Goal: Task Accomplishment & Management: Manage account settings

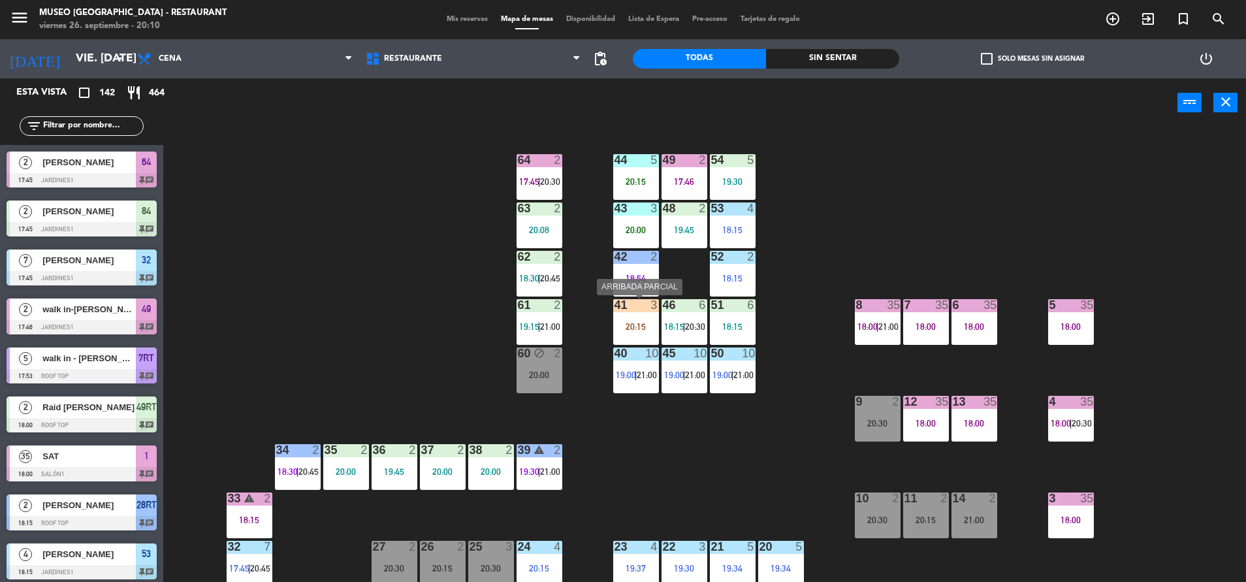
click at [639, 328] on div "20:15" at bounding box center [636, 326] width 46 height 9
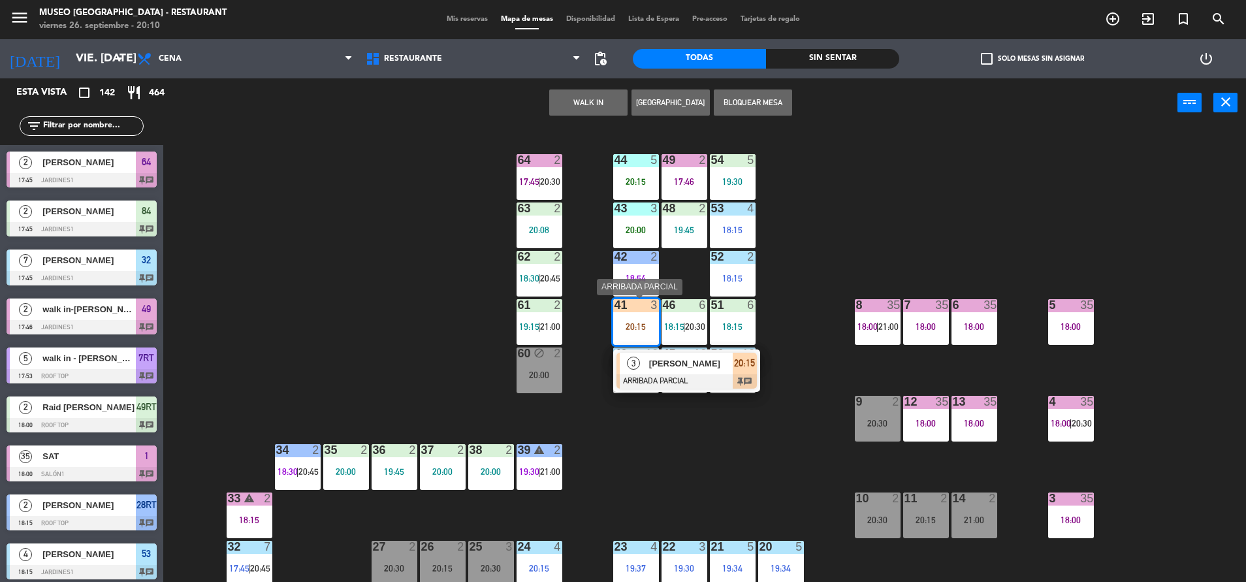
click at [680, 371] on div "[PERSON_NAME]" at bounding box center [690, 364] width 85 height 22
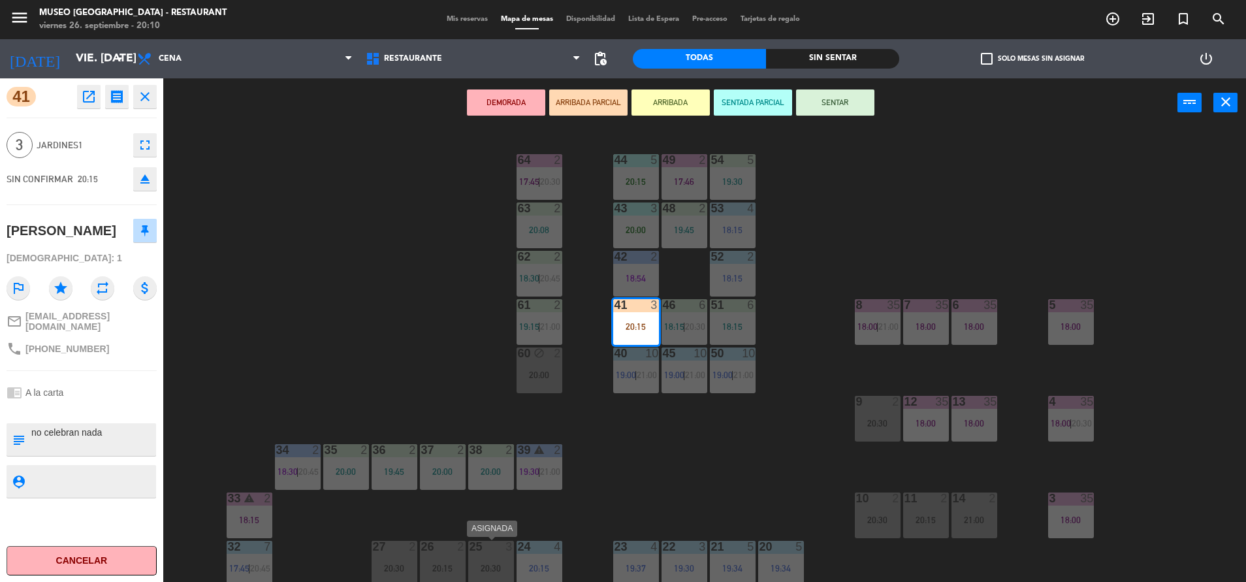
click at [501, 559] on div "25 3 20:30" at bounding box center [491, 564] width 46 height 46
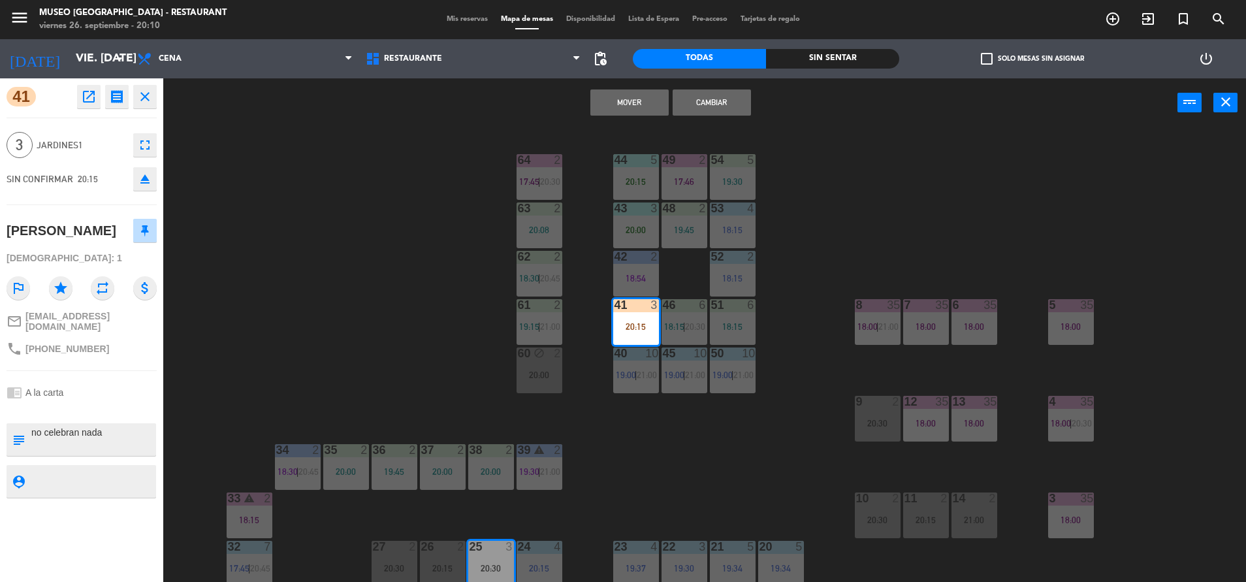
click at [737, 103] on button "Cambiar" at bounding box center [712, 102] width 78 height 26
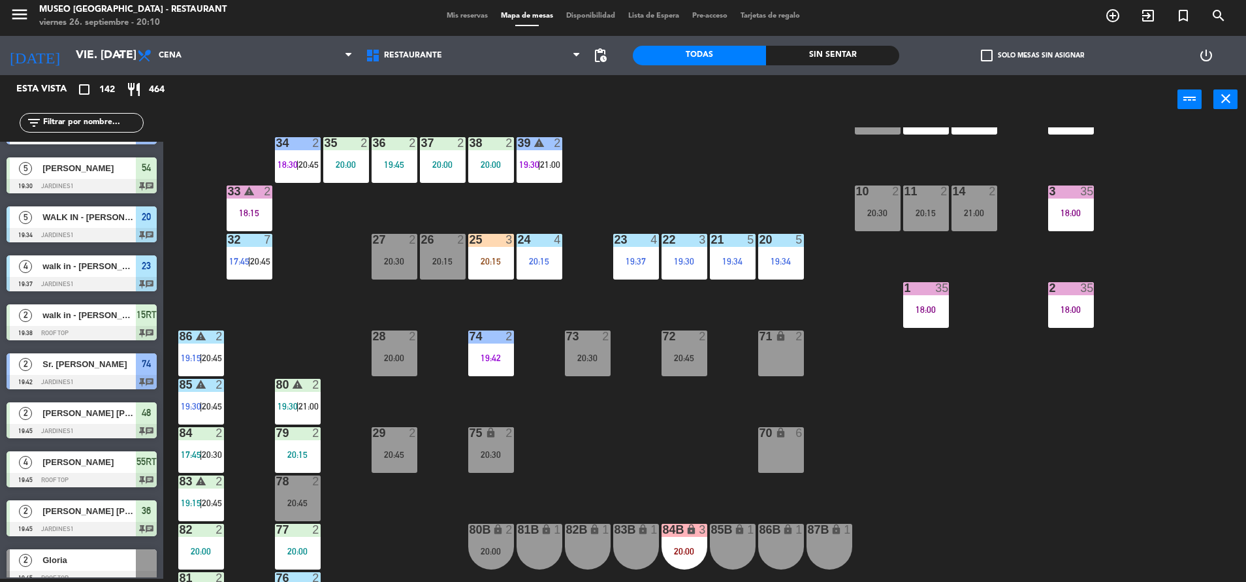
scroll to position [323, 0]
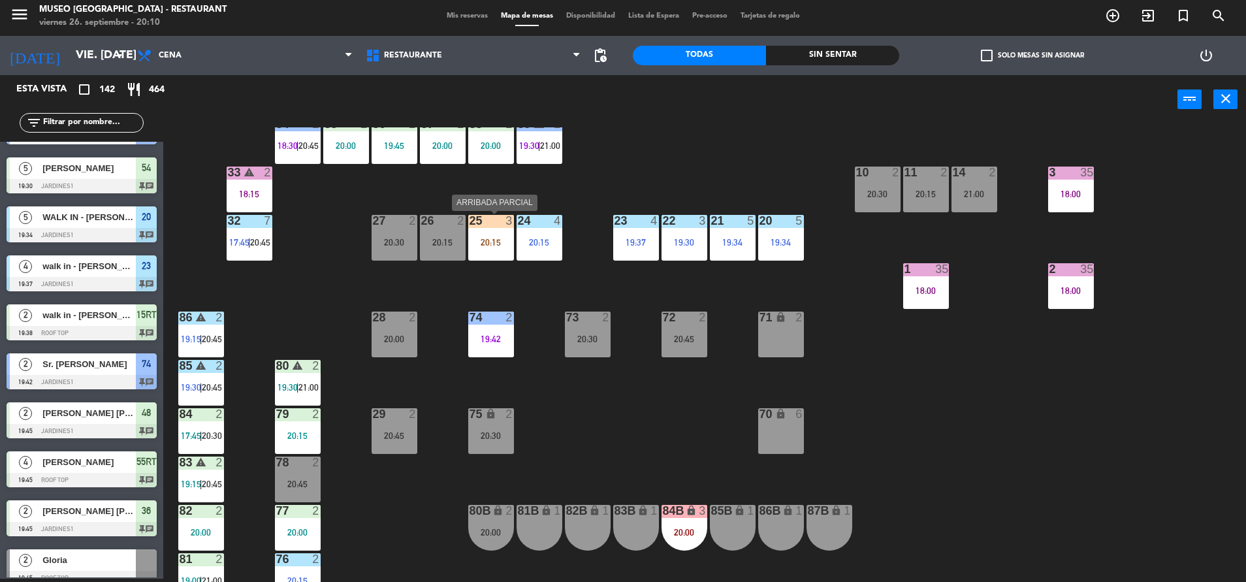
click at [498, 226] on div at bounding box center [491, 221] width 22 height 12
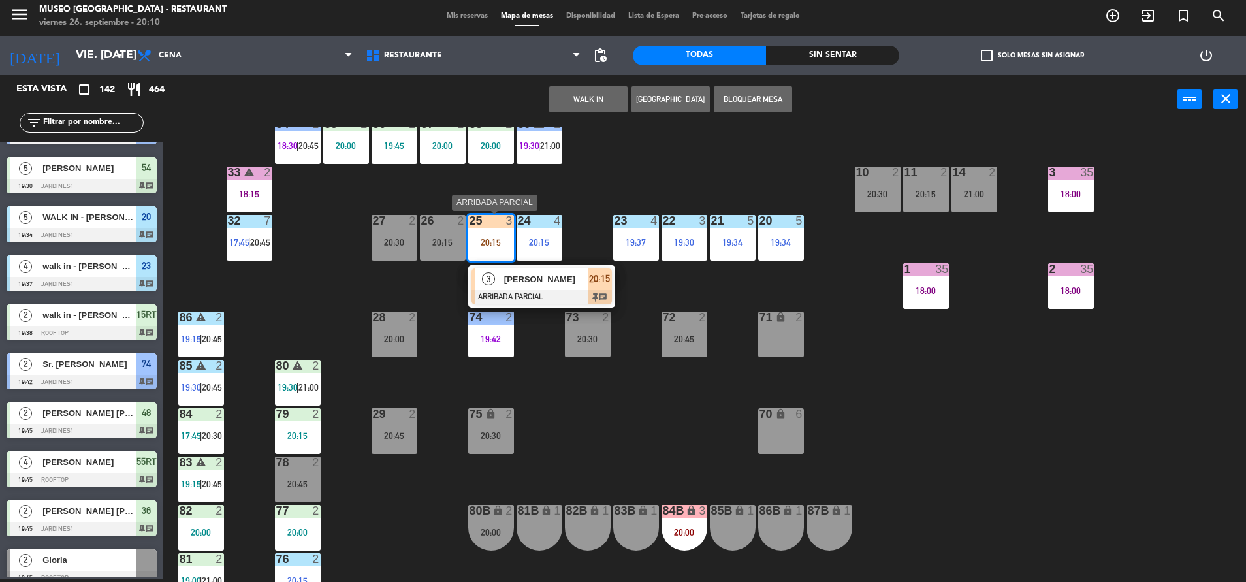
click at [521, 271] on div "[PERSON_NAME]" at bounding box center [545, 279] width 85 height 22
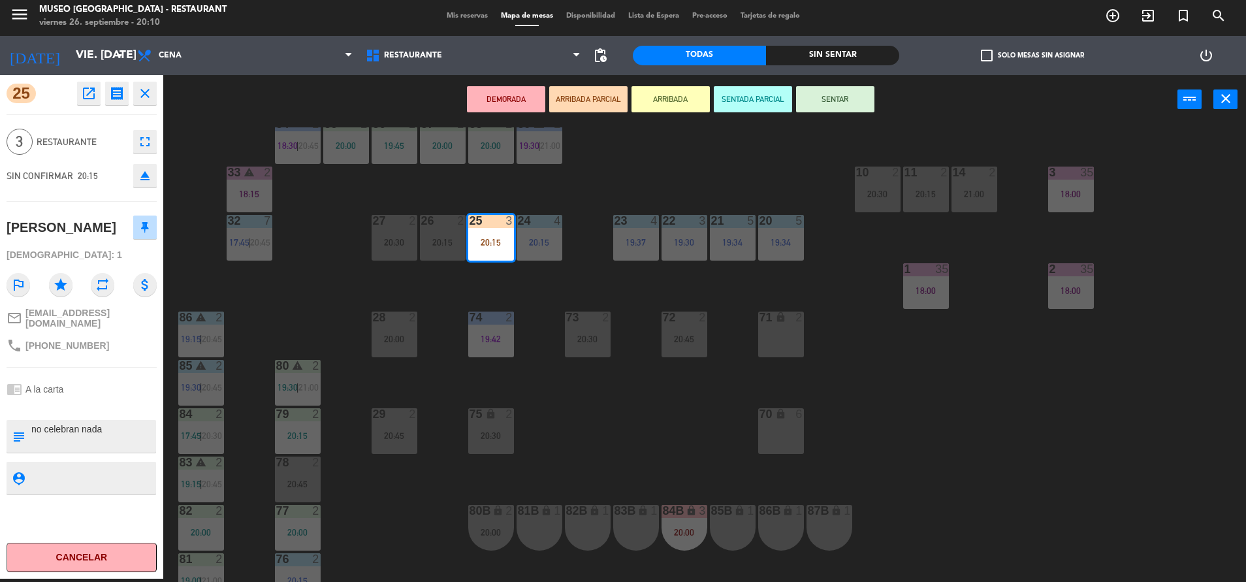
click at [32, 424] on textarea at bounding box center [92, 435] width 125 height 27
type textarea "m25| no celebran nada"
click at [63, 405] on div "25 open_in_new receipt 8:15 PM vie., [DATE] 3 personas [PERSON_NAME] Mesa 25 EX…" at bounding box center [81, 326] width 163 height 503
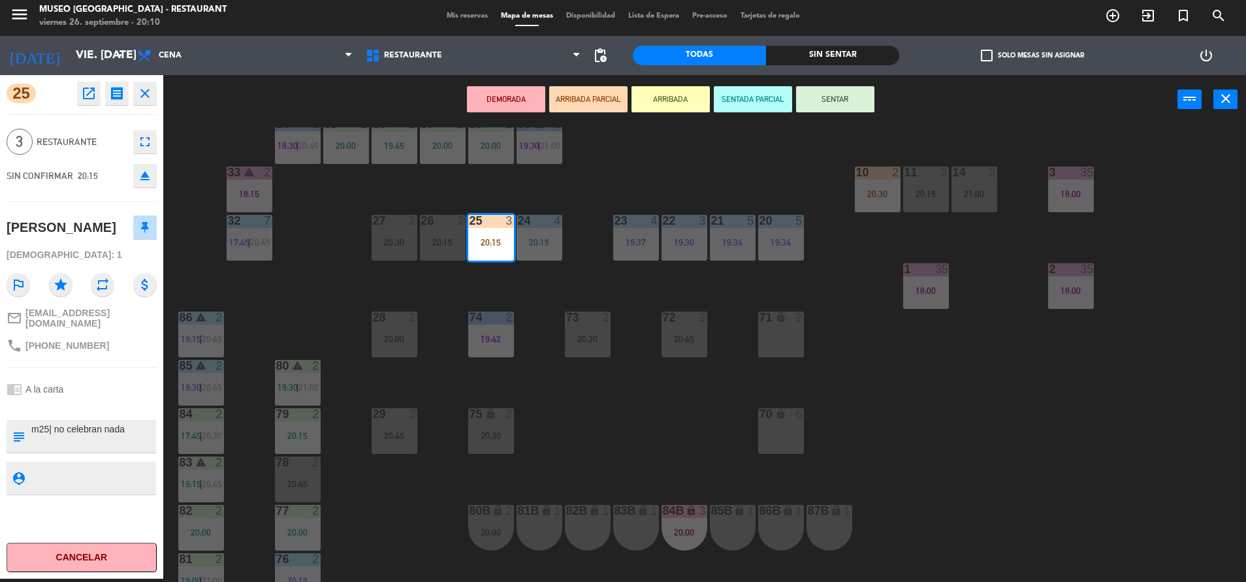
click at [845, 93] on button "SENTAR" at bounding box center [835, 99] width 78 height 26
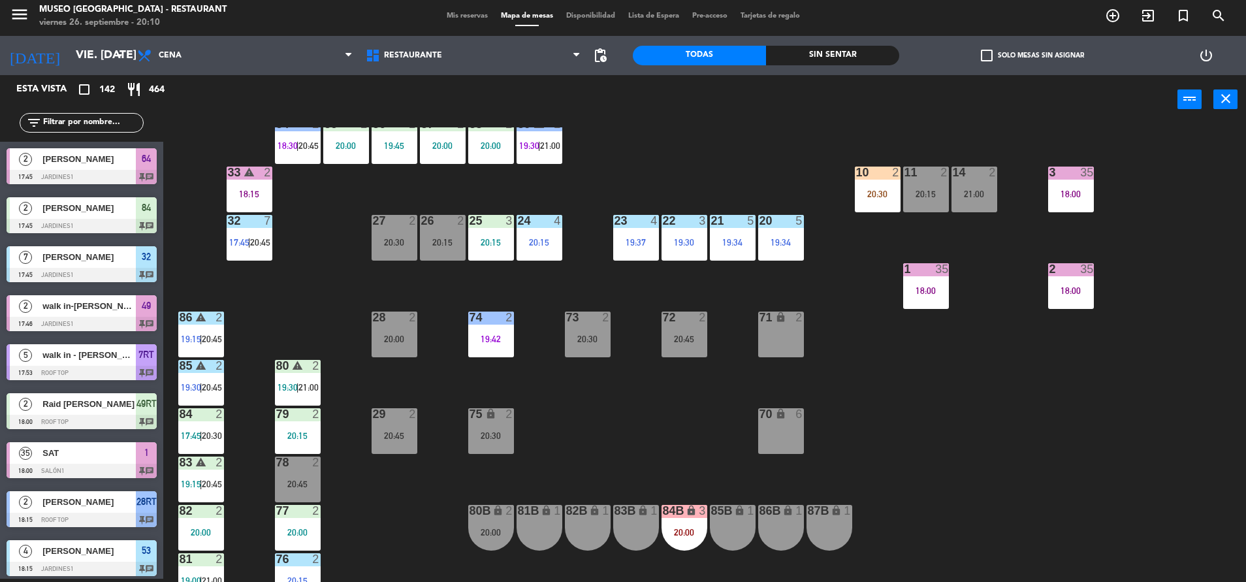
scroll to position [2341, 0]
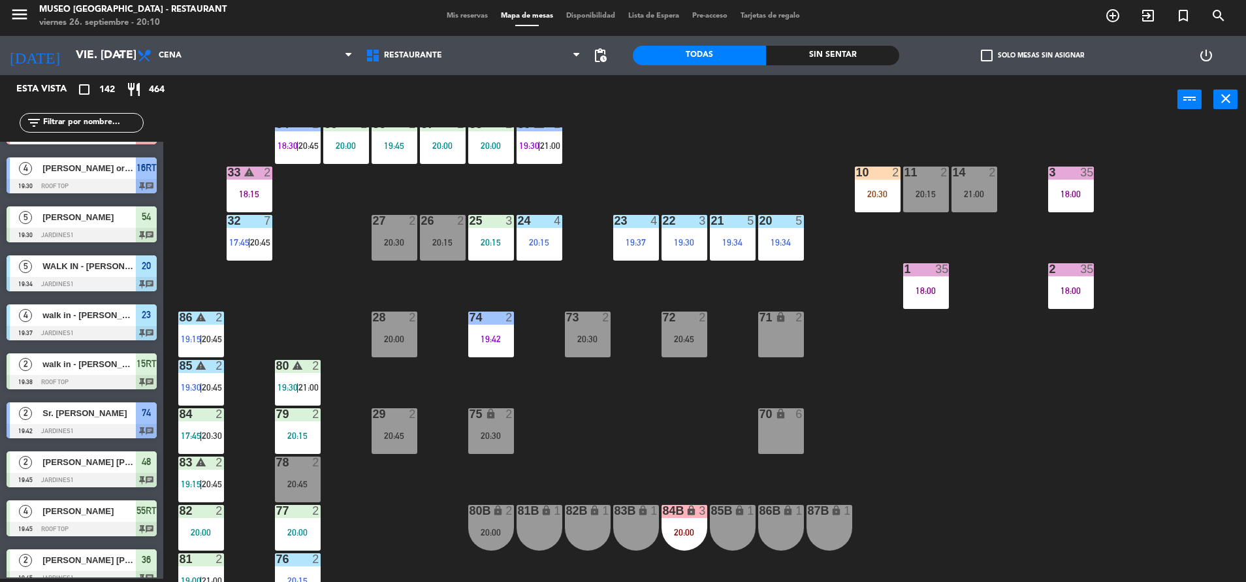
click at [481, 242] on div "20:15" at bounding box center [491, 242] width 46 height 9
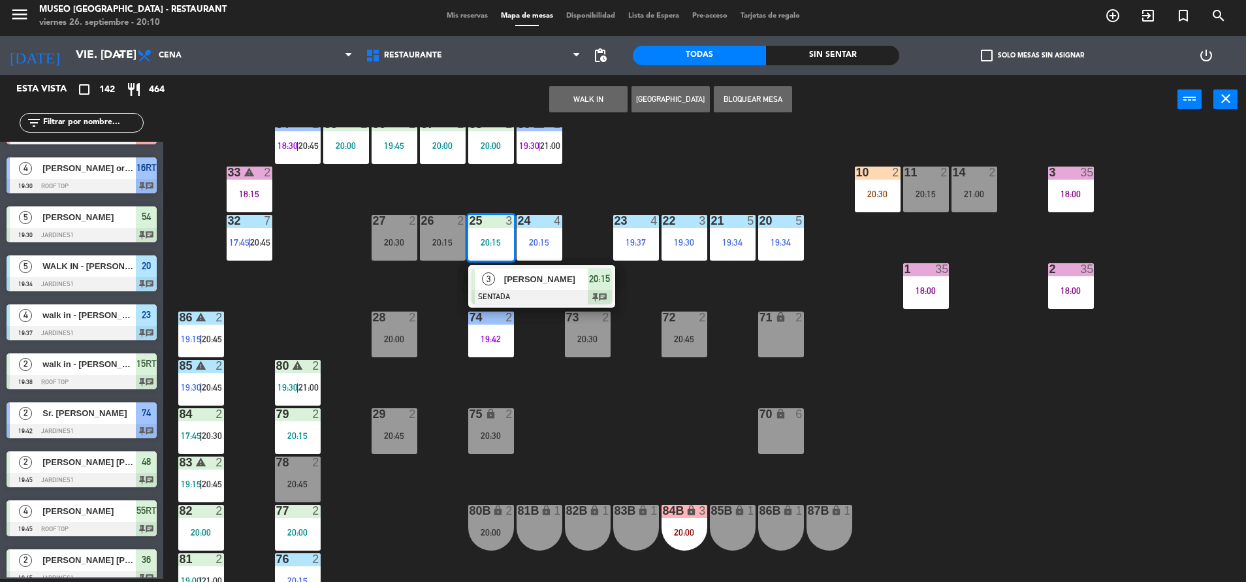
click at [546, 276] on span "[PERSON_NAME]" at bounding box center [546, 279] width 84 height 14
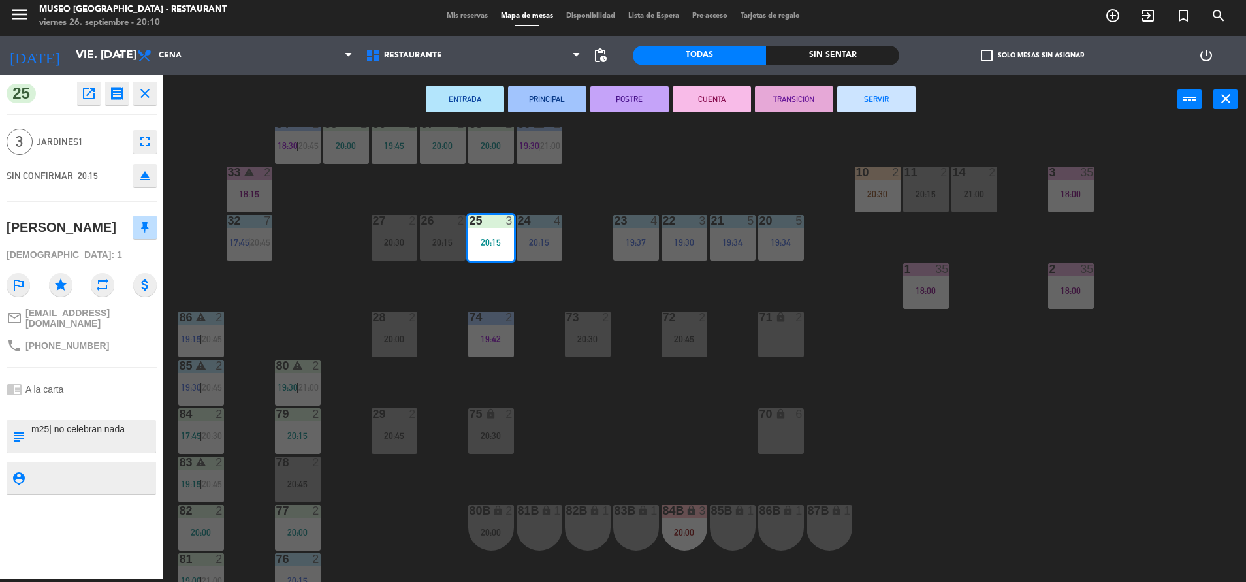
click at [629, 447] on div "44 5 20:15 49 2 17:46 54 5 19:30 64 2 17:45 | 20:30 48 2 19:45 53 4 18:15 63 2 …" at bounding box center [711, 354] width 1070 height 454
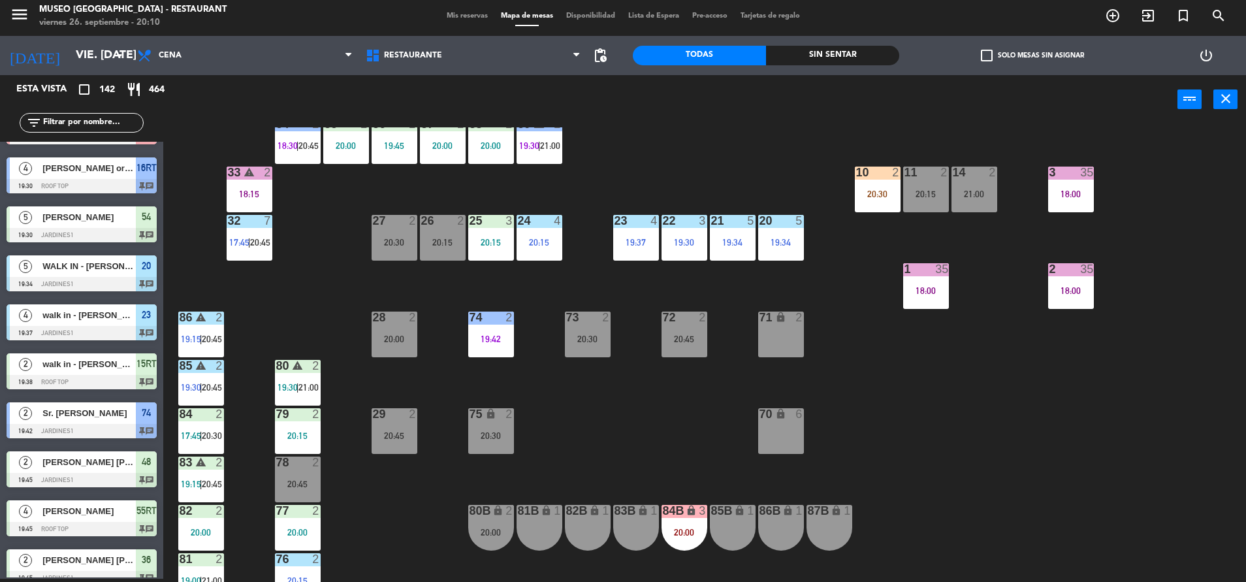
click at [876, 196] on div "20:30" at bounding box center [878, 193] width 46 height 9
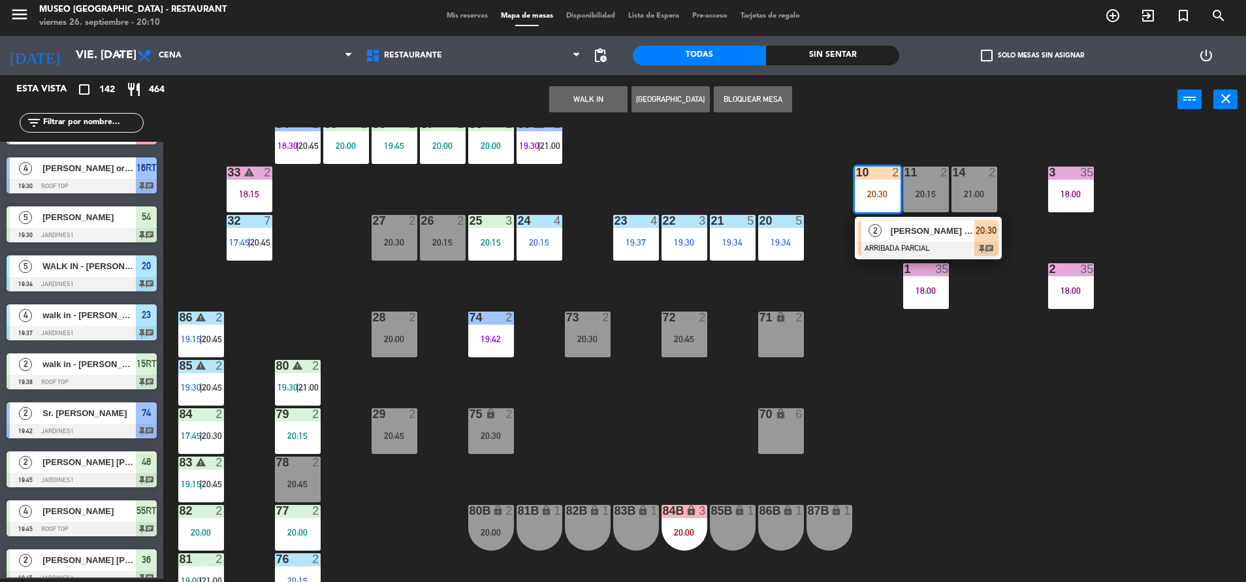
click at [897, 218] on div "2 [PERSON_NAME] [PERSON_NAME] ARRIBADA PARCIAL 20:30 chat" at bounding box center [928, 238] width 147 height 42
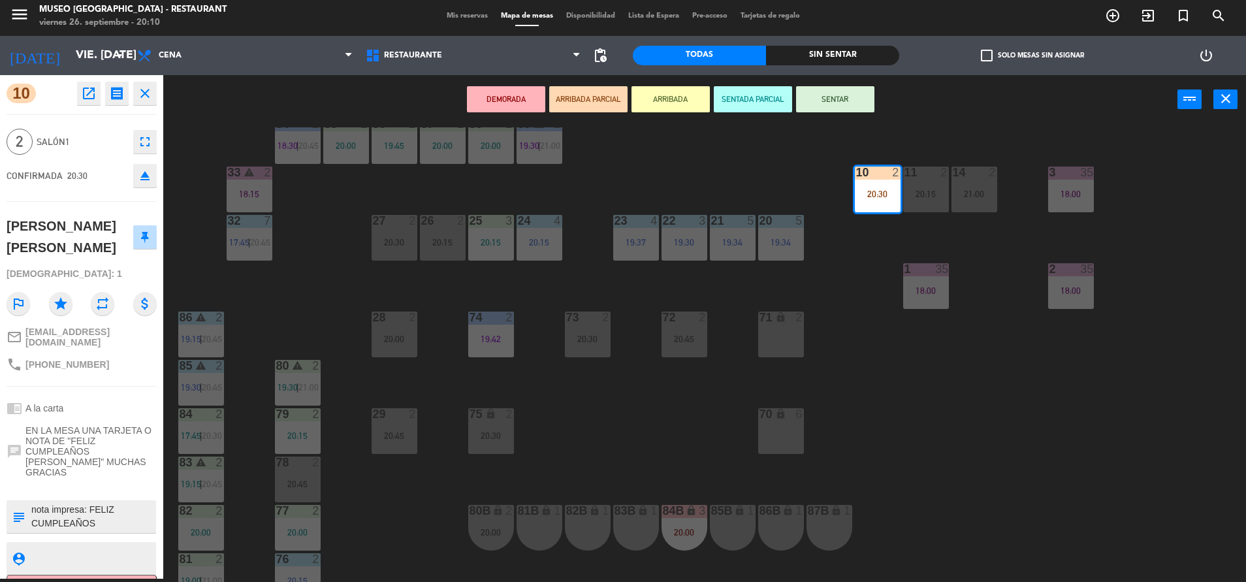
click at [112, 481] on div "10 open_in_new receipt 8:30 PM vie., [DATE] 2 personas thankyou [PERSON_NAME] […" at bounding box center [81, 326] width 163 height 503
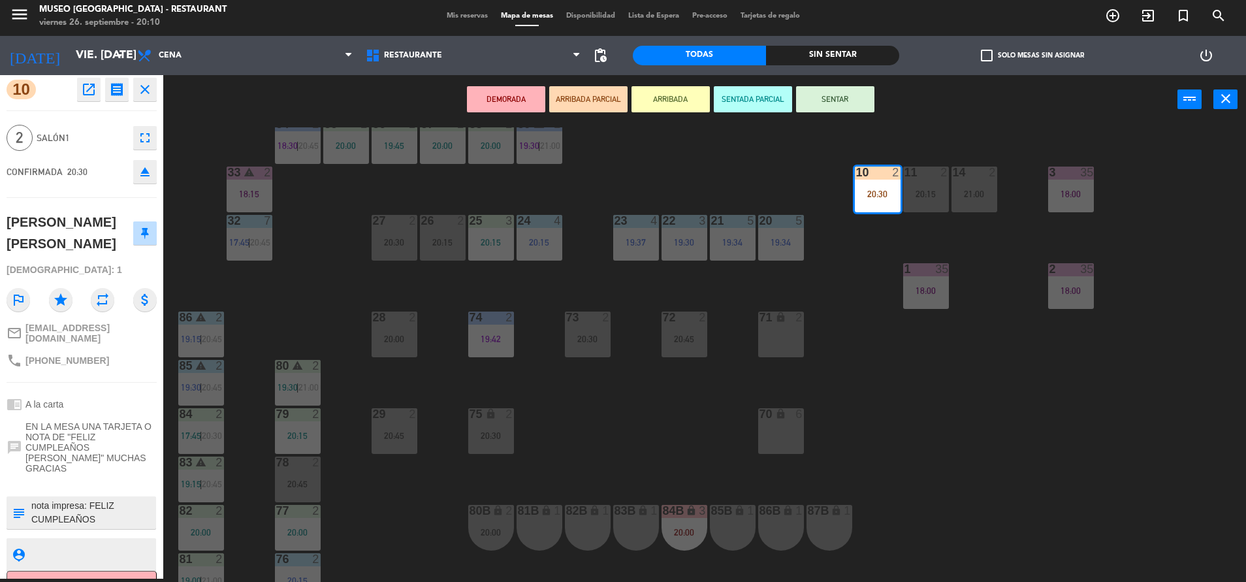
click at [91, 499] on textarea at bounding box center [92, 512] width 125 height 27
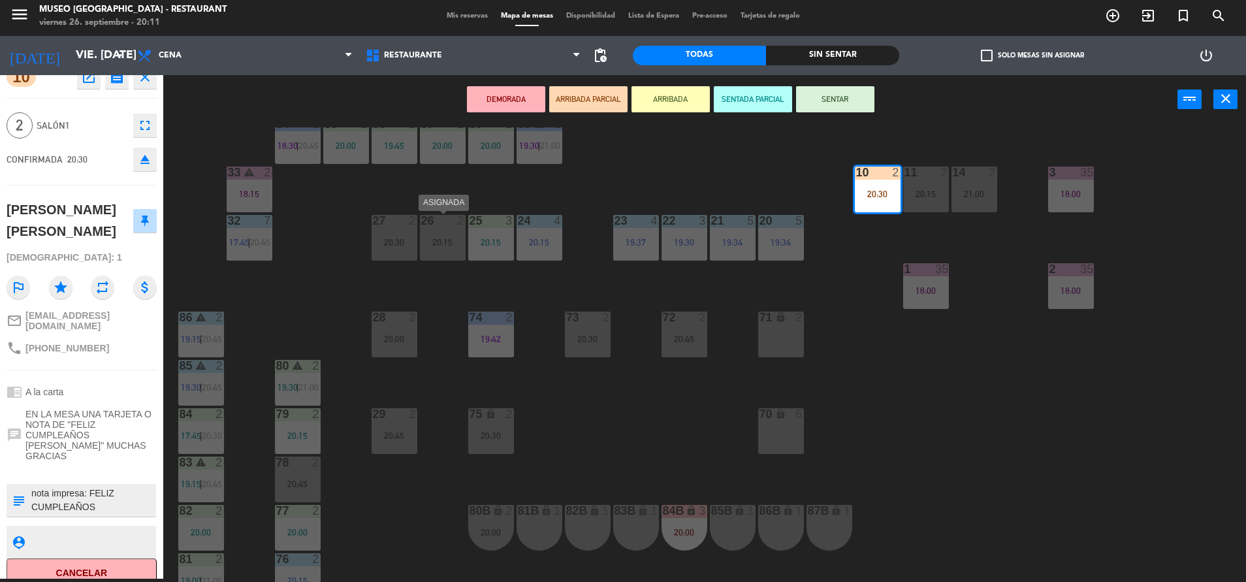
click at [437, 238] on div "20:15" at bounding box center [443, 242] width 46 height 9
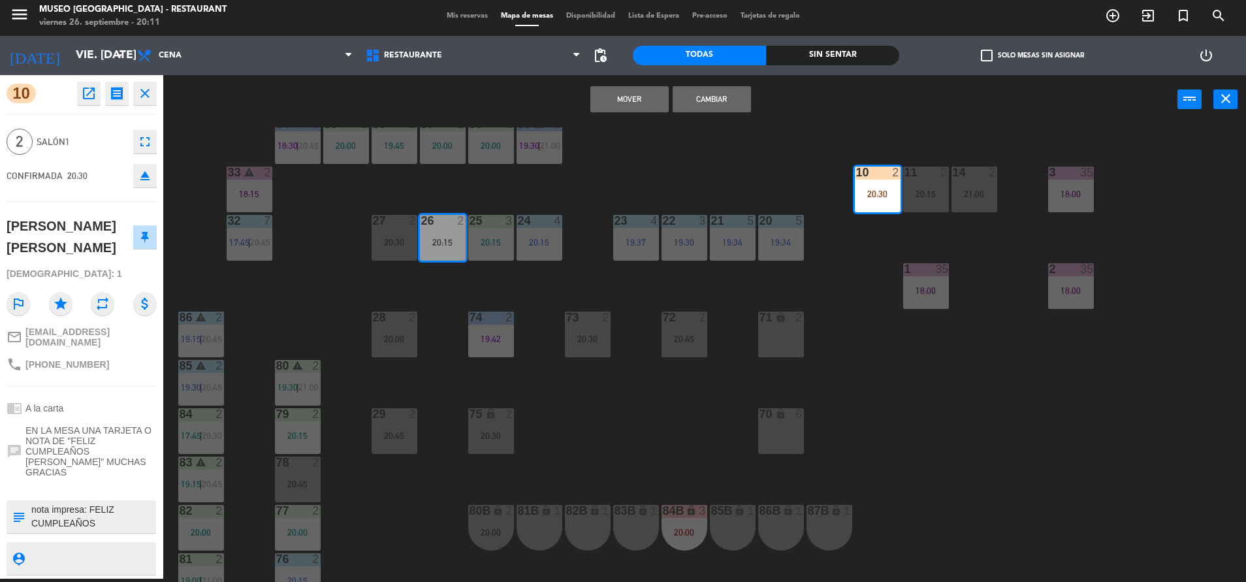
click at [704, 86] on button "Cambiar" at bounding box center [712, 99] width 78 height 26
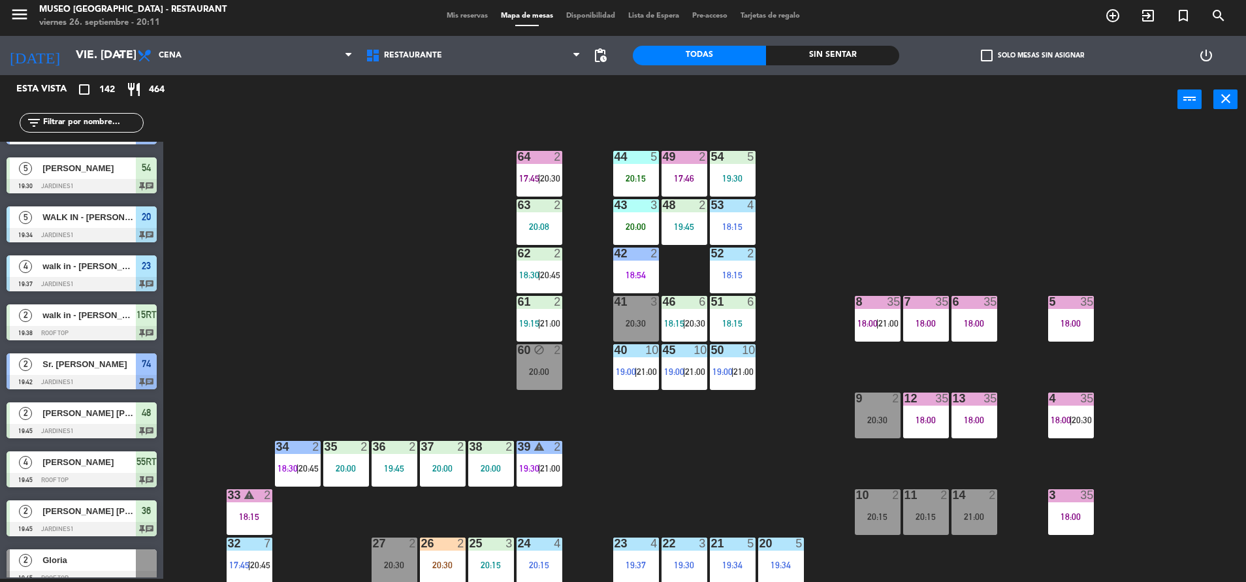
click at [536, 358] on div "60 block 2 20:00" at bounding box center [539, 367] width 46 height 46
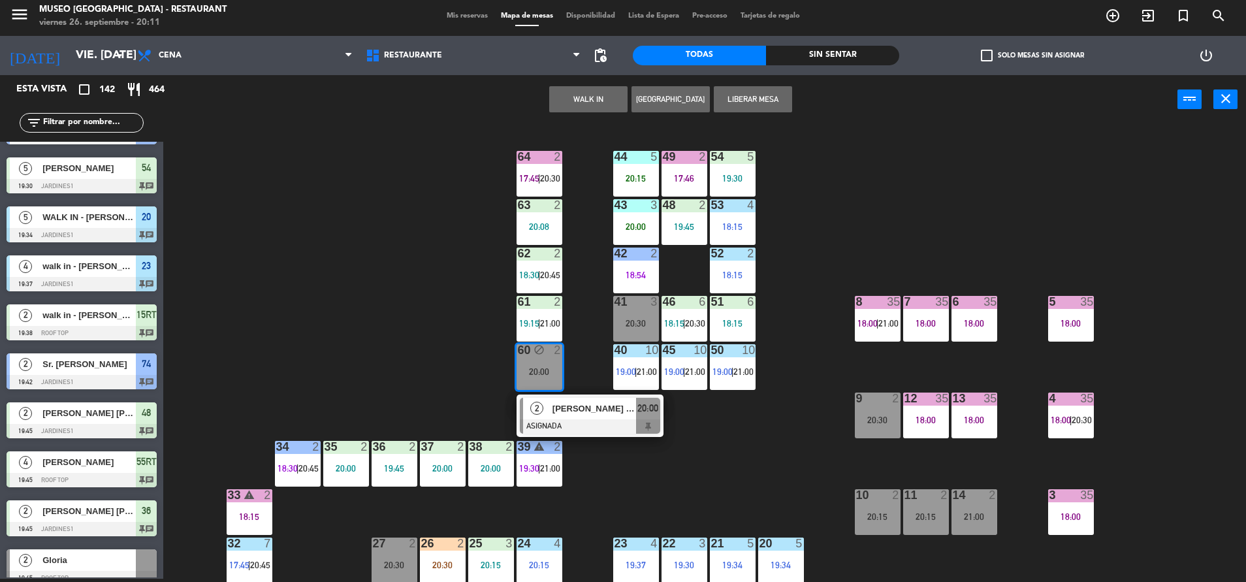
click at [749, 466] on div "44 5 20:15 49 2 17:46 54 5 19:30 64 2 17:45 | 20:30 48 2 19:45 53 4 18:15 63 2 …" at bounding box center [711, 354] width 1070 height 454
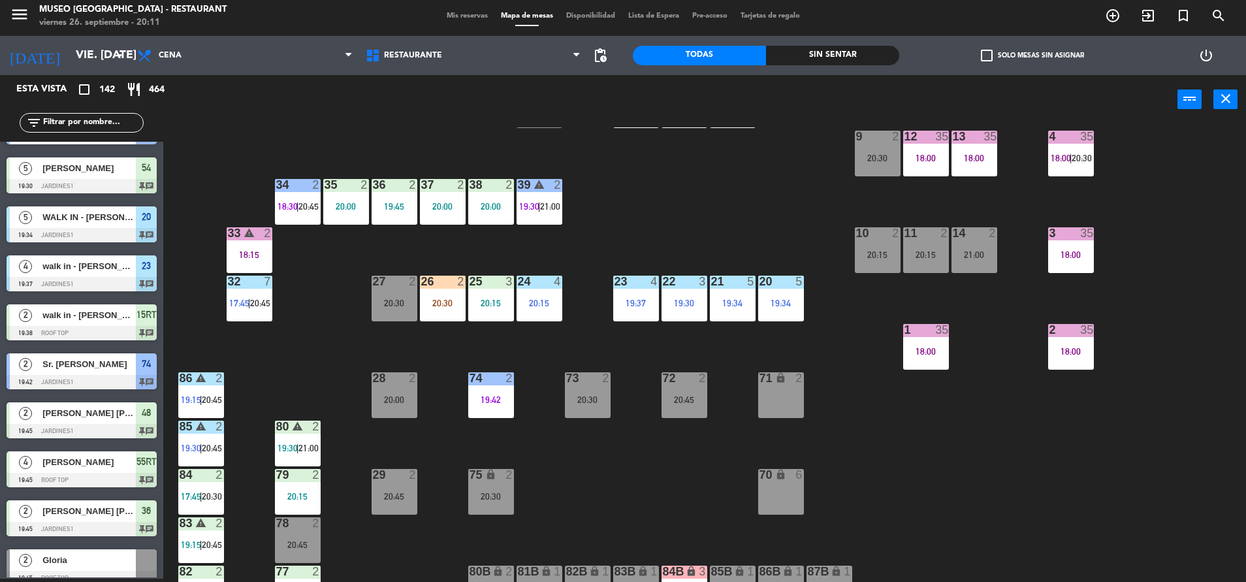
scroll to position [264, 0]
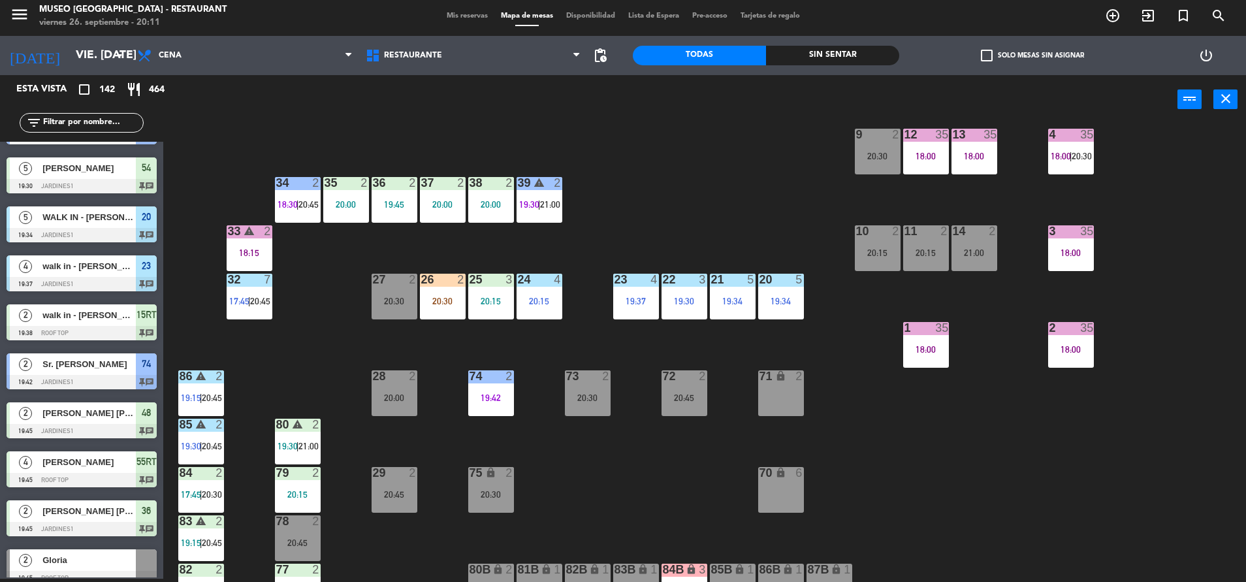
click at [418, 315] on div "44 5 20:15 49 2 17:46 54 5 19:30 64 2 17:45 | 20:30 48 2 19:45 53 4 18:15 63 2 …" at bounding box center [711, 354] width 1070 height 454
click at [623, 454] on div "44 5 20:15 49 2 17:46 54 5 19:30 64 2 17:45 | 20:30 48 2 19:45 53 4 18:15 63 2 …" at bounding box center [711, 354] width 1070 height 454
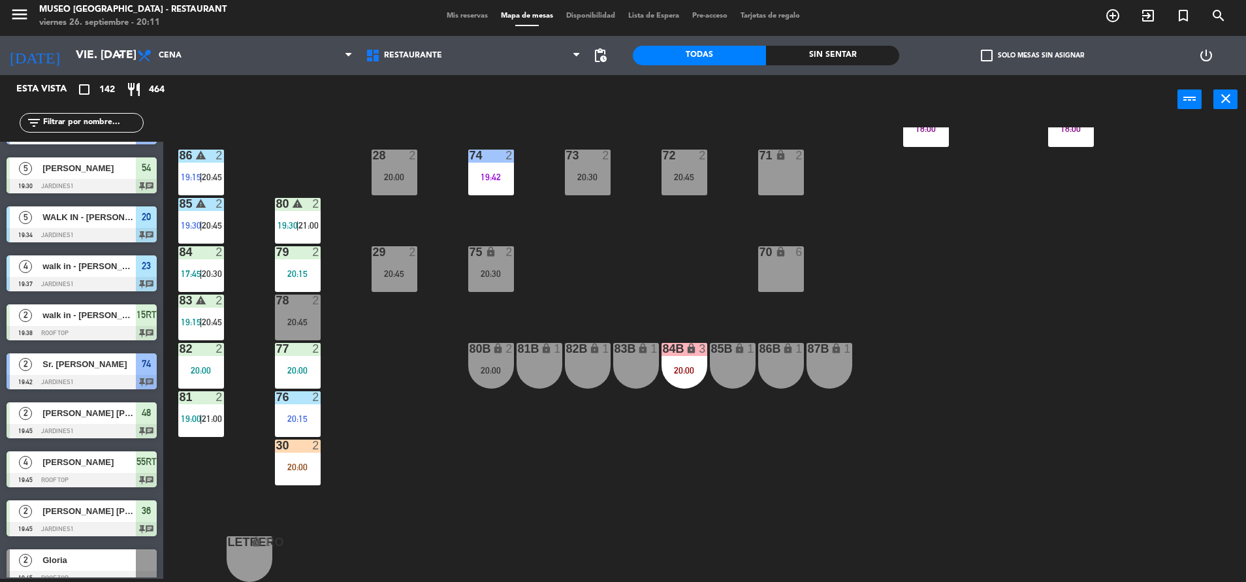
click at [292, 452] on div "30 2" at bounding box center [298, 445] width 46 height 13
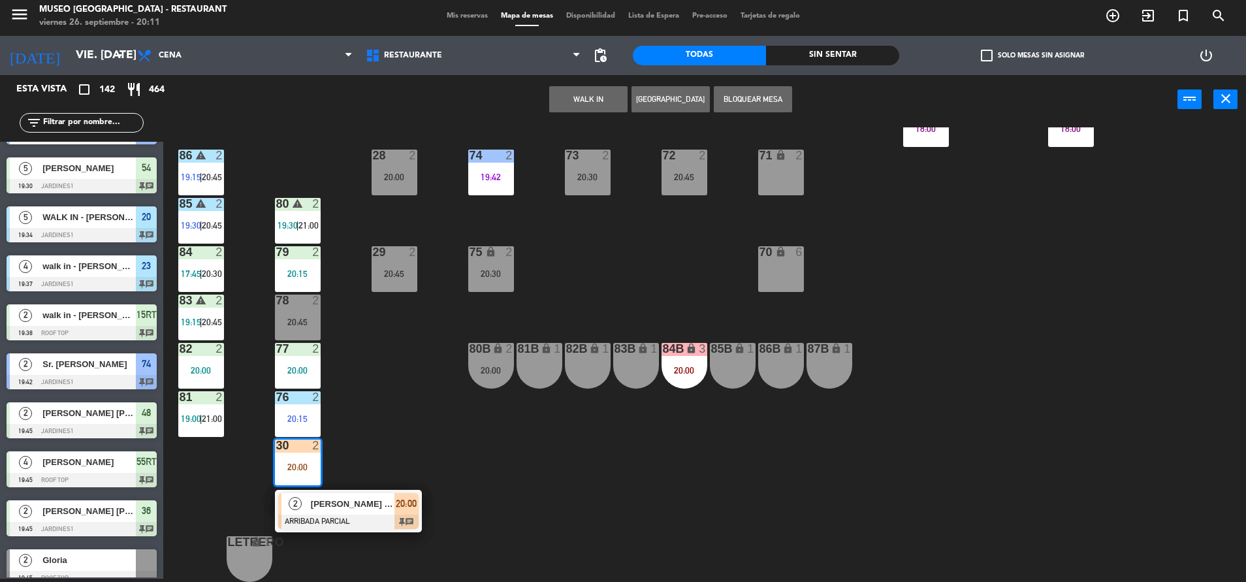
click at [393, 528] on div at bounding box center [348, 522] width 140 height 14
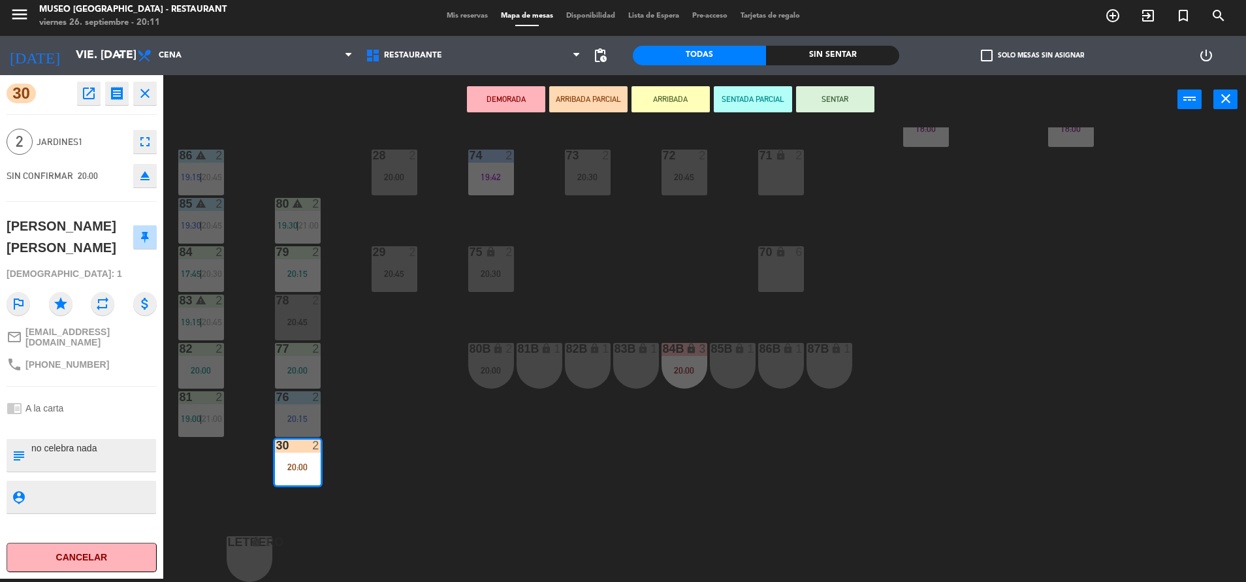
click at [32, 446] on textarea at bounding box center [92, 454] width 125 height 27
type textarea "m30 no celebra nada"
click at [93, 420] on div at bounding box center [82, 424] width 150 height 9
click at [844, 104] on button "SENTAR" at bounding box center [835, 99] width 78 height 26
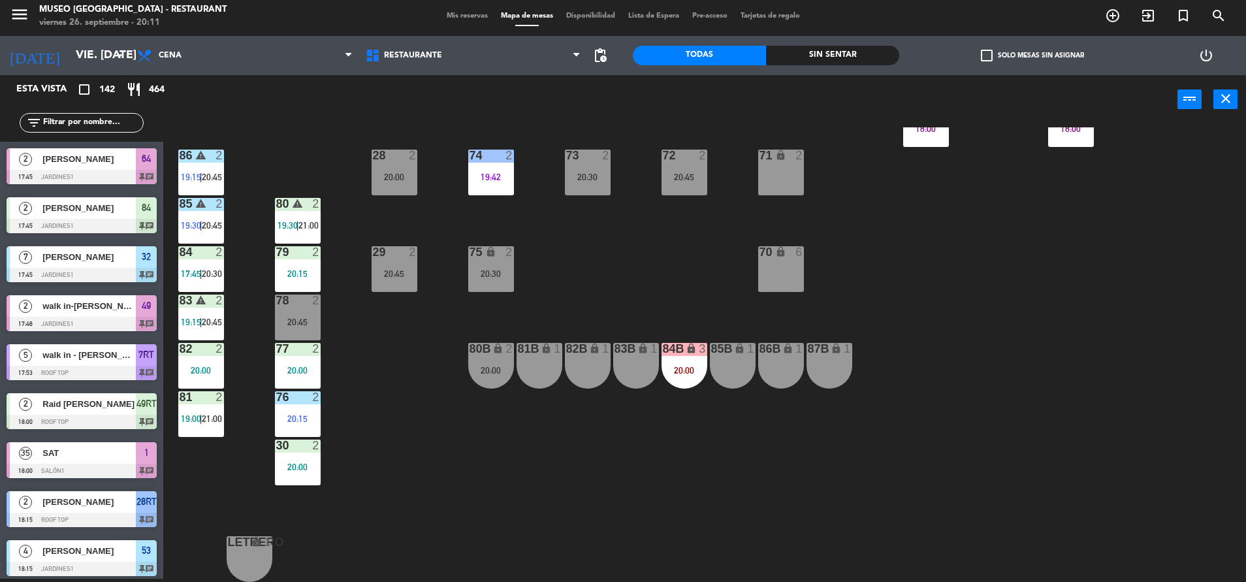
scroll to position [2341, 0]
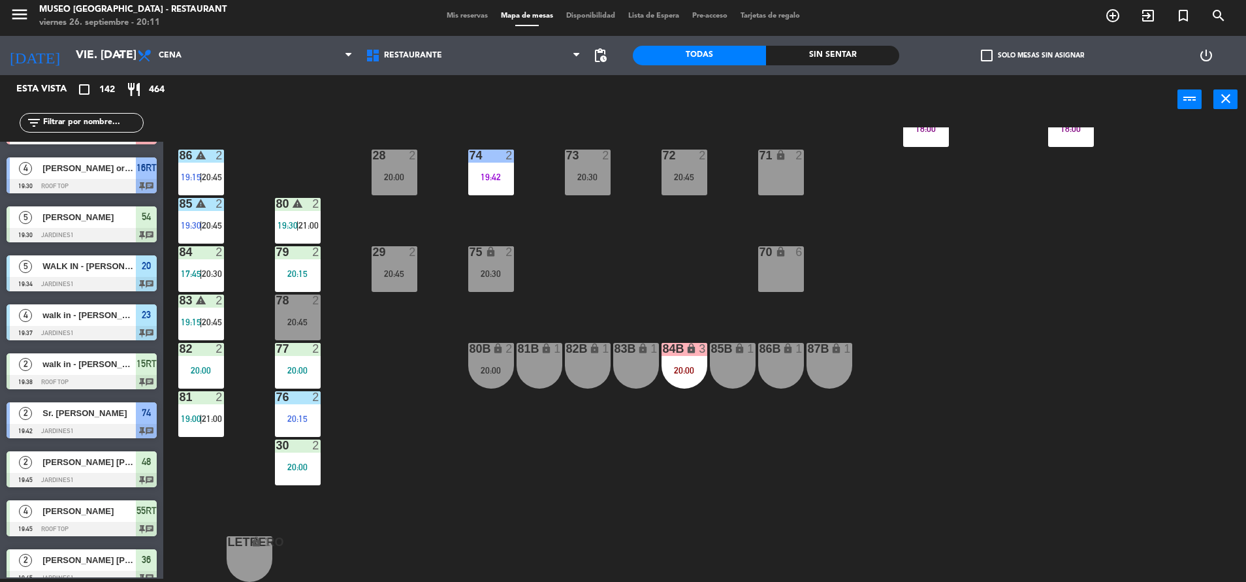
click at [285, 462] on div "20:00" at bounding box center [298, 466] width 46 height 9
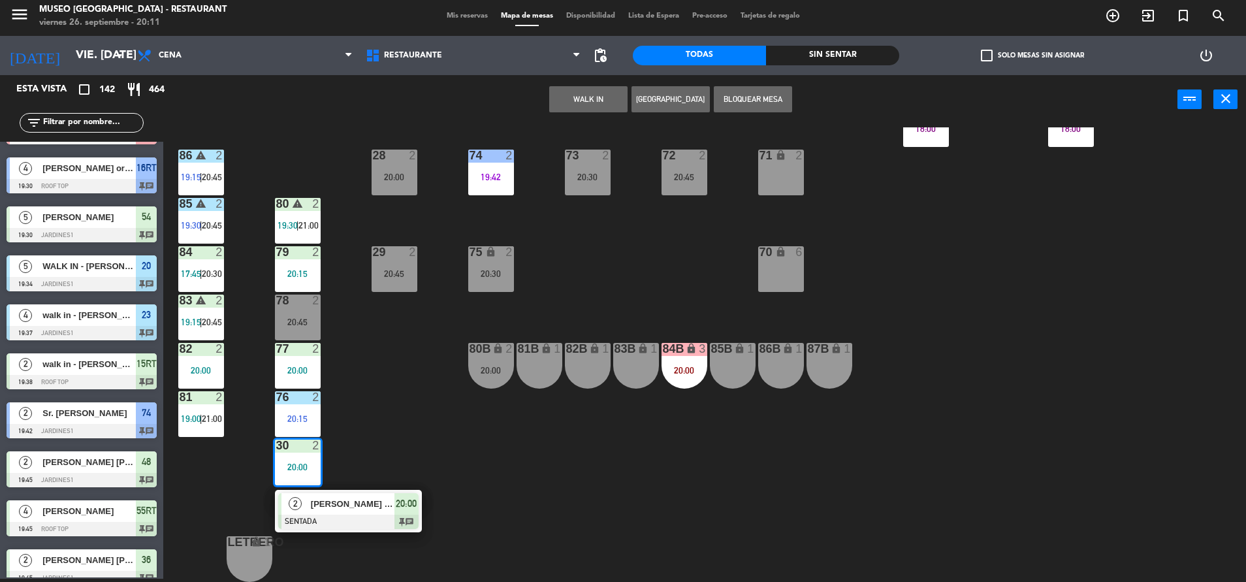
click at [379, 499] on span "[PERSON_NAME] [PERSON_NAME]" at bounding box center [353, 504] width 84 height 14
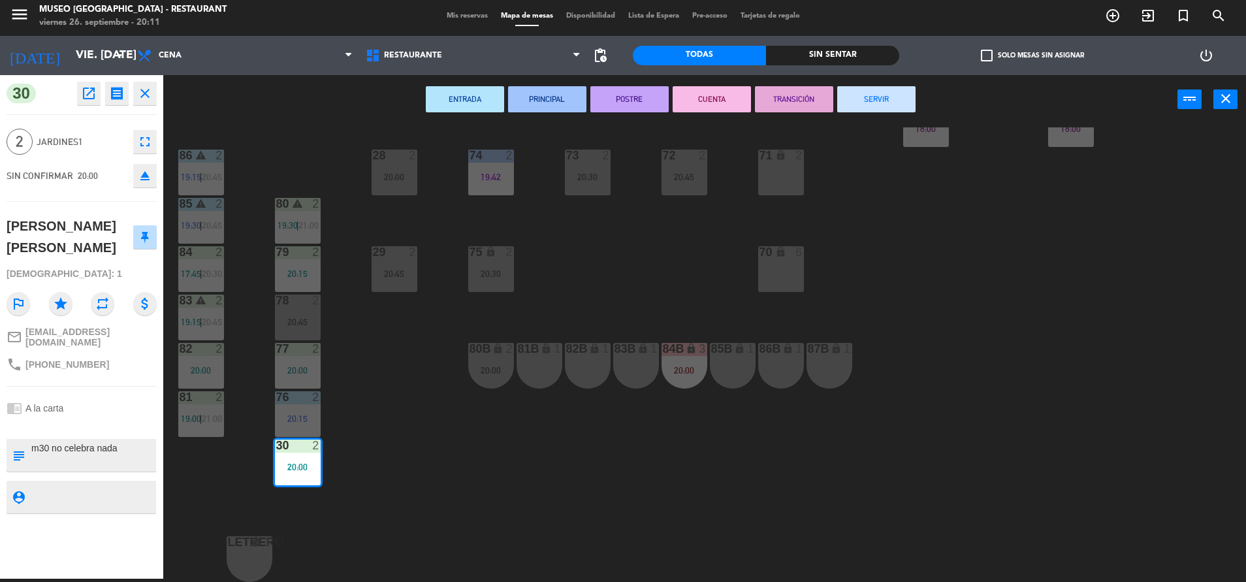
click at [674, 282] on div "44 5 20:15 49 2 17:46 54 5 19:30 64 2 17:45 | 20:30 48 2 19:45 53 4 18:15 63 2 …" at bounding box center [711, 354] width 1070 height 454
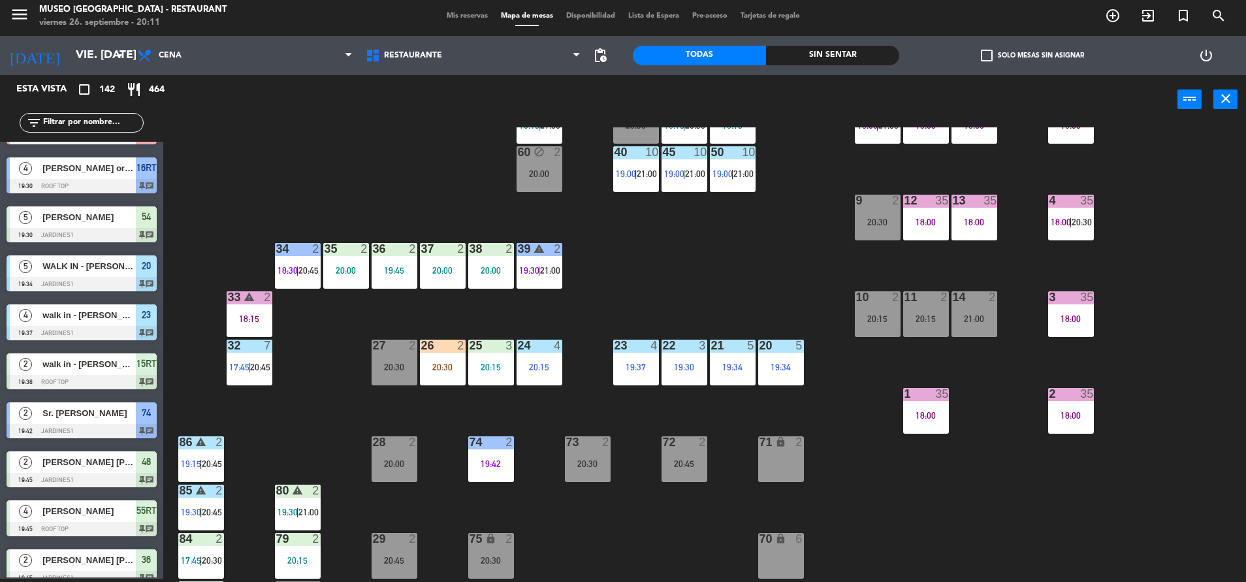
scroll to position [204, 0]
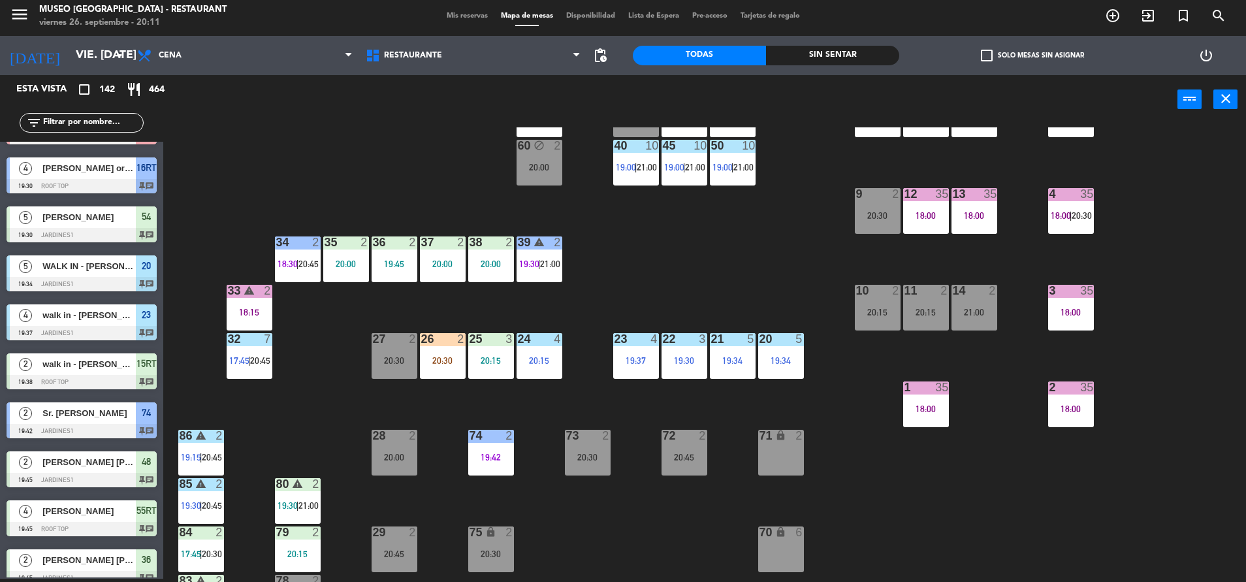
click at [499, 355] on div "25 3 20:15" at bounding box center [491, 356] width 46 height 46
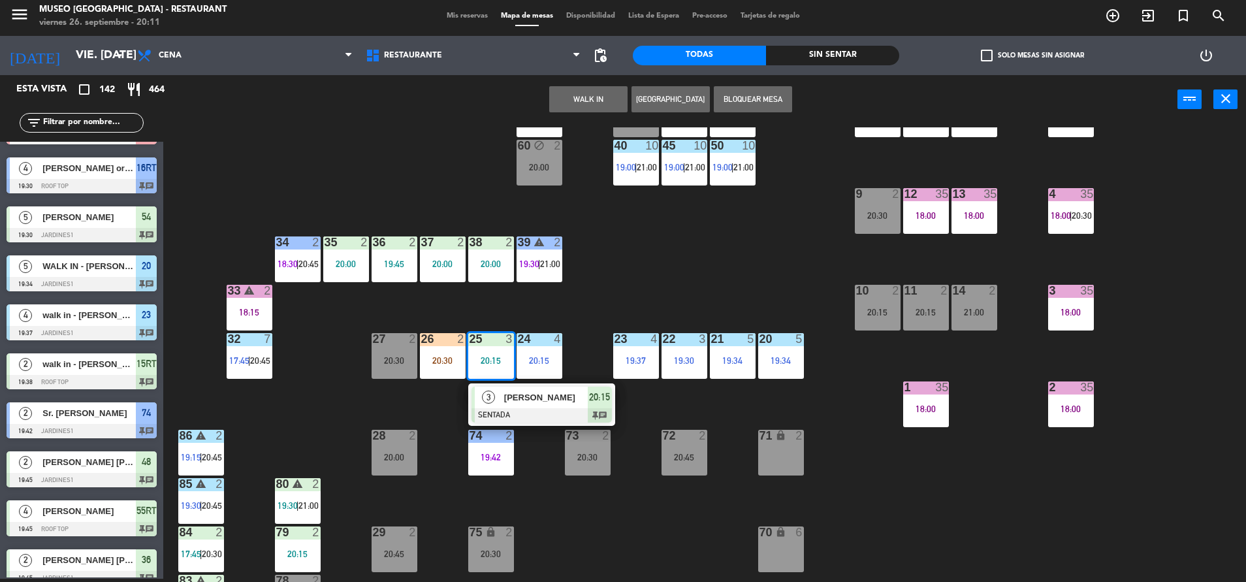
scroll to position [200, 0]
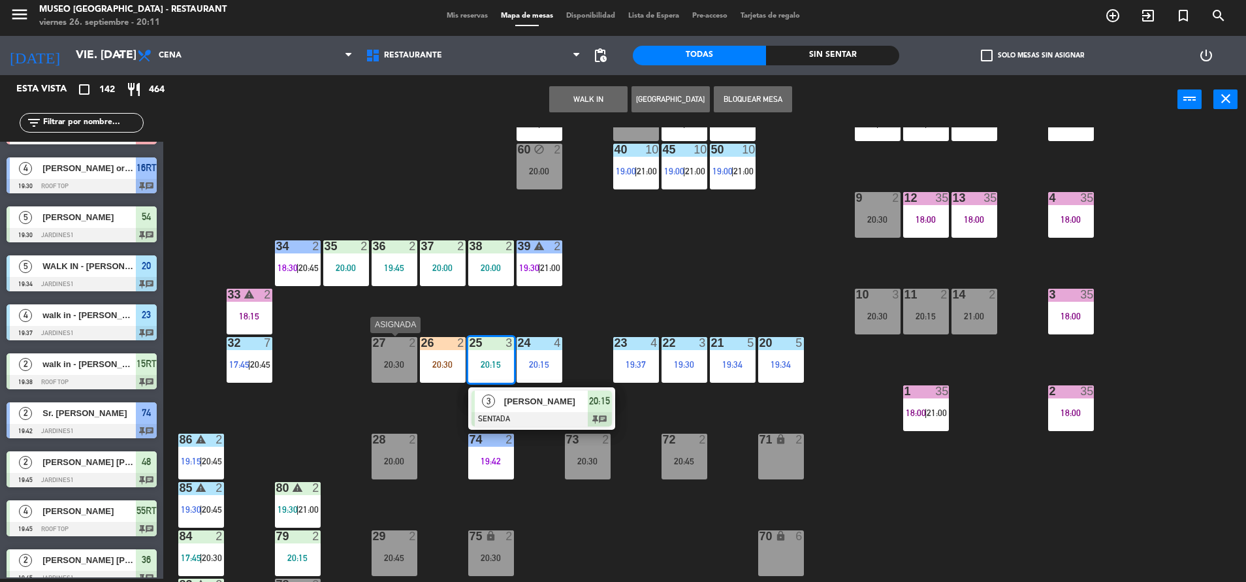
click at [379, 369] on div "20:30" at bounding box center [395, 364] width 46 height 9
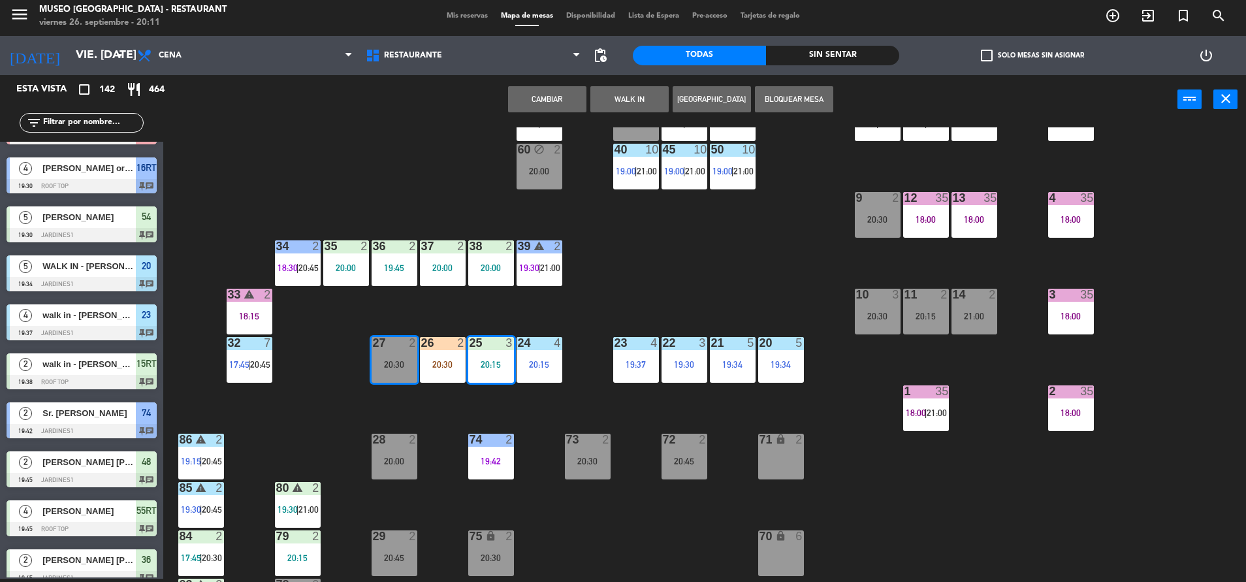
click at [552, 98] on button "Cambiar" at bounding box center [547, 99] width 78 height 26
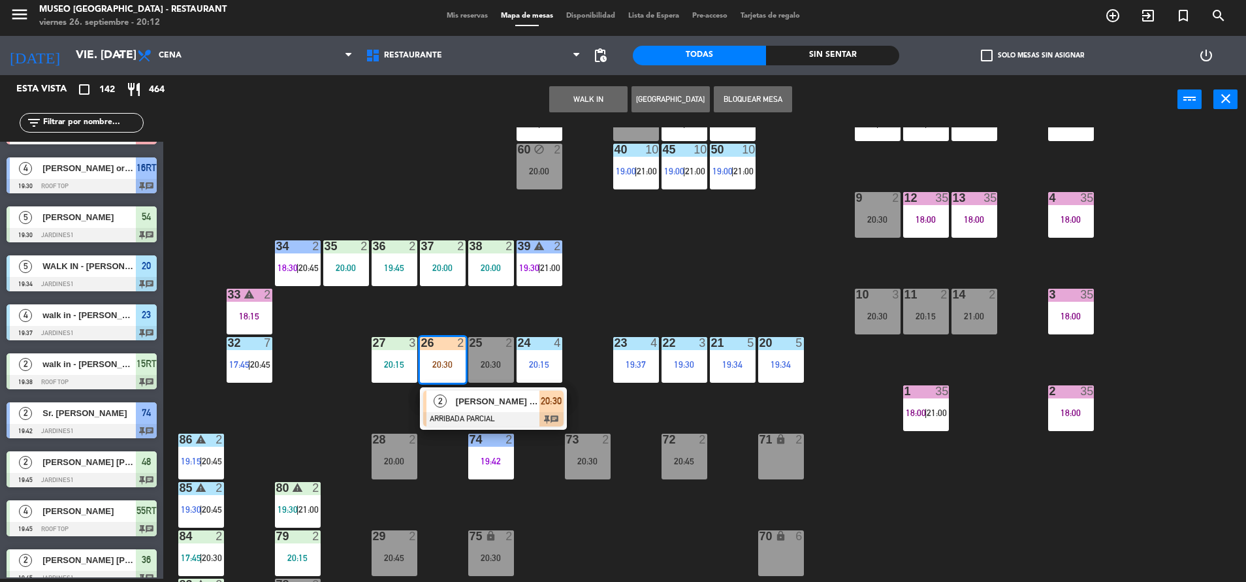
click at [496, 404] on span "[PERSON_NAME] [PERSON_NAME]" at bounding box center [498, 401] width 84 height 14
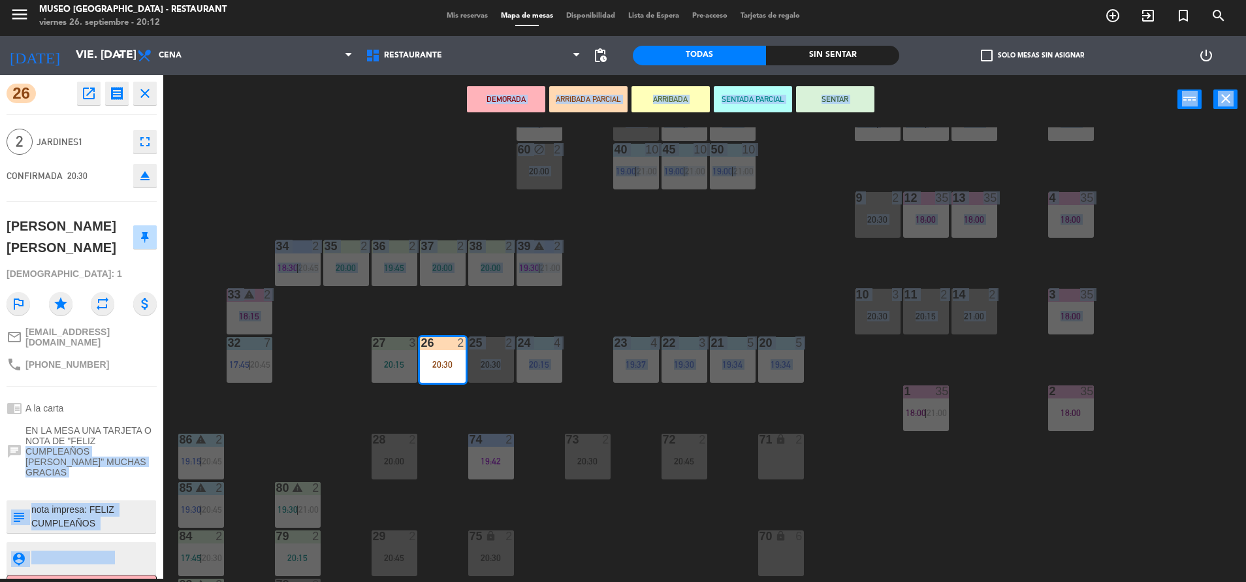
drag, startPoint x: 496, startPoint y: 404, endPoint x: 134, endPoint y: 437, distance: 364.0
click at [134, 437] on div "26 open_in_new receipt 8:30 PM vie., [DATE] 2 personas thankyou [PERSON_NAME] […" at bounding box center [623, 328] width 1246 height 507
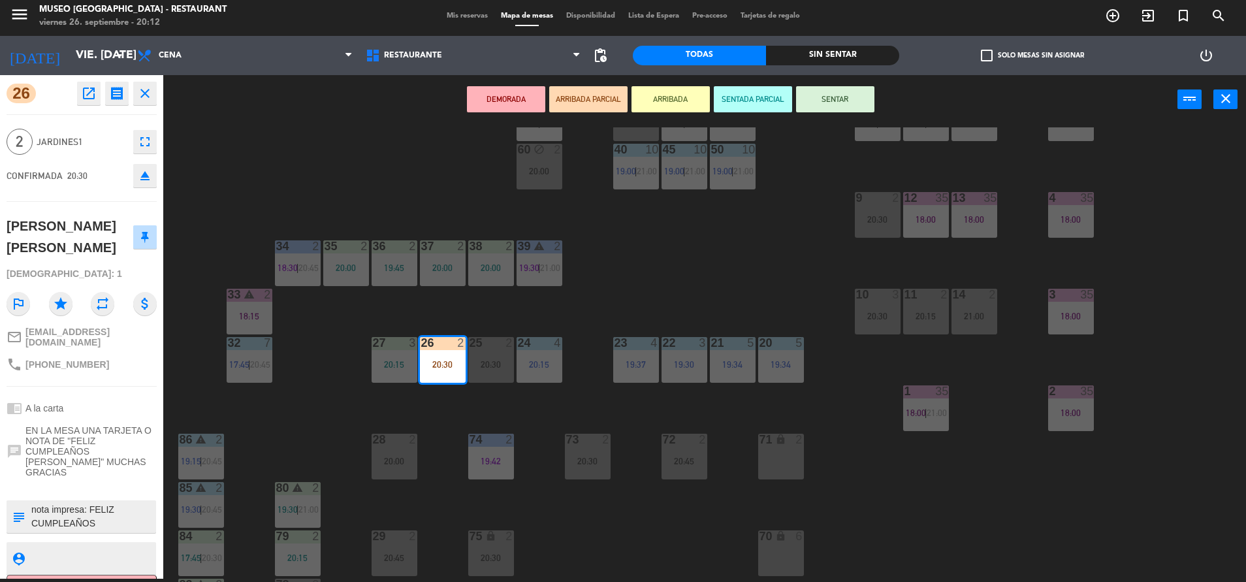
click at [366, 379] on div "44 5 20:15 49 2 17:46 54 5 19:30 64 2 17:45 | 20:30 48 2 19:45 53 4 18:15 | 20:…" at bounding box center [711, 354] width 1070 height 454
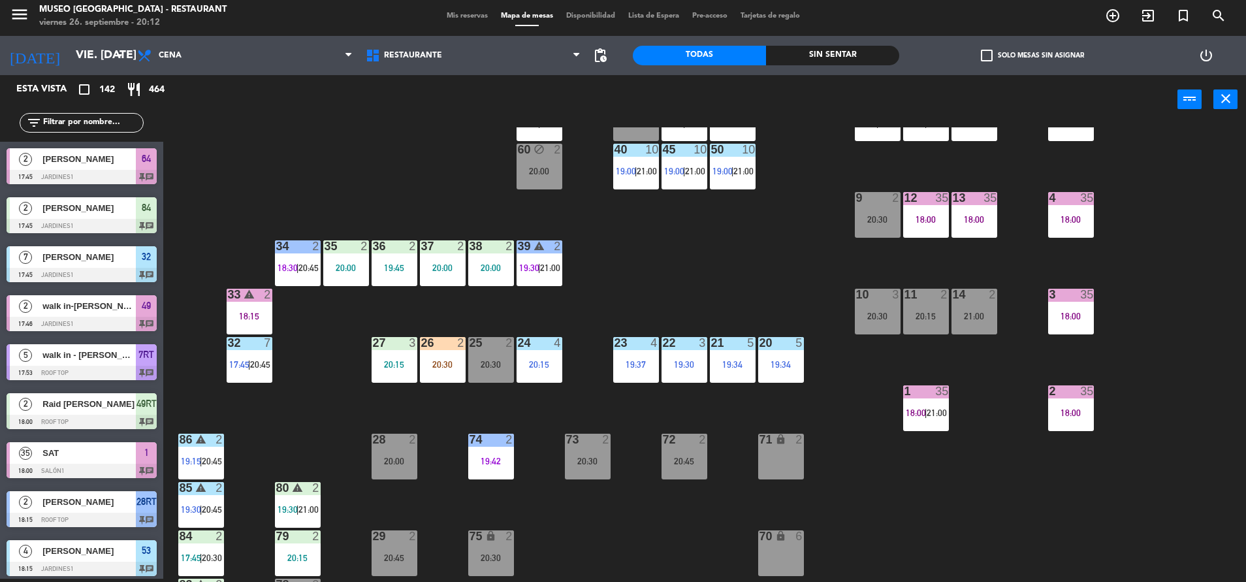
scroll to position [2390, 0]
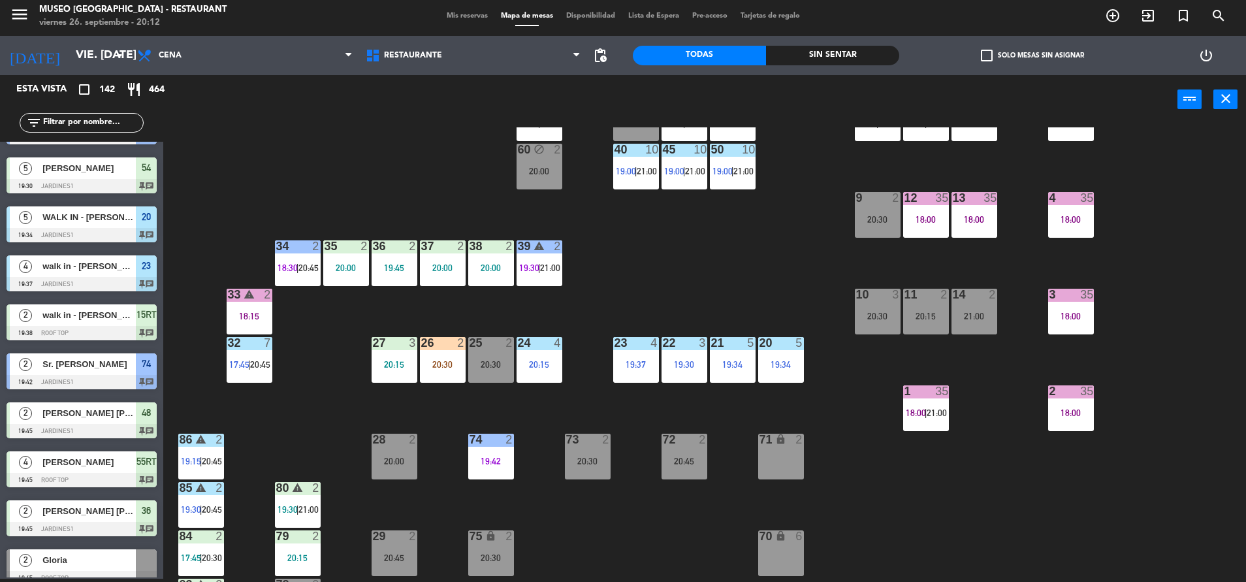
click at [382, 377] on div "27 3 20:15" at bounding box center [395, 360] width 46 height 46
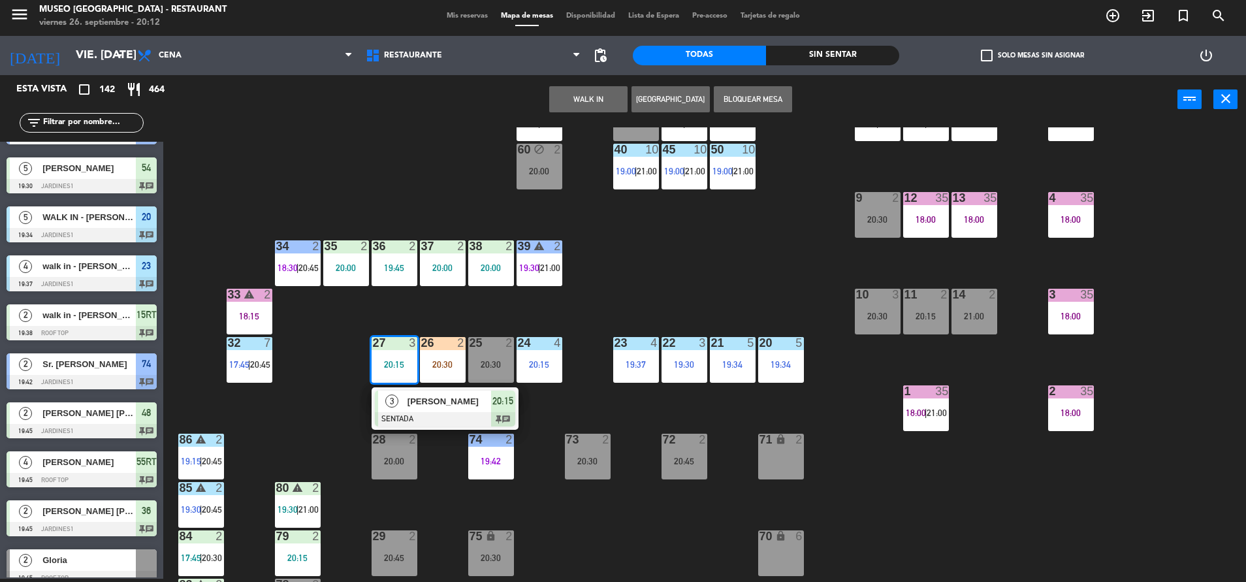
click at [396, 394] on div "3" at bounding box center [392, 401] width 28 height 22
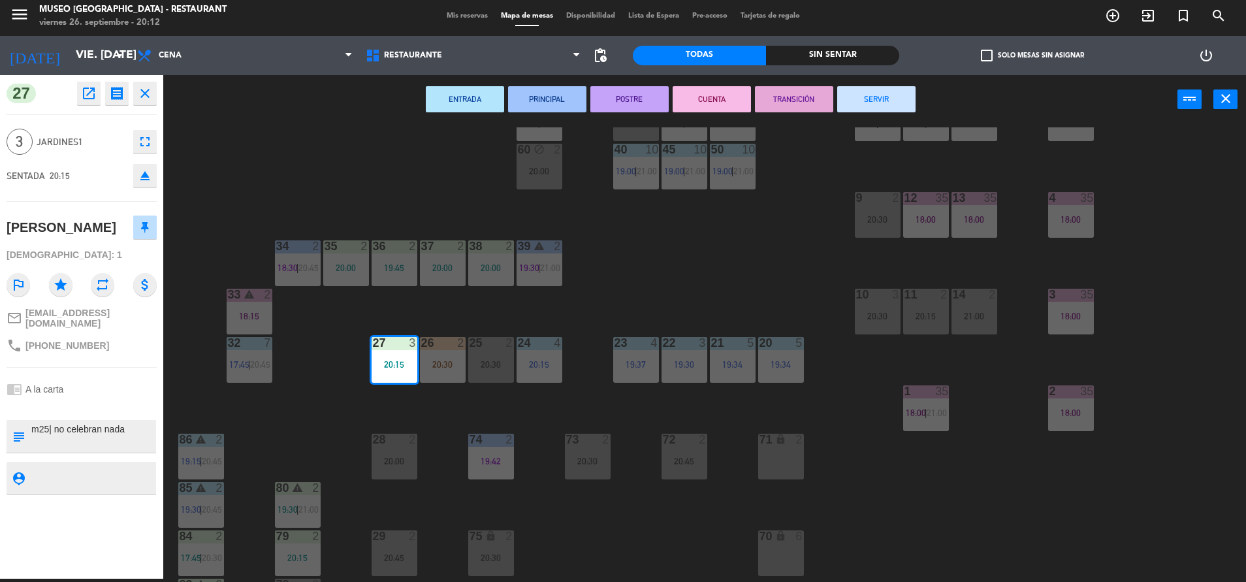
click at [46, 424] on textarea at bounding box center [92, 435] width 125 height 27
type textarea "m257| no celebran nada"
click at [63, 412] on div "27 open_in_new receipt 8:15 PM vie., [DATE] 3 personas [PERSON_NAME] Mesa 27 EX…" at bounding box center [81, 326] width 163 height 503
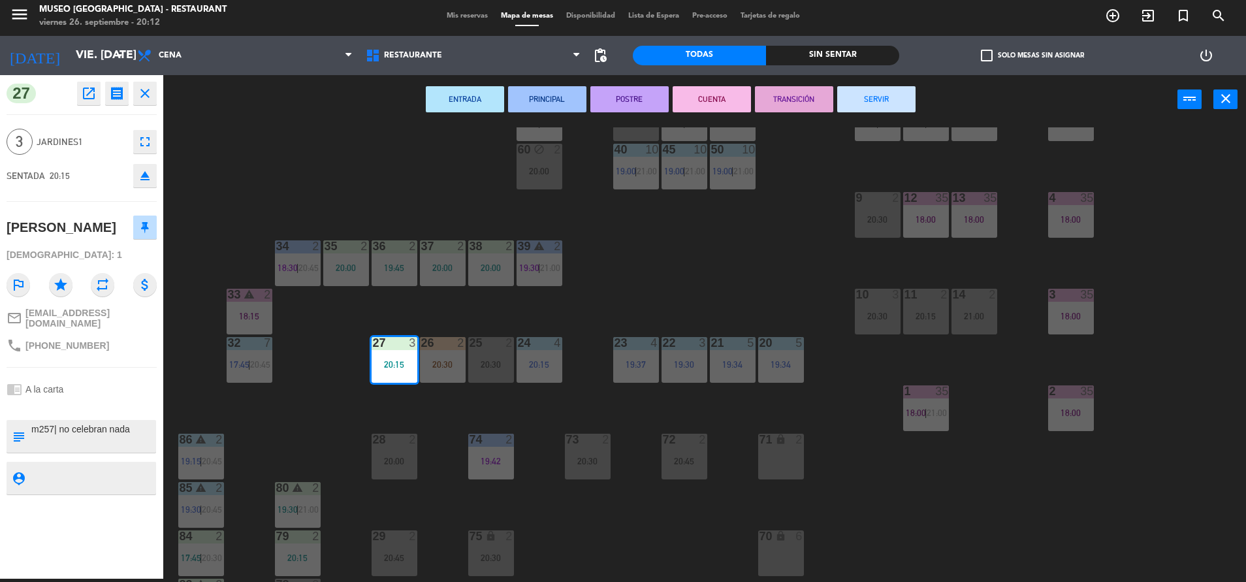
drag, startPoint x: 63, startPoint y: 412, endPoint x: 302, endPoint y: 421, distance: 239.1
click at [302, 421] on div "44 5 20:15 49 2 17:46 54 5 19:30 64 2 17:45 | 20:30 48 2 19:45 53 4 18:15 | 20:…" at bounding box center [711, 354] width 1070 height 454
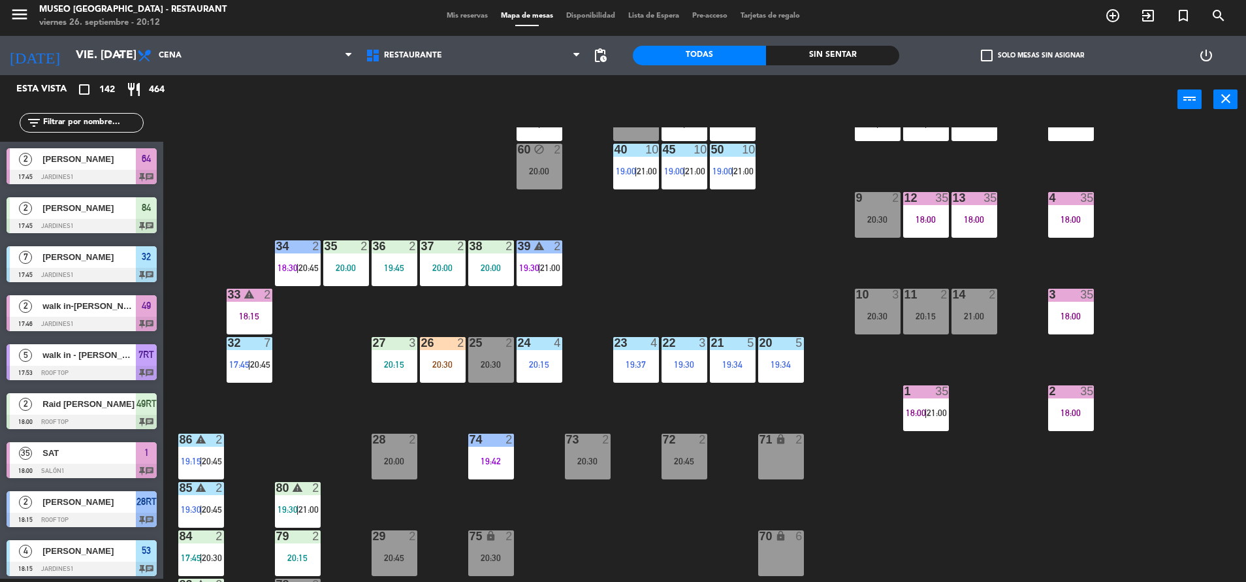
scroll to position [89, 0]
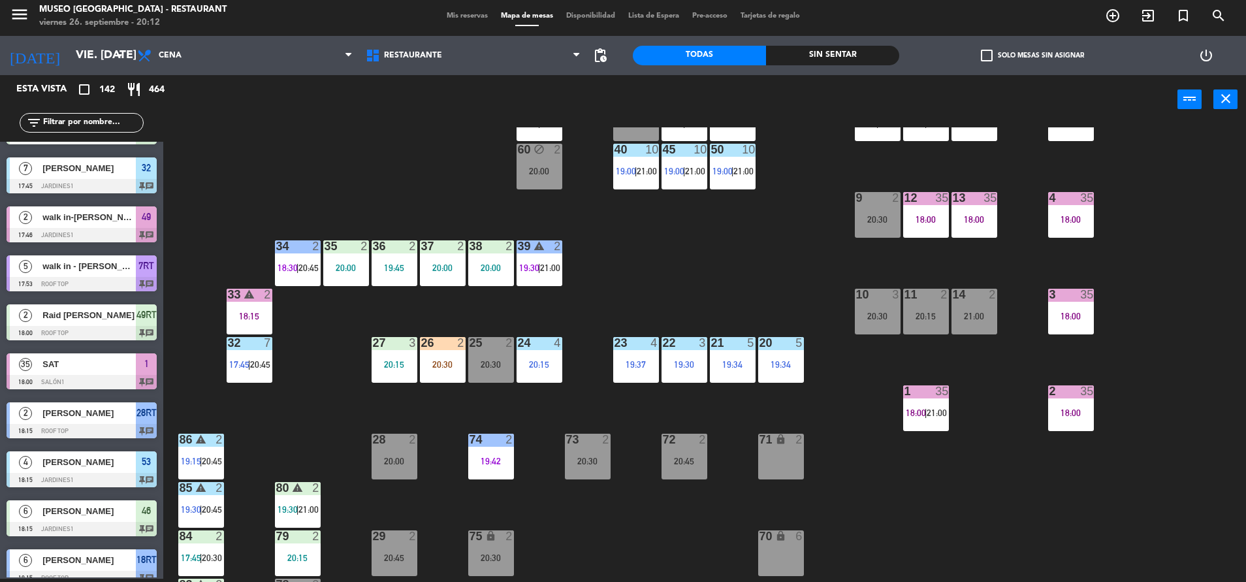
click at [424, 366] on div "20:30" at bounding box center [443, 364] width 46 height 9
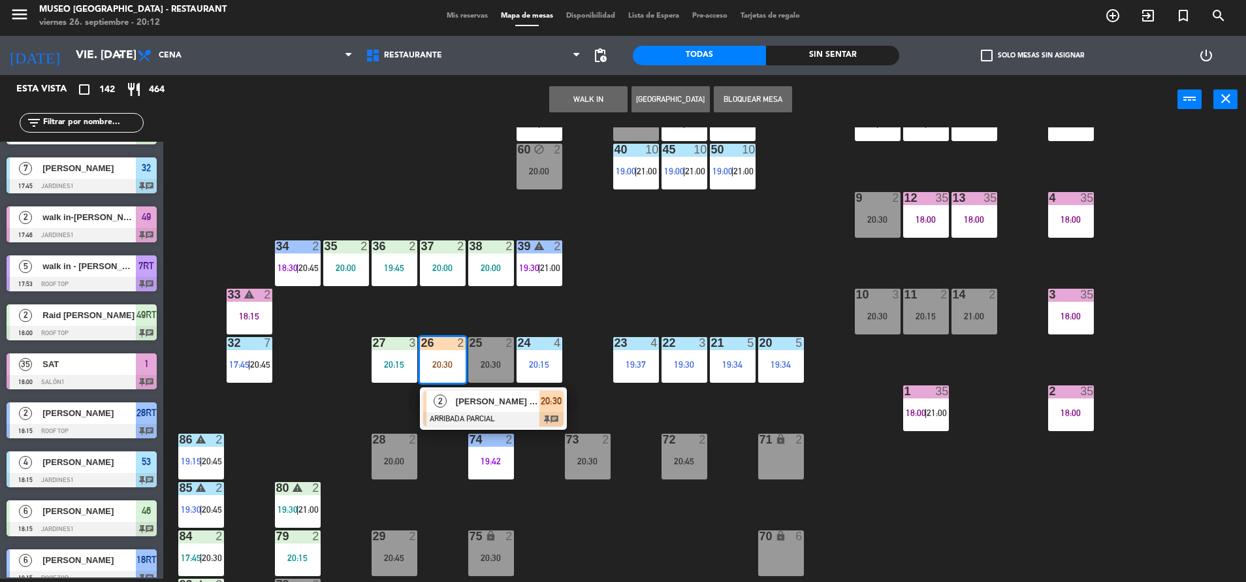
click at [520, 398] on span "[PERSON_NAME] [PERSON_NAME]" at bounding box center [498, 401] width 84 height 14
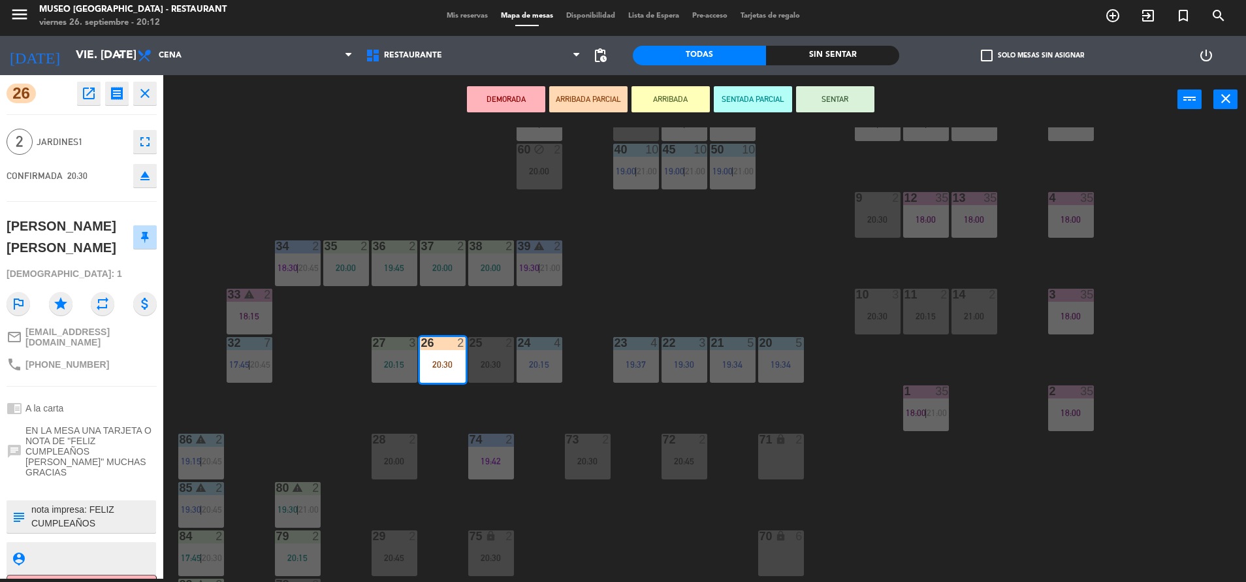
click at [33, 503] on textarea at bounding box center [92, 516] width 125 height 27
type textarea "m26 | nota impresa: FELIZ CUMPLEAÑOS [PERSON_NAME]"
click at [103, 390] on div "26 open_in_new receipt 8:30 PM vie., [DATE] 2 personas thankyou [PERSON_NAME] […" at bounding box center [81, 326] width 163 height 503
click at [847, 98] on button "SENTAR" at bounding box center [835, 99] width 78 height 26
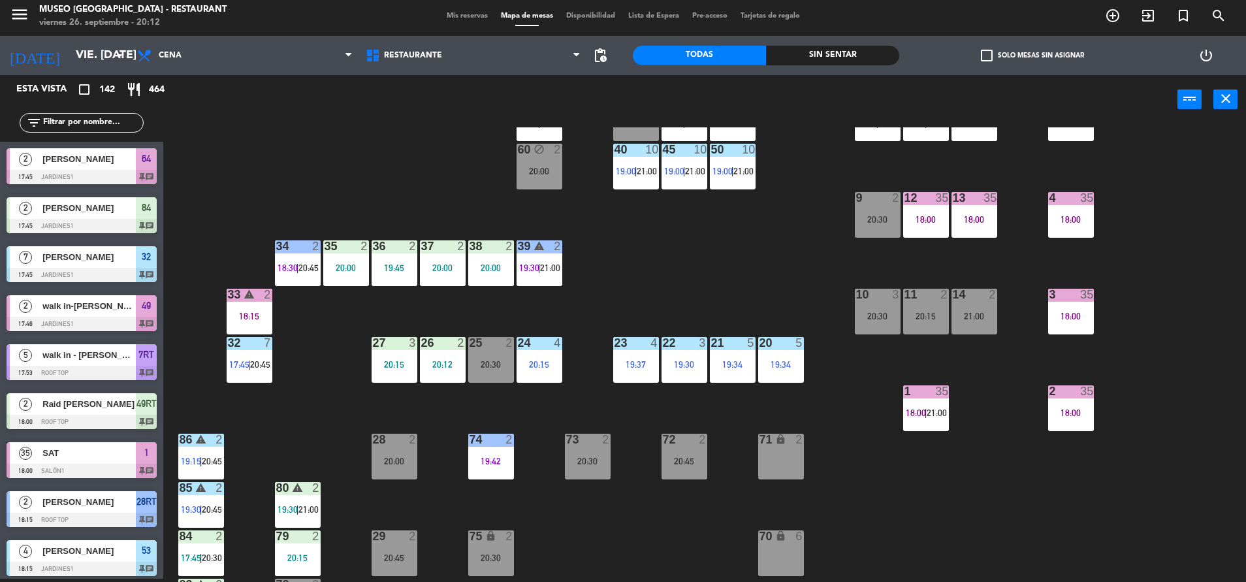
scroll to position [2390, 0]
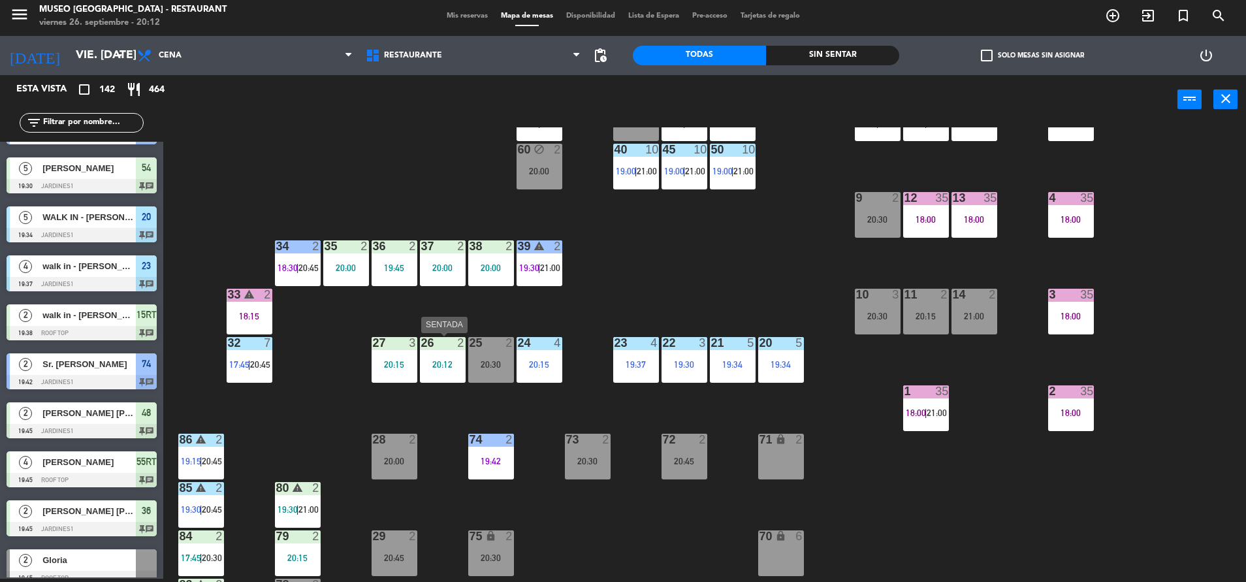
click at [452, 371] on div "26 2 20:12" at bounding box center [443, 360] width 46 height 46
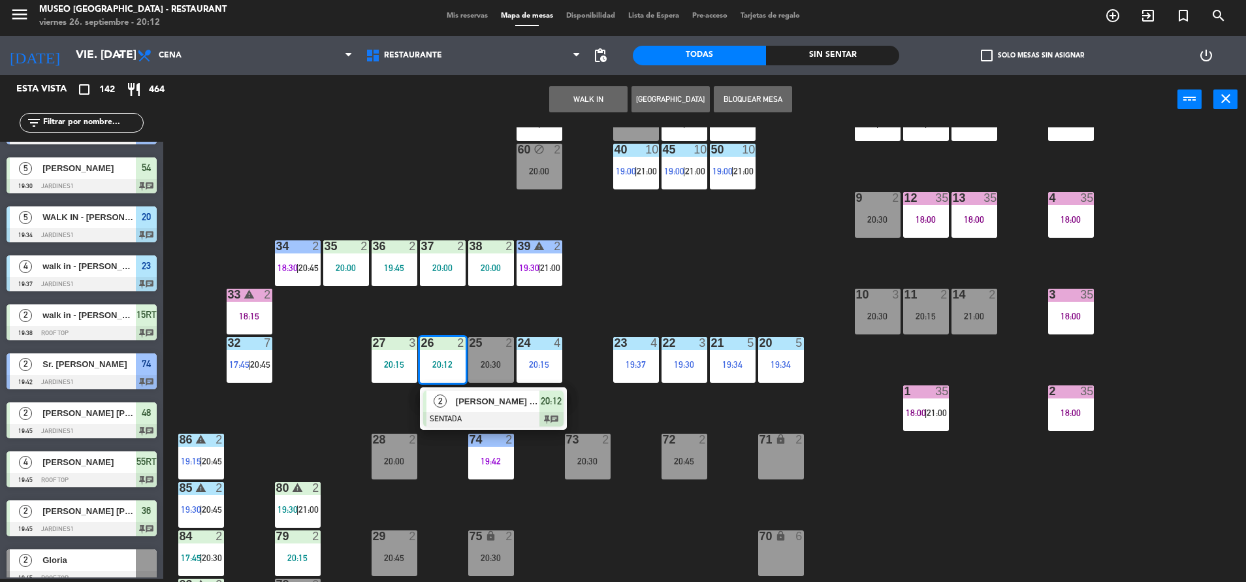
click at [469, 385] on div "44 5 20:15 49 2 17:46 54 5 19:30 64 2 17:45 | 20:30 48 2 19:45 53 4 18:15 | 20:…" at bounding box center [711, 354] width 1070 height 454
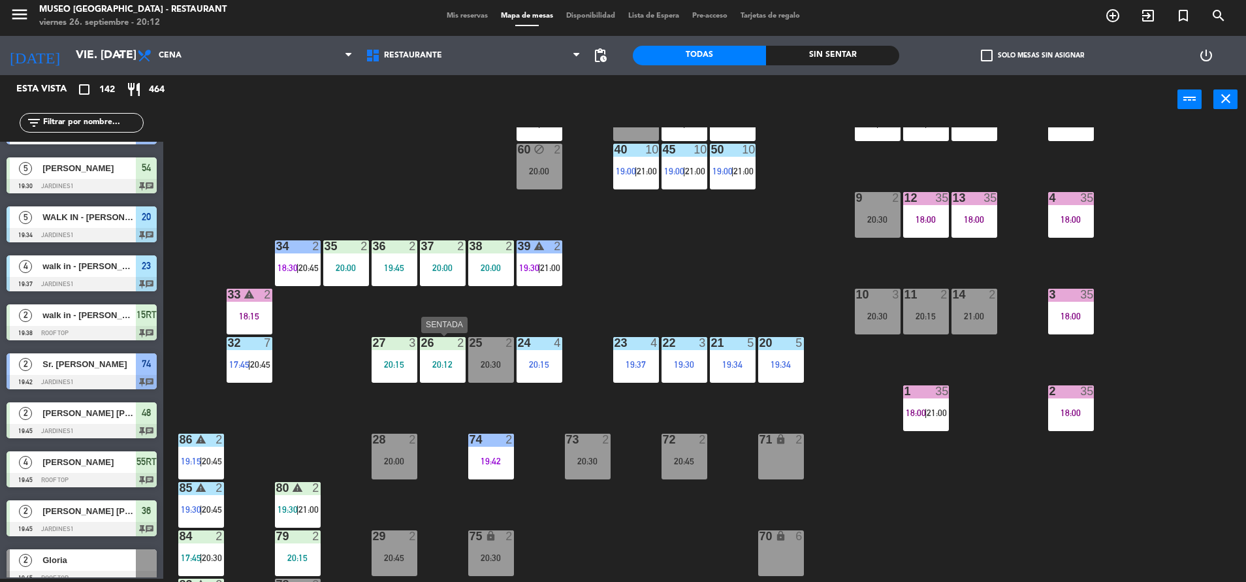
click at [453, 340] on div "2" at bounding box center [464, 343] width 22 height 12
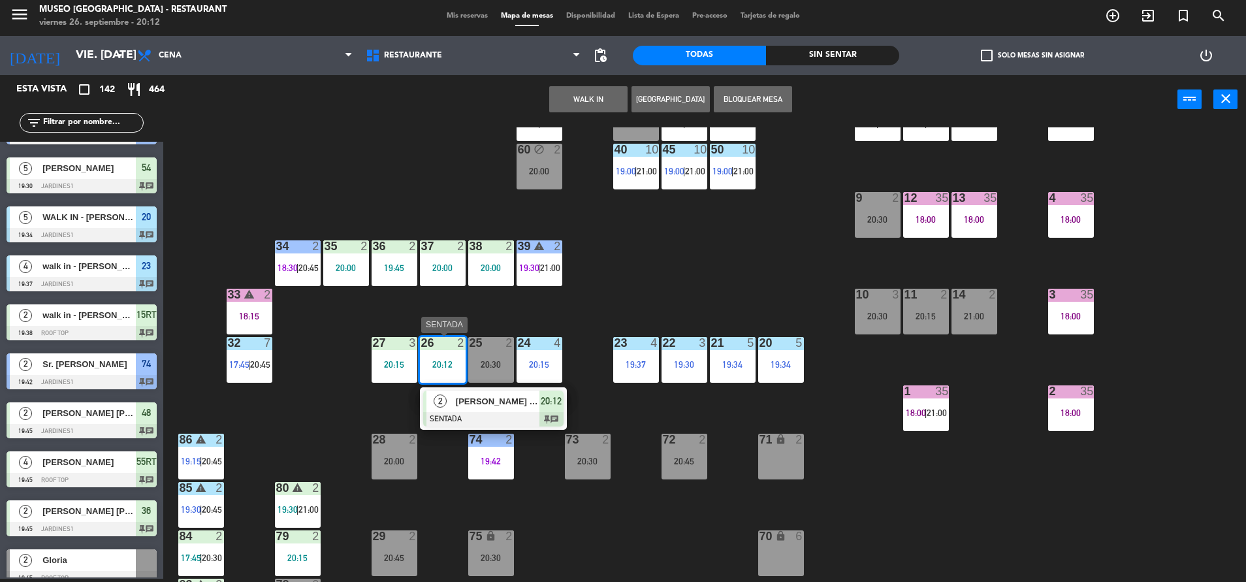
click at [499, 392] on div "[PERSON_NAME] [PERSON_NAME]" at bounding box center [496, 401] width 85 height 22
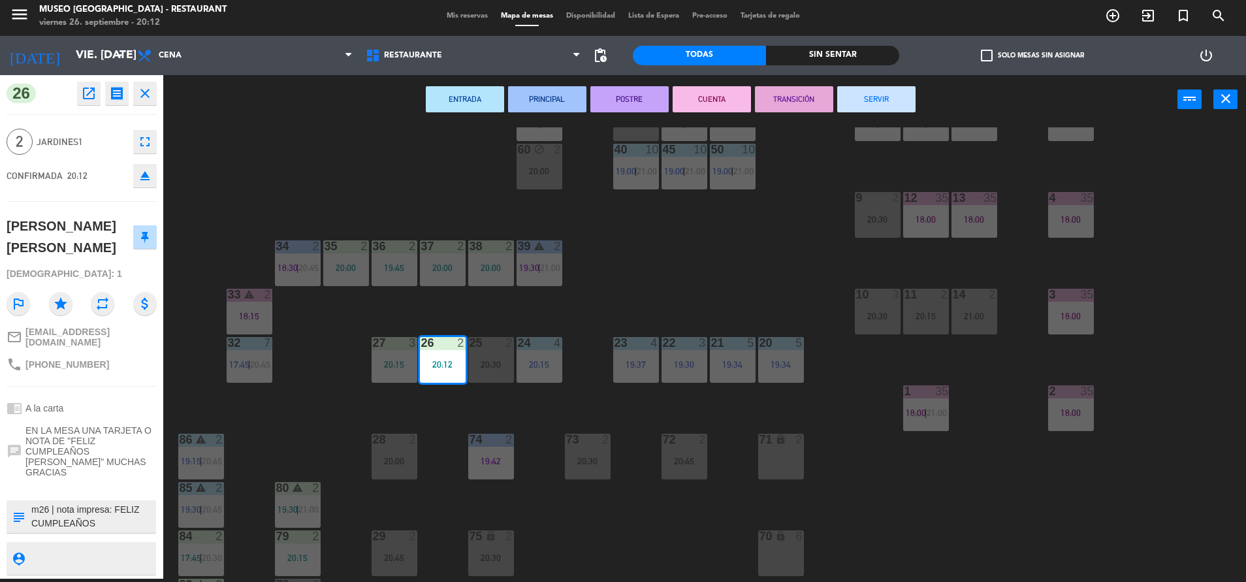
click at [654, 277] on div "44 5 20:15 49 2 17:46 54 5 19:30 64 2 17:45 | 20:30 48 2 19:45 53 4 18:15 | 20:…" at bounding box center [711, 354] width 1070 height 454
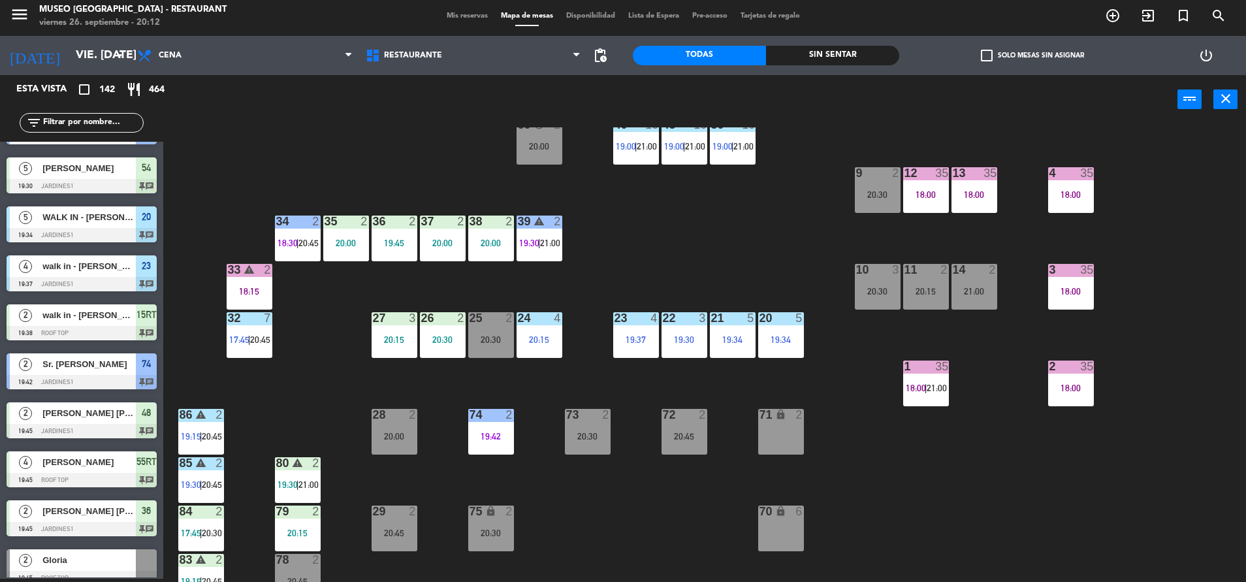
scroll to position [215, 0]
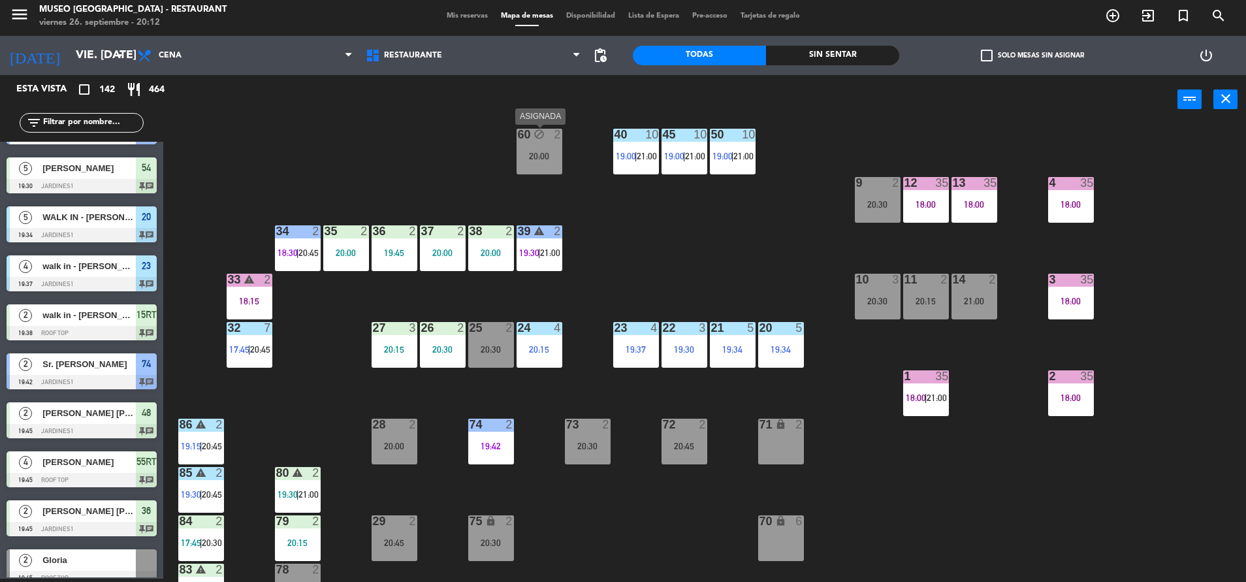
click at [537, 159] on div "20:00" at bounding box center [539, 155] width 46 height 9
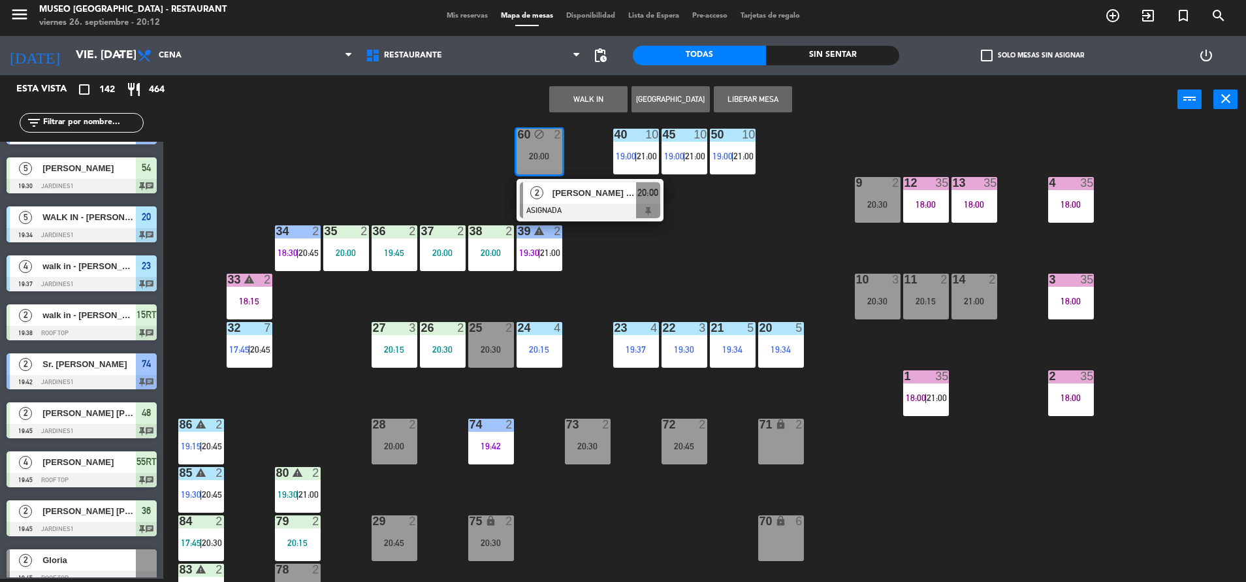
scroll to position [484, 0]
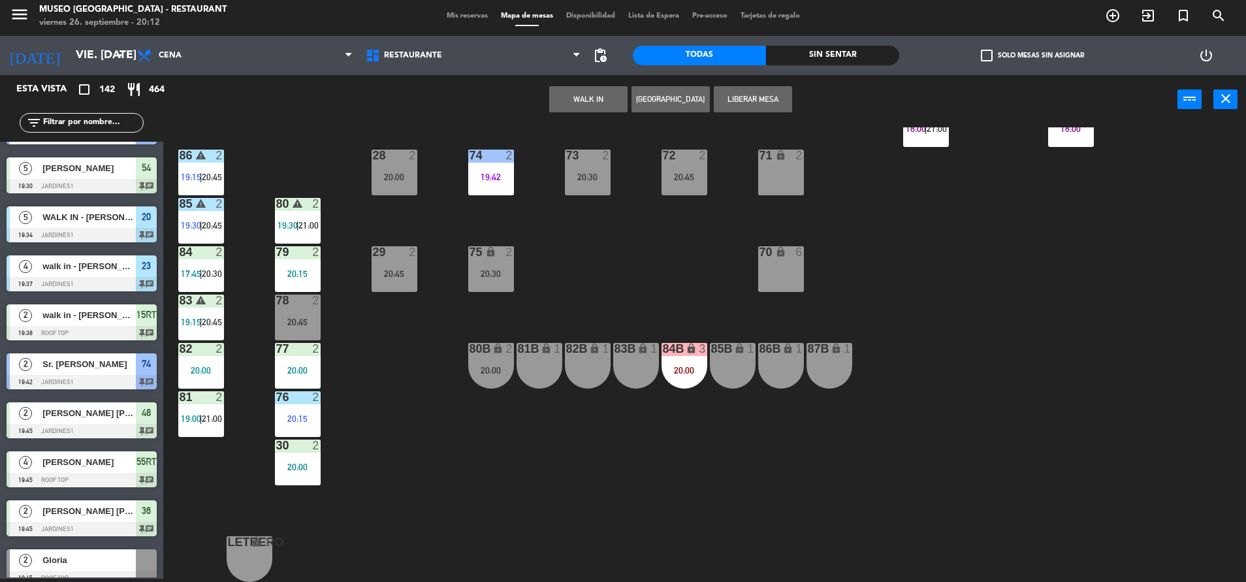
click at [531, 377] on div "81B lock 1" at bounding box center [539, 366] width 46 height 46
click at [638, 91] on button "Mover" at bounding box center [670, 99] width 78 height 26
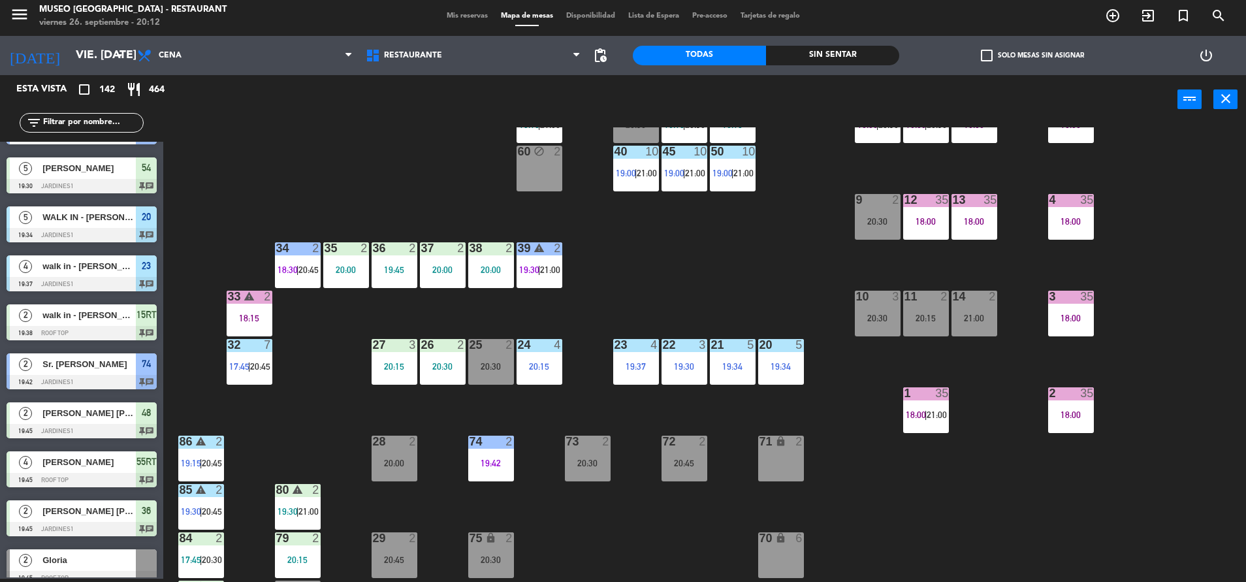
click at [389, 437] on div at bounding box center [394, 441] width 22 height 12
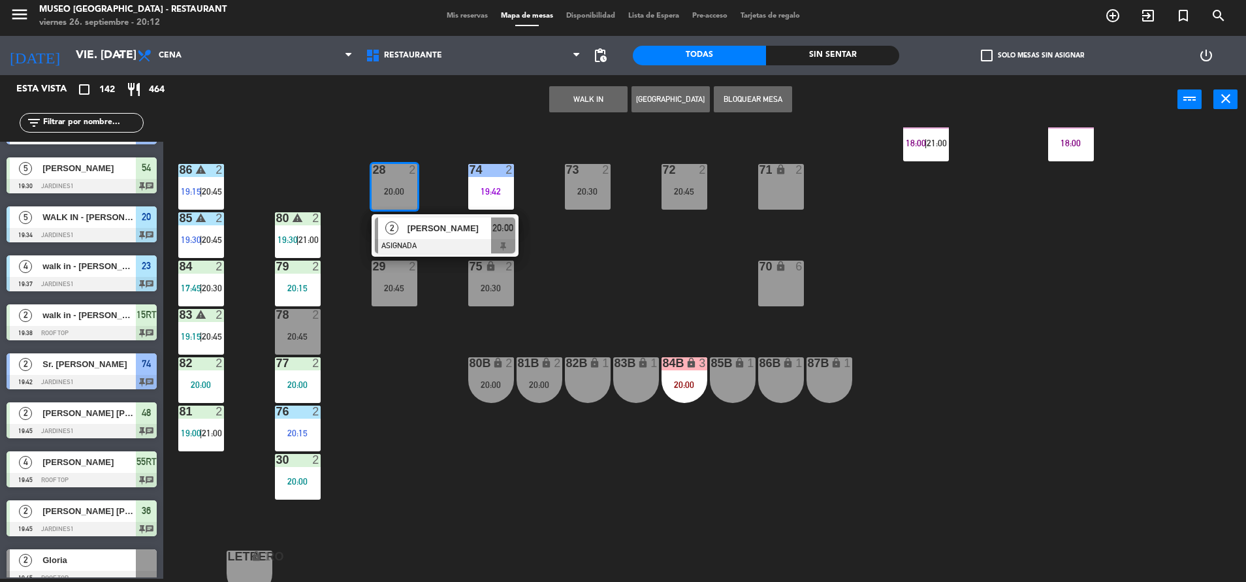
scroll to position [473, 0]
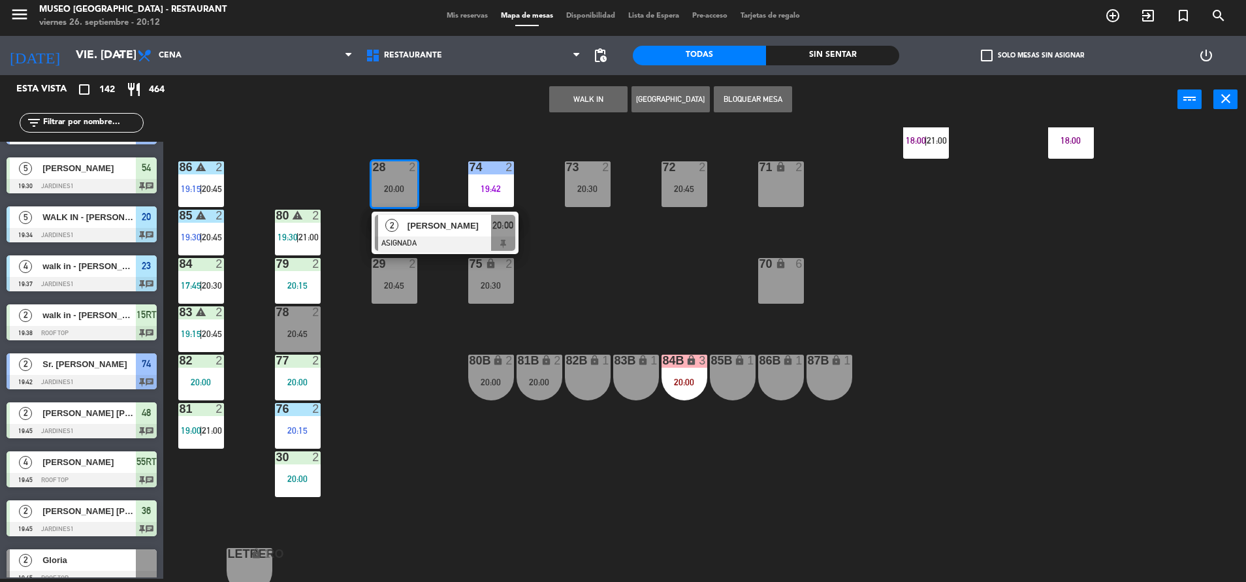
click at [580, 393] on div "82B lock 1" at bounding box center [588, 378] width 46 height 46
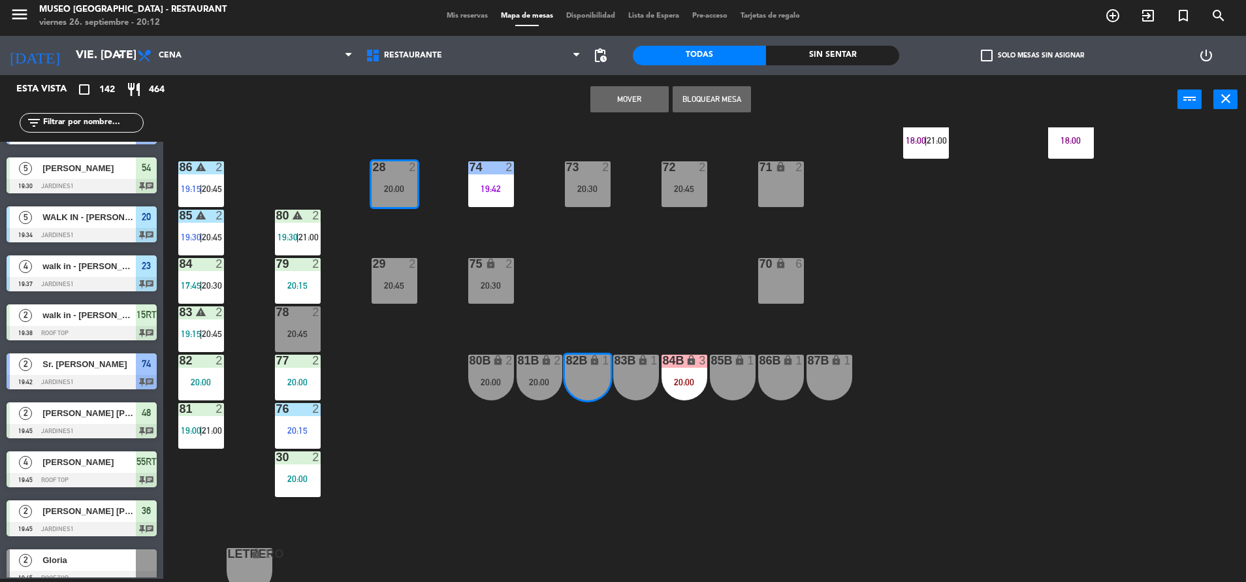
click at [612, 96] on button "Mover" at bounding box center [629, 99] width 78 height 26
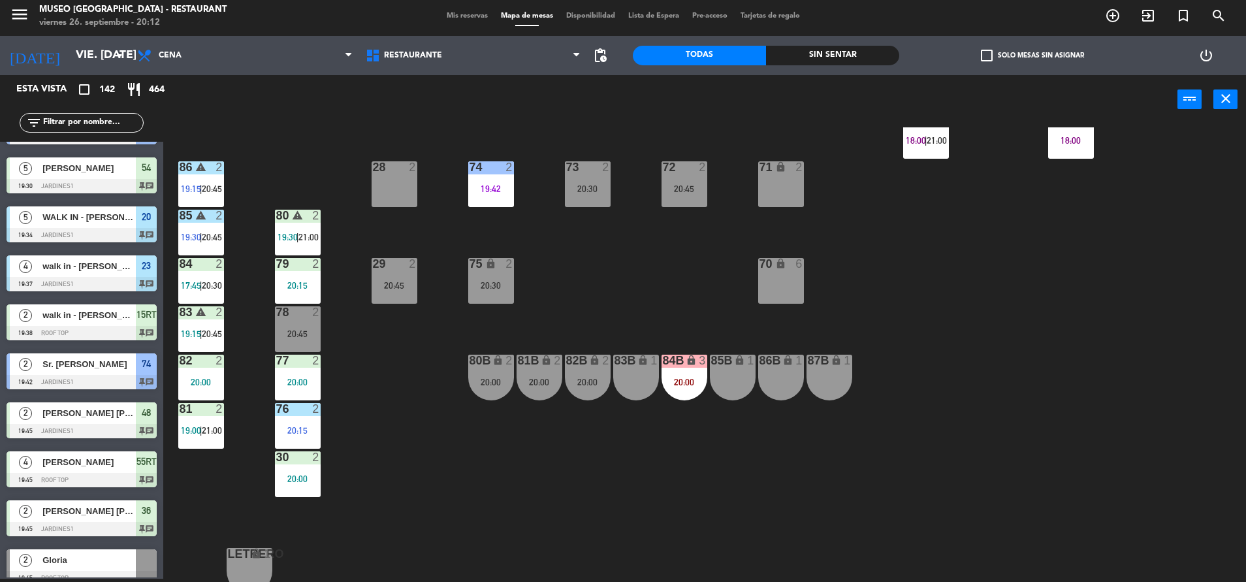
click at [585, 193] on div "20:30" at bounding box center [588, 188] width 46 height 9
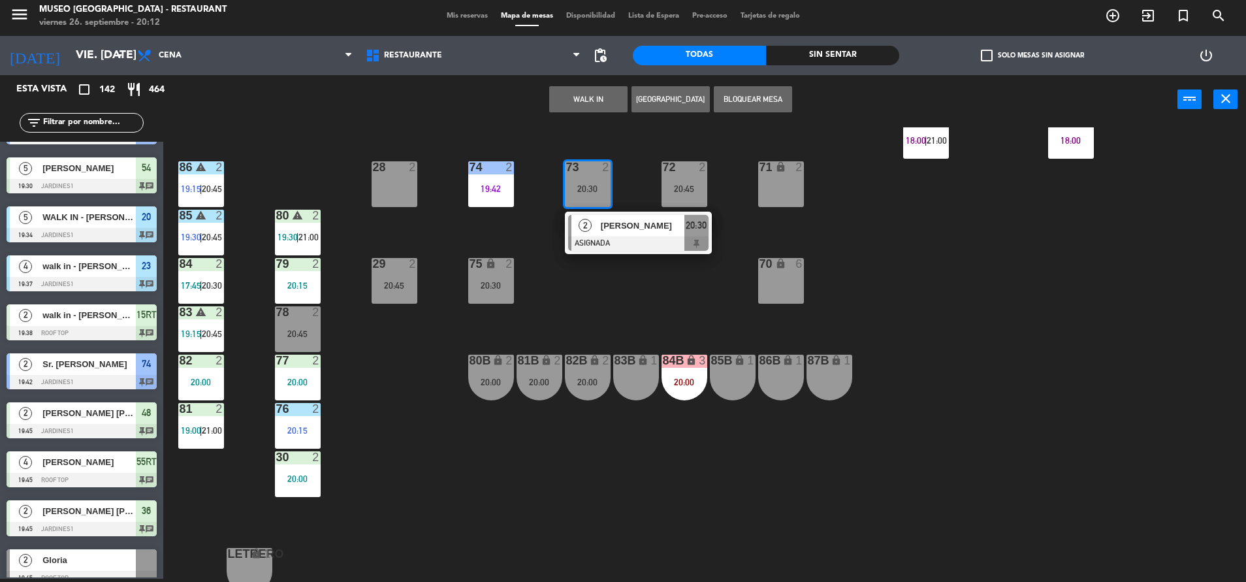
click at [387, 195] on div "28 2" at bounding box center [395, 184] width 46 height 46
click at [615, 106] on button "Mover" at bounding box center [629, 99] width 78 height 26
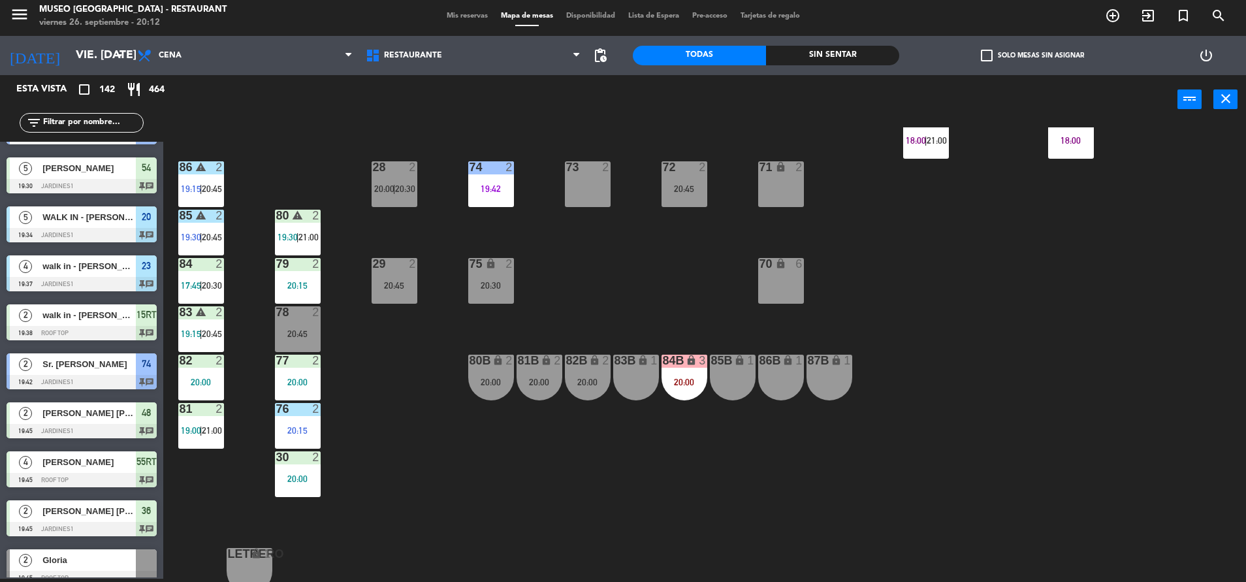
click at [477, 286] on div "20:30" at bounding box center [491, 285] width 46 height 9
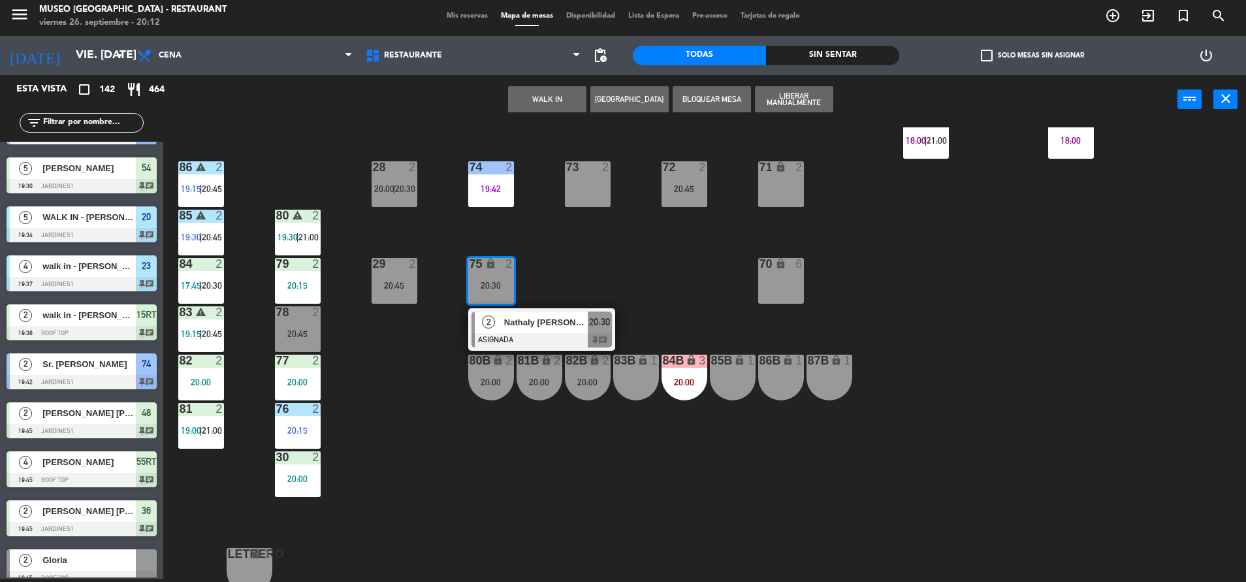
click at [552, 309] on div "2 [PERSON_NAME] [PERSON_NAME] Pizango ASIGNADA 20:30 chat" at bounding box center [541, 329] width 147 height 42
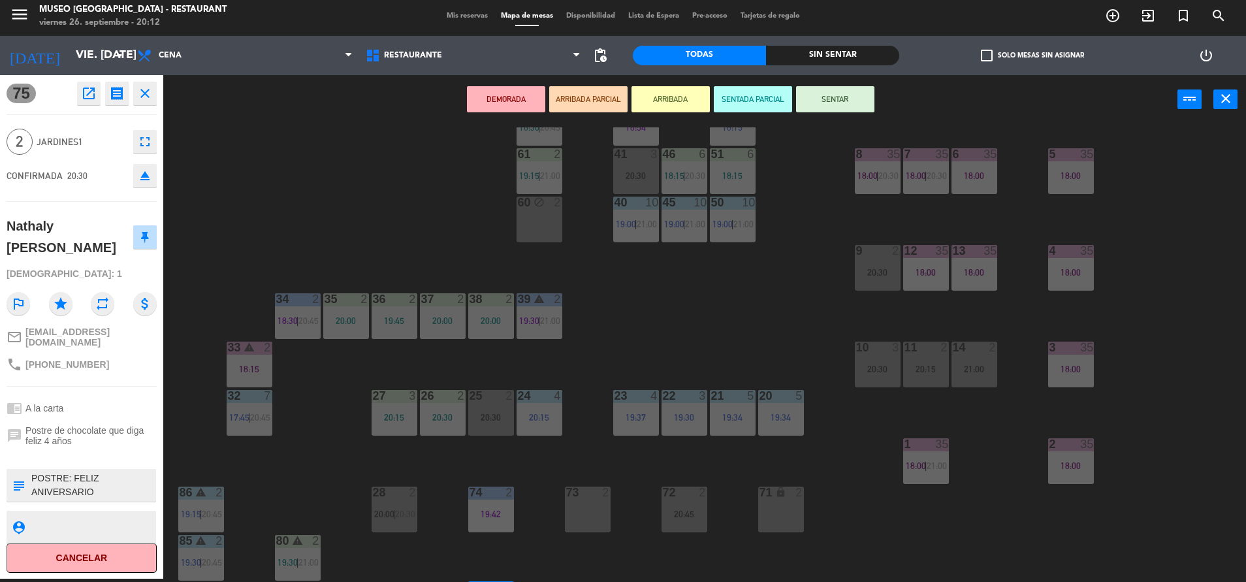
scroll to position [140, 0]
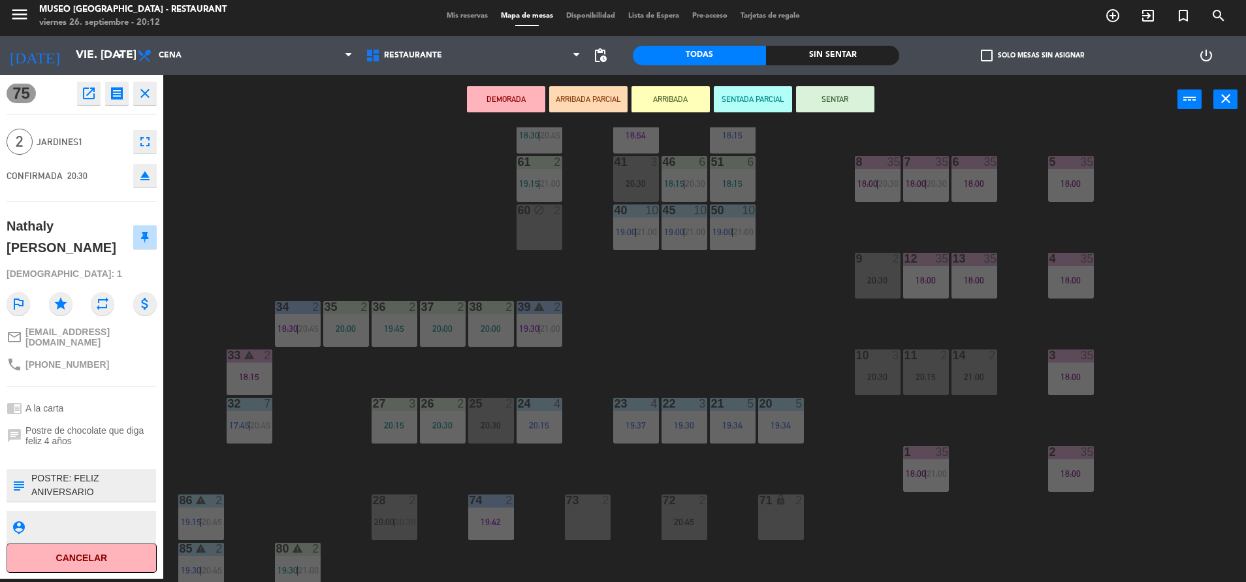
click at [549, 217] on div "60 block 2" at bounding box center [539, 210] width 46 height 13
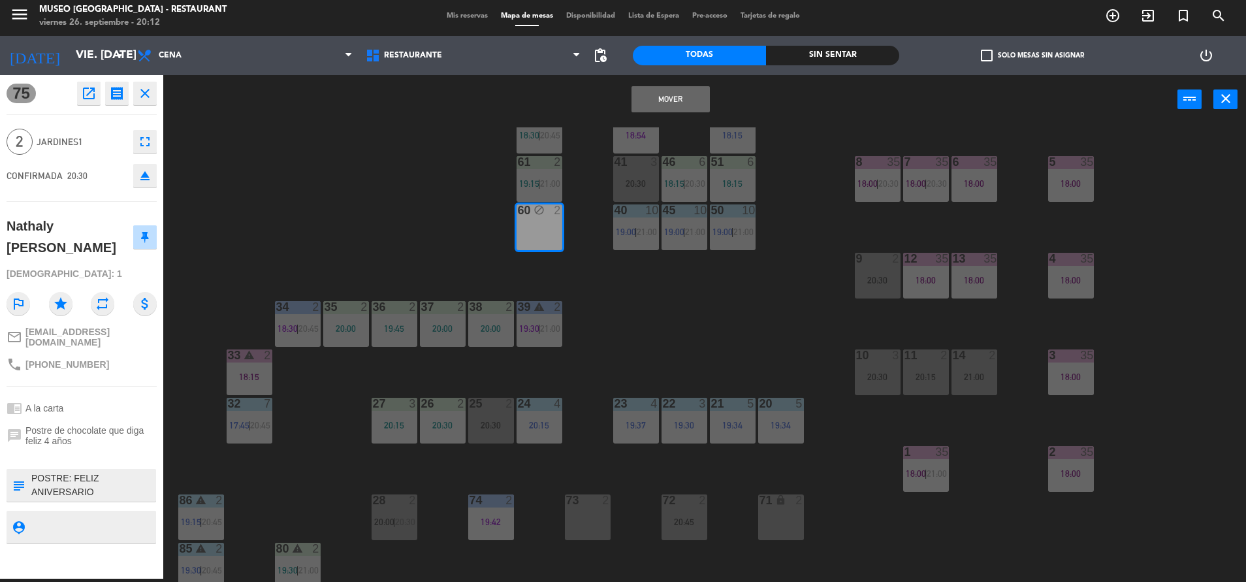
click at [643, 106] on button "Mover" at bounding box center [670, 99] width 78 height 26
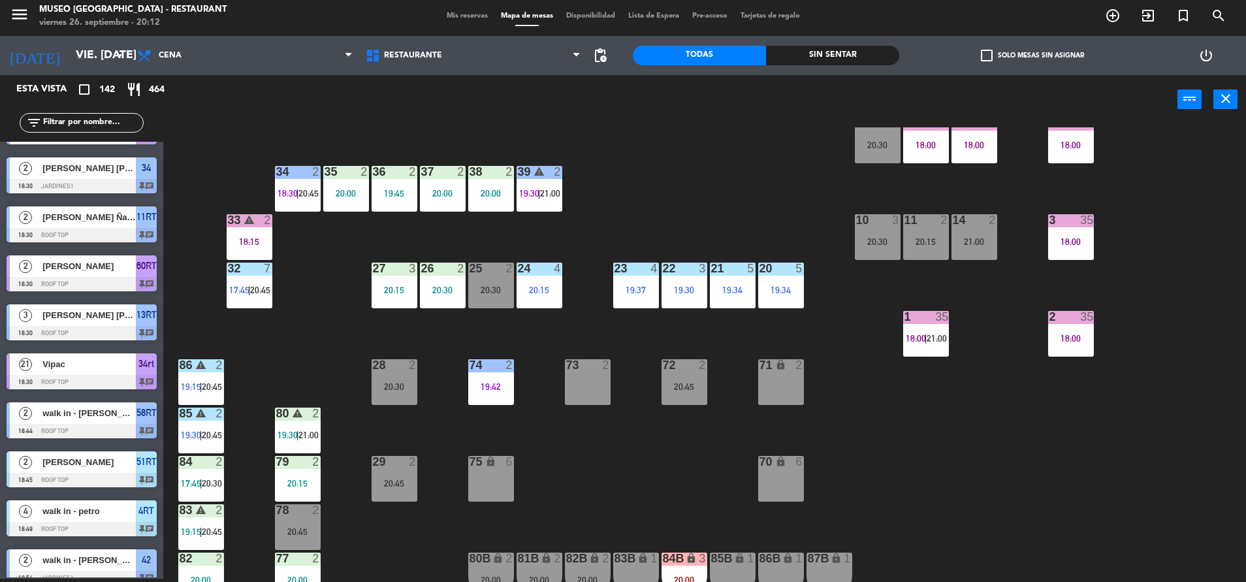
scroll to position [280, 0]
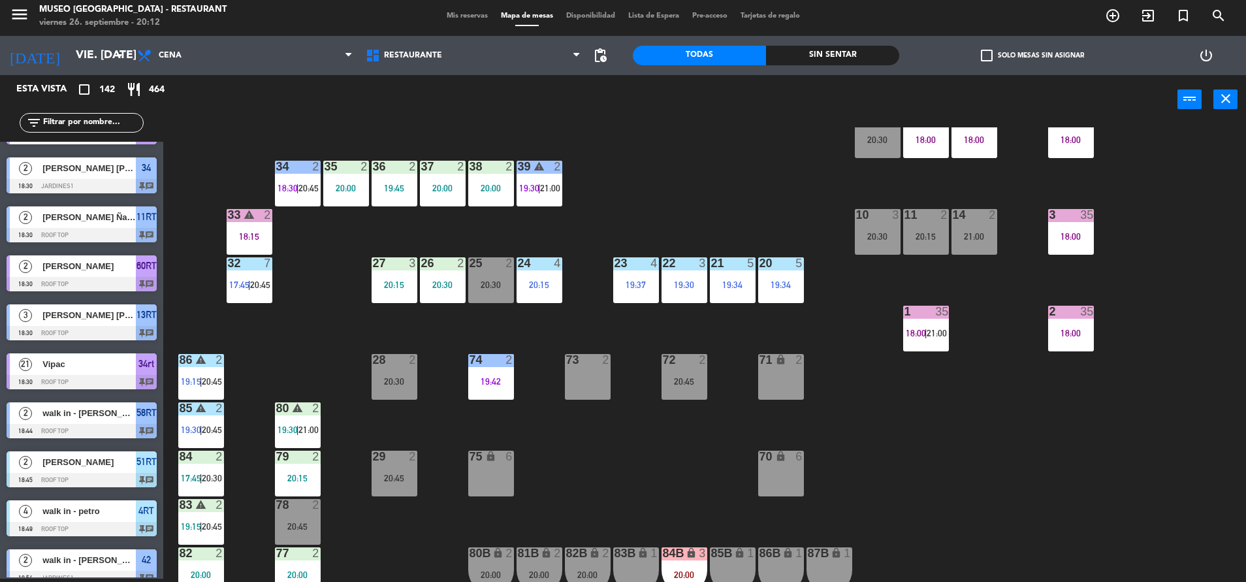
click at [660, 393] on div "44 5 20:15 49 2 17:46 54 5 19:30 64 2 17:45 | 20:30 48 2 19:45 53 4 18:15 | 20:…" at bounding box center [711, 354] width 1070 height 454
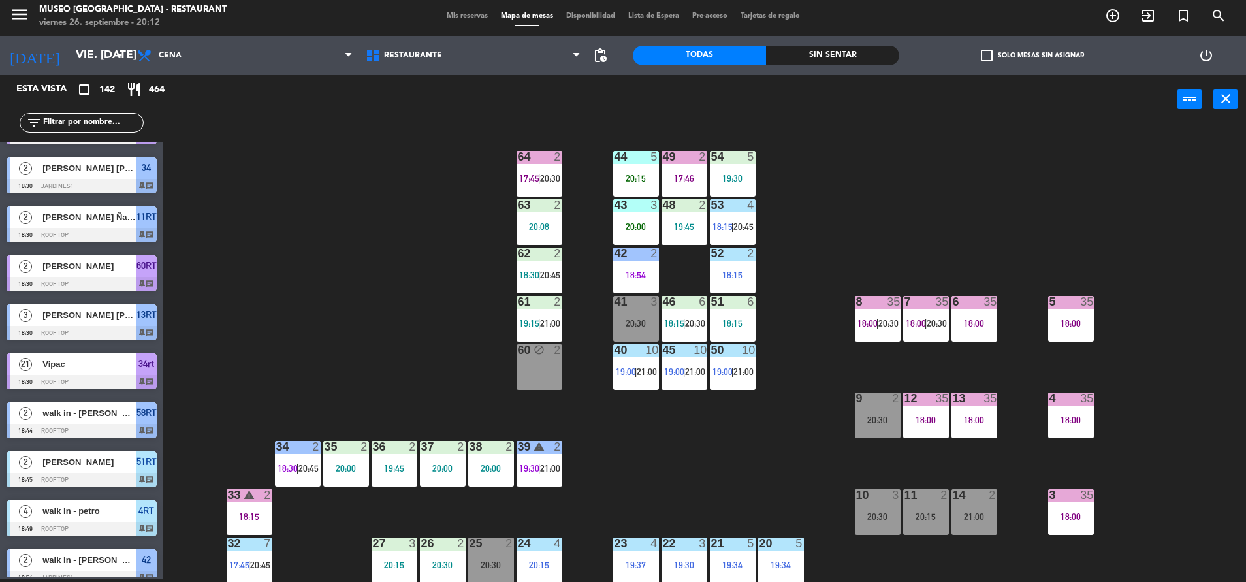
click at [883, 334] on div "8 35 18:00 | 20:30" at bounding box center [878, 319] width 46 height 46
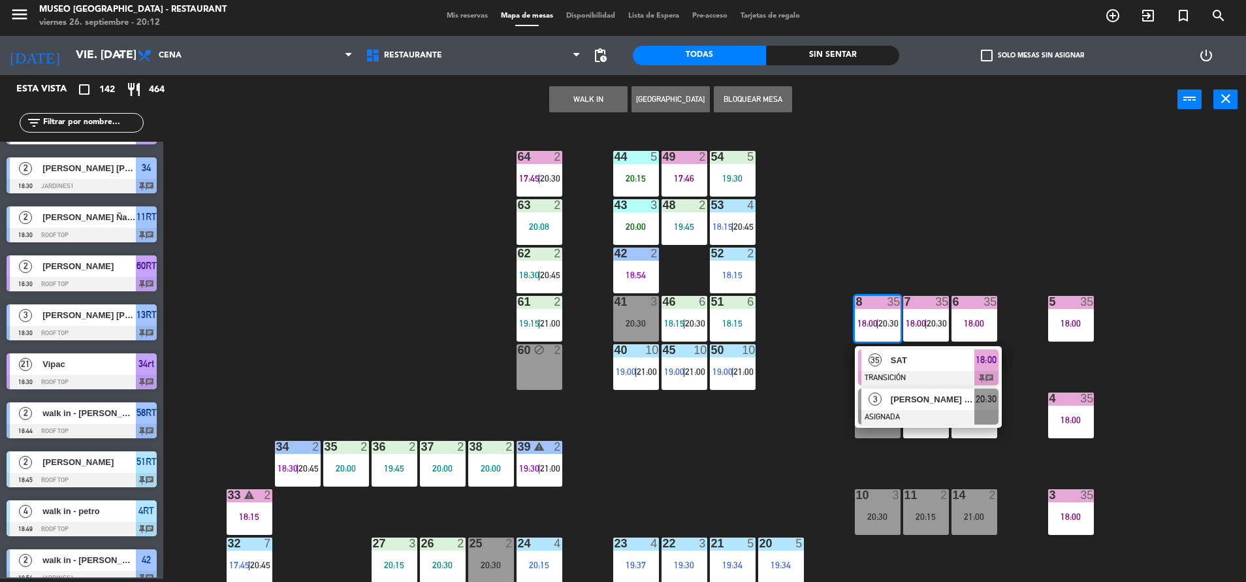
click at [924, 410] on div at bounding box center [928, 417] width 140 height 14
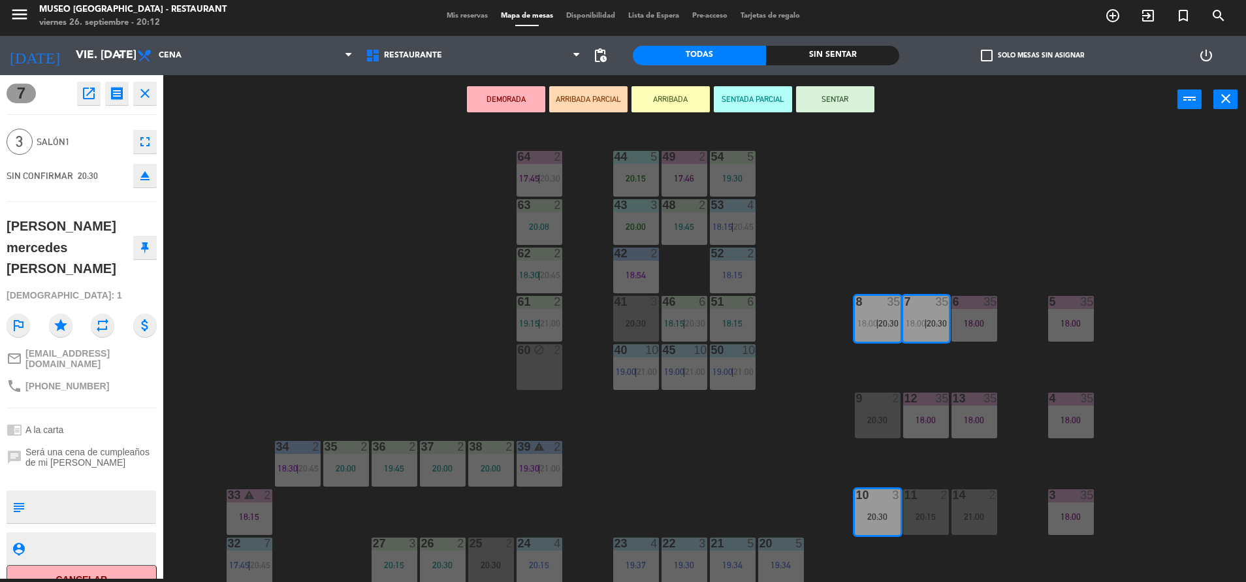
click at [960, 211] on div "44 5 20:15 49 2 17:46 54 5 19:30 64 2 17:45 | 20:30 48 2 19:45 53 4 18:15 | 20:…" at bounding box center [711, 354] width 1070 height 454
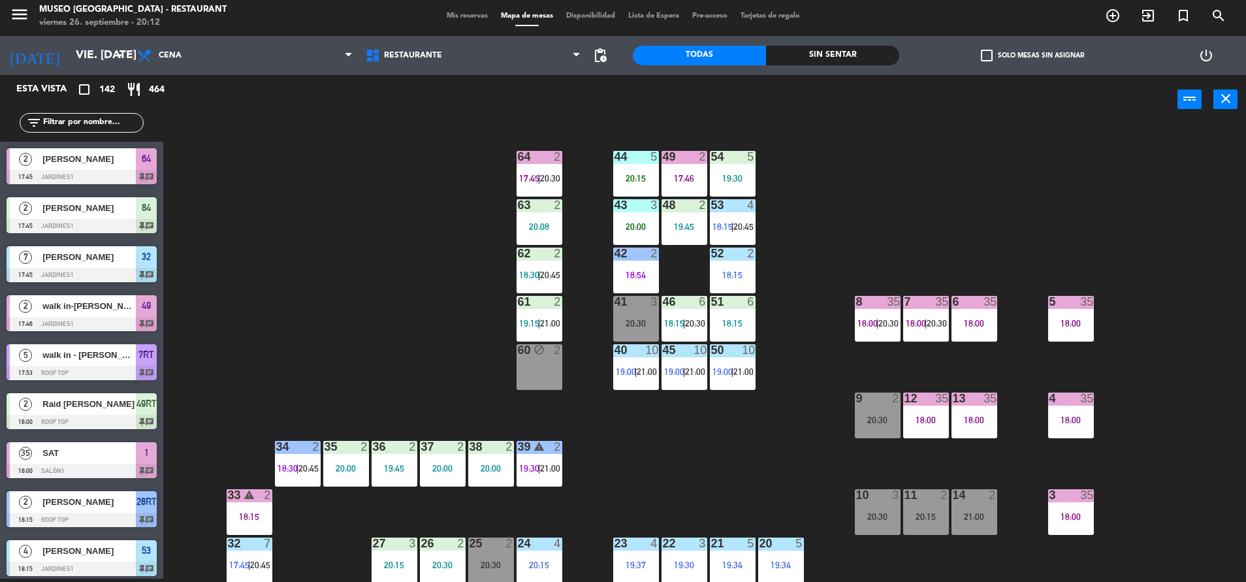
scroll to position [725, 0]
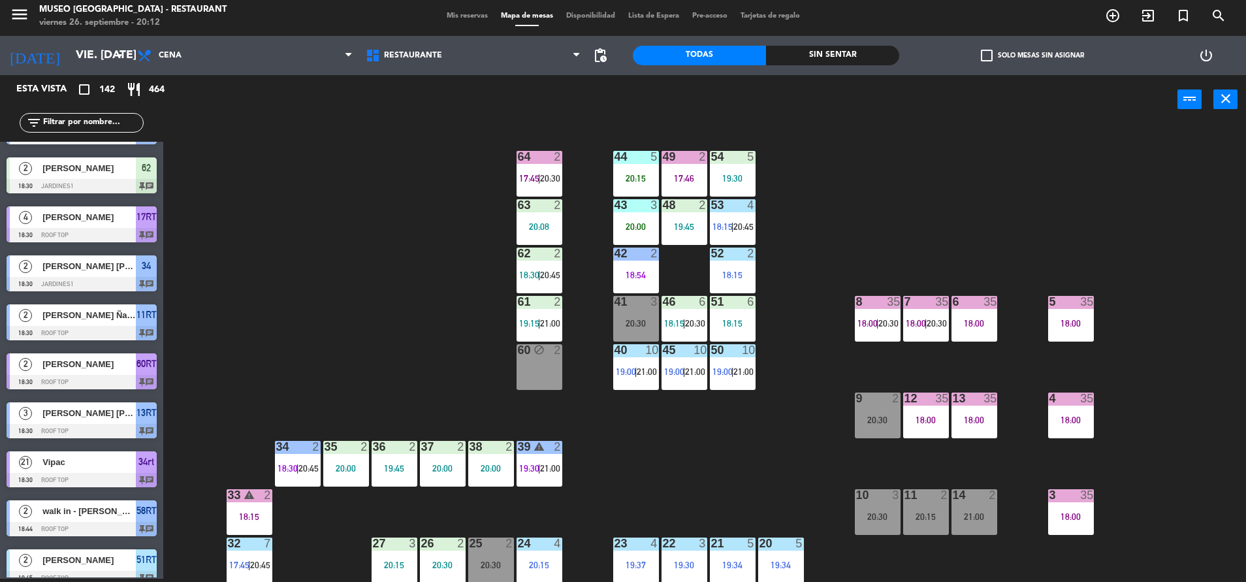
click at [926, 323] on span "|" at bounding box center [926, 323] width 3 height 10
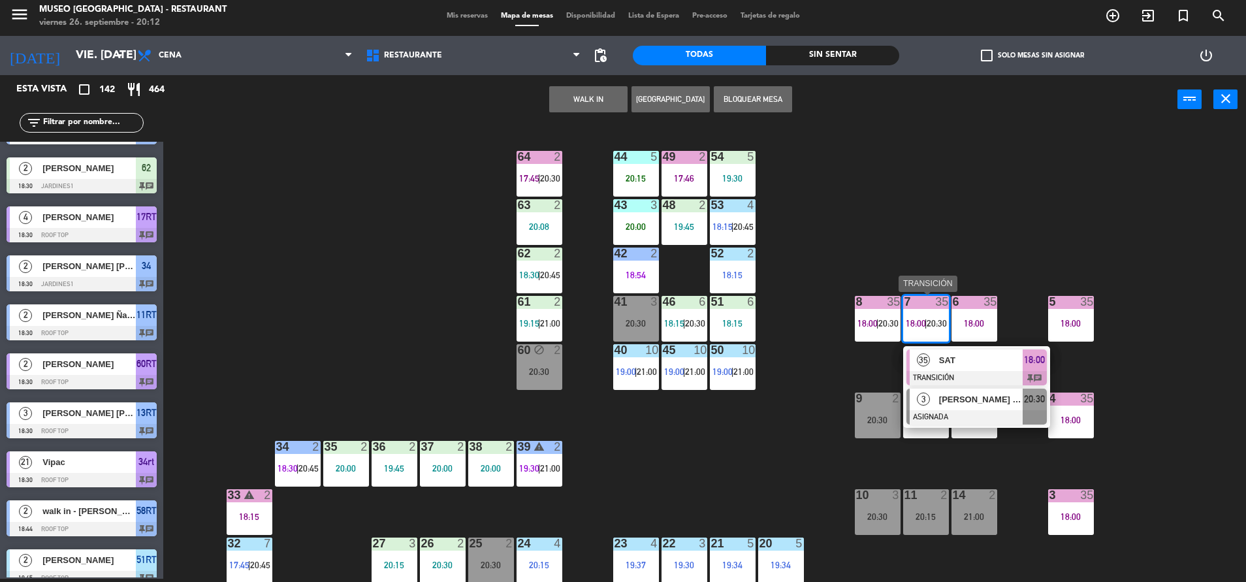
click at [961, 413] on div at bounding box center [976, 417] width 140 height 14
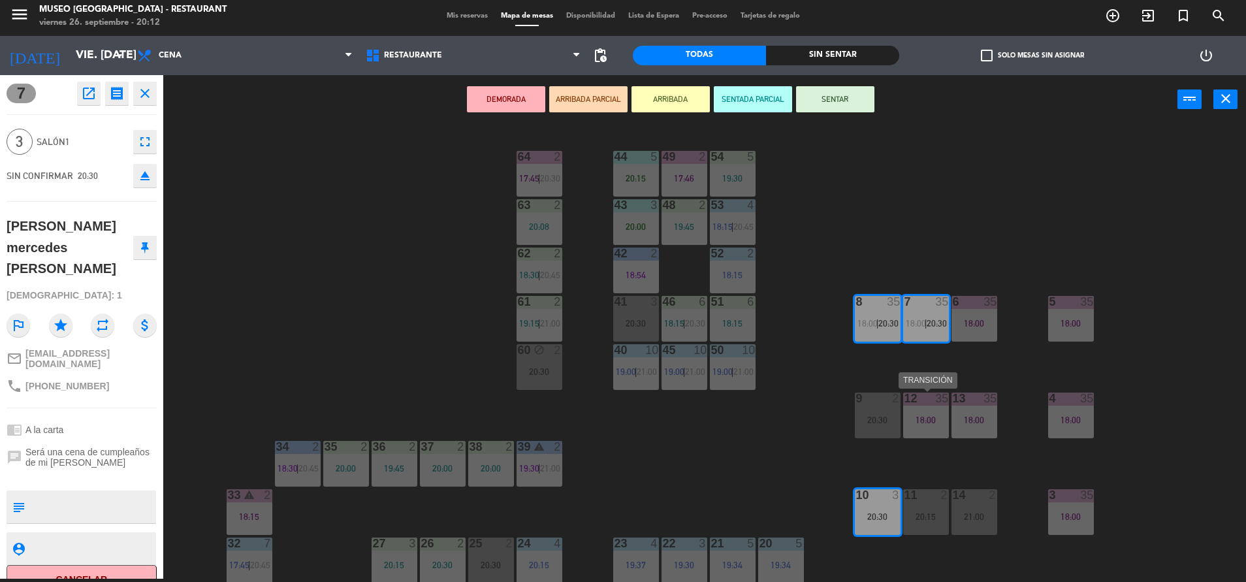
click at [931, 426] on div "12 35 18:00" at bounding box center [926, 415] width 46 height 46
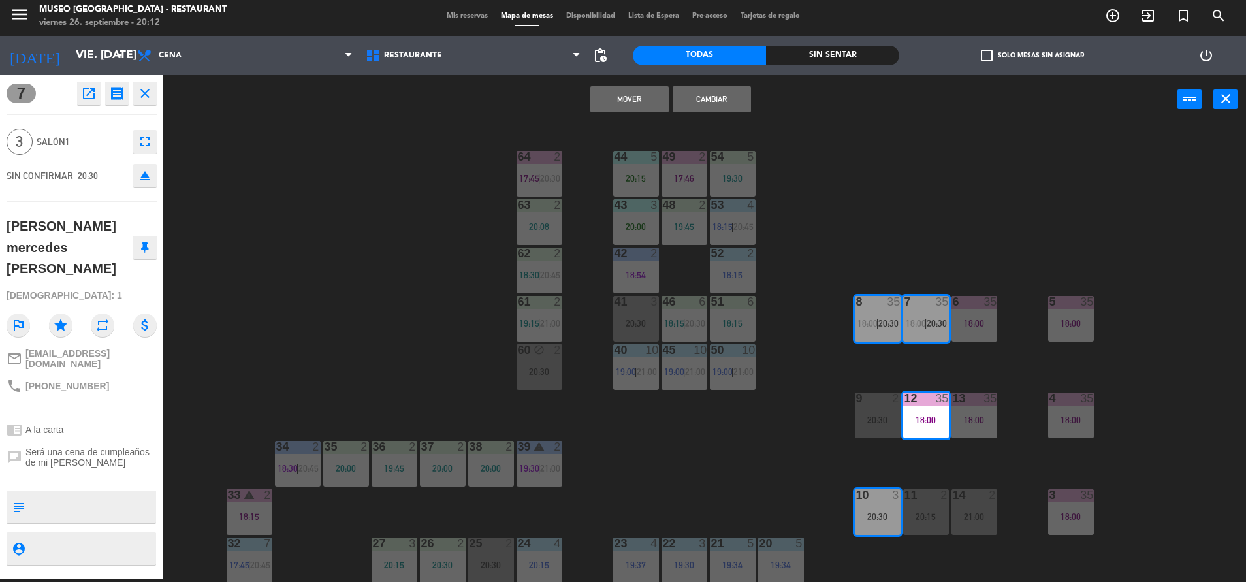
click at [648, 99] on button "Mover" at bounding box center [629, 99] width 78 height 26
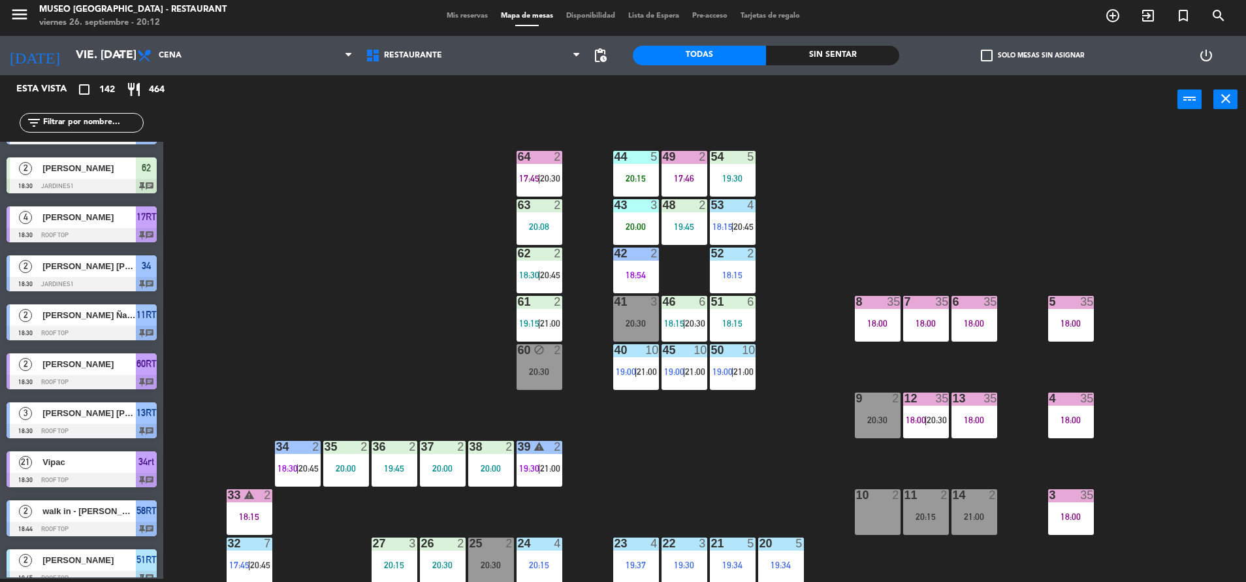
click at [647, 404] on div "44 5 20:15 49 2 17:46 54 5 19:30 64 2 17:45 | 20:30 48 2 19:45 53 4 18:15 | 20:…" at bounding box center [711, 354] width 1070 height 454
click at [550, 373] on div "20:30" at bounding box center [539, 371] width 46 height 9
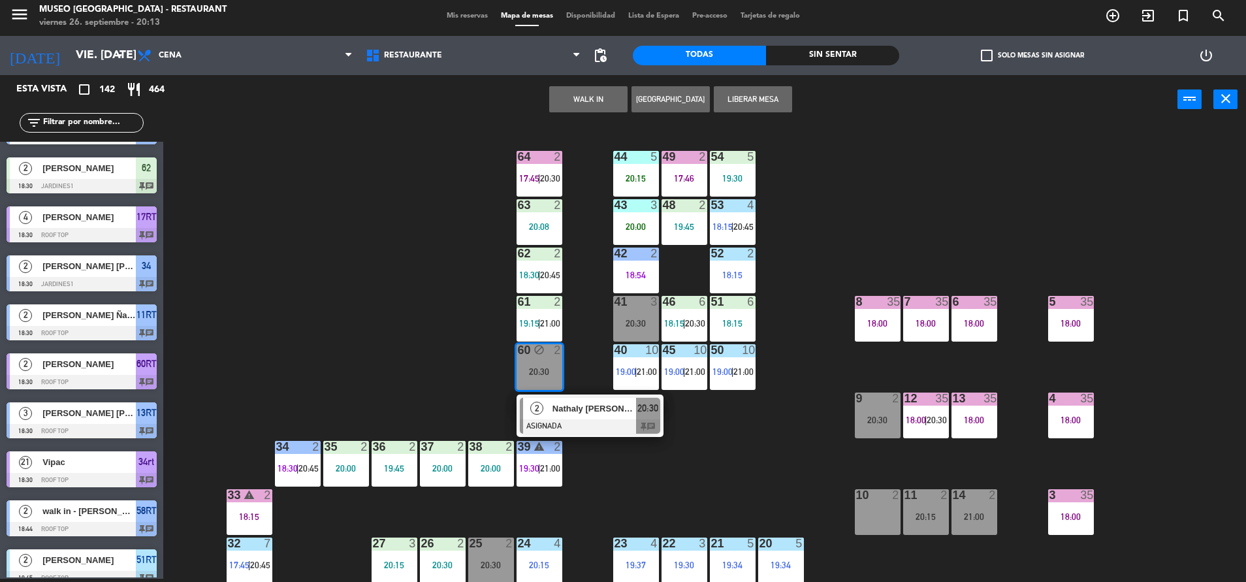
click at [763, 110] on button "Liberar Mesa" at bounding box center [753, 99] width 78 height 26
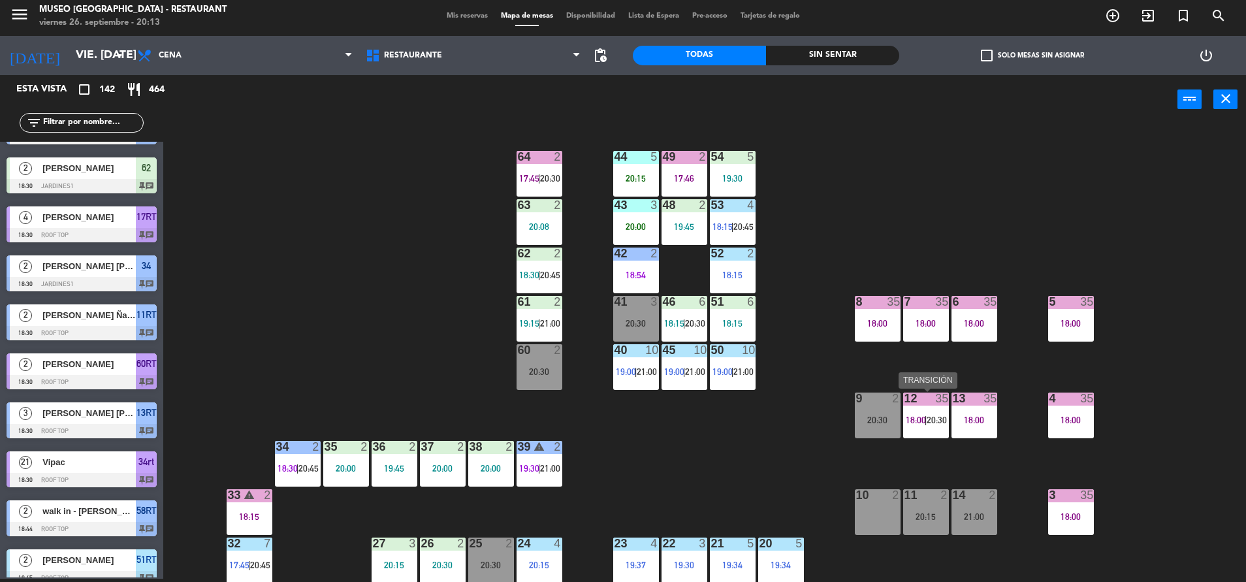
click at [935, 417] on span "20:30" at bounding box center [936, 420] width 20 height 10
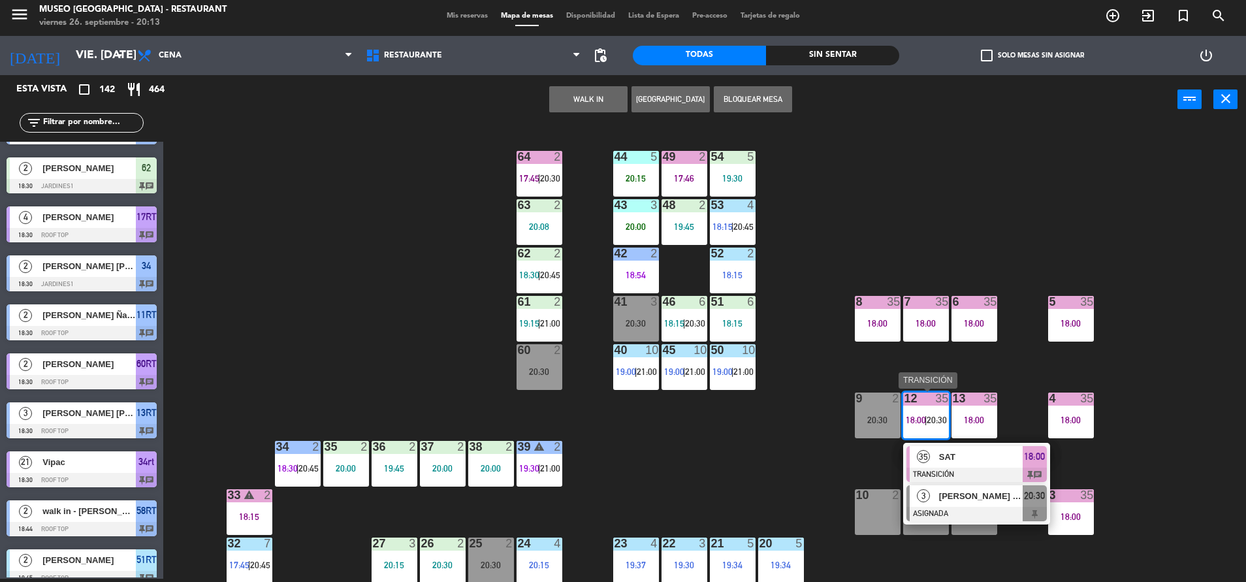
click at [964, 518] on div at bounding box center [976, 514] width 140 height 14
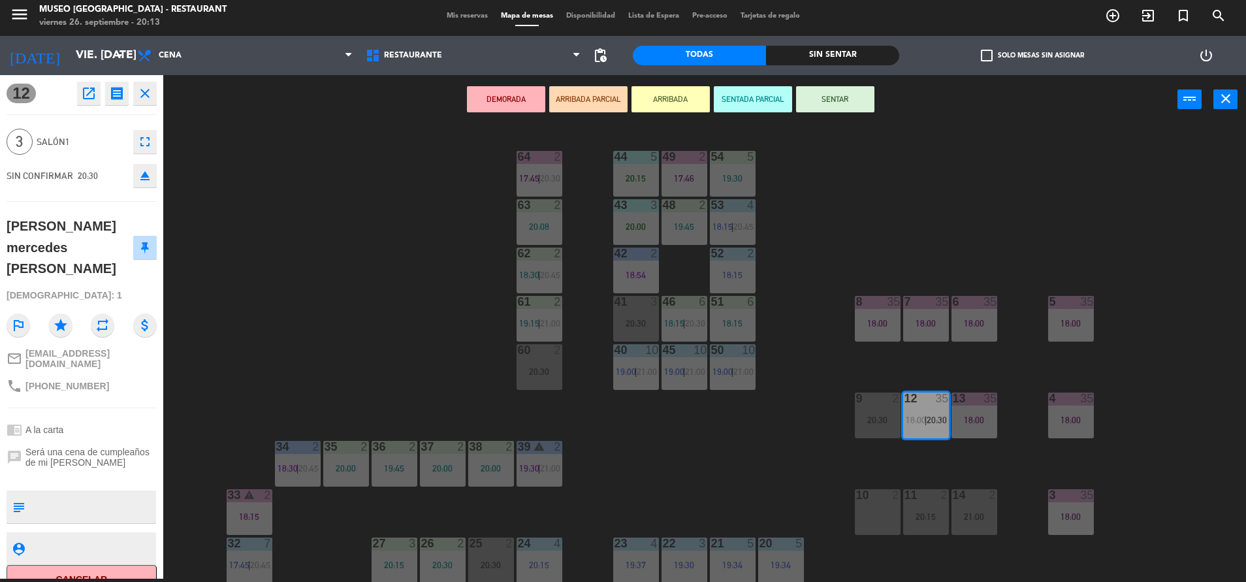
drag, startPoint x: 799, startPoint y: 490, endPoint x: 740, endPoint y: 505, distance: 61.3
drag, startPoint x: 740, startPoint y: 505, endPoint x: 620, endPoint y: 464, distance: 126.6
click at [595, 464] on div "44 5 20:15 49 2 17:46 54 5 19:30 64 2 17:45 | 20:30 48 2 19:45 53 4 18:15 | 20:…" at bounding box center [711, 354] width 1070 height 454
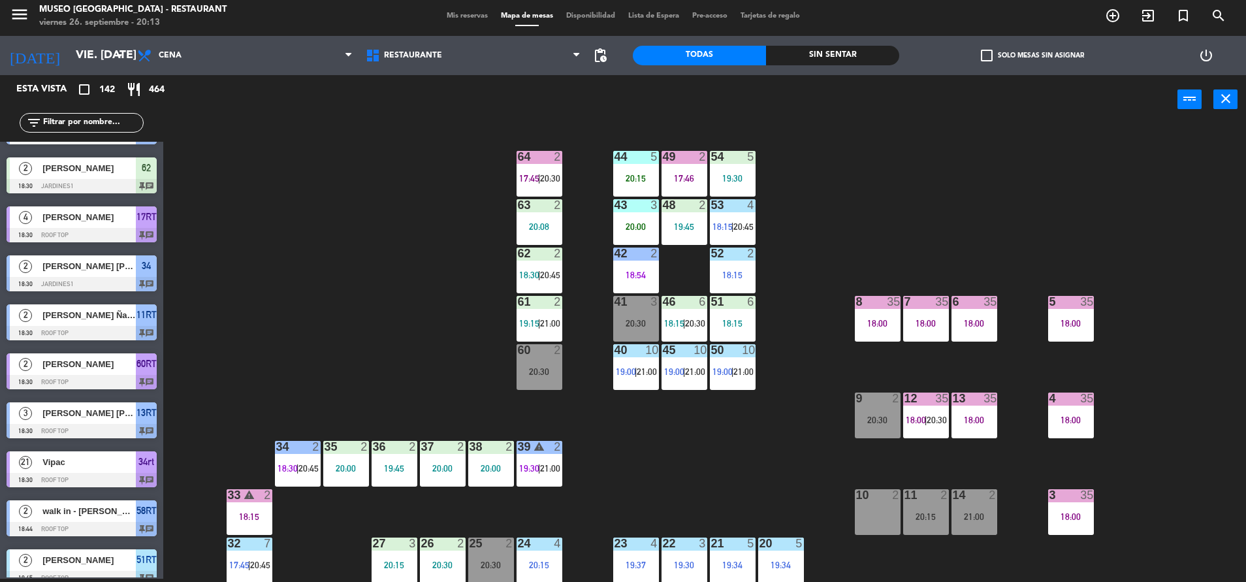
scroll to position [192, 0]
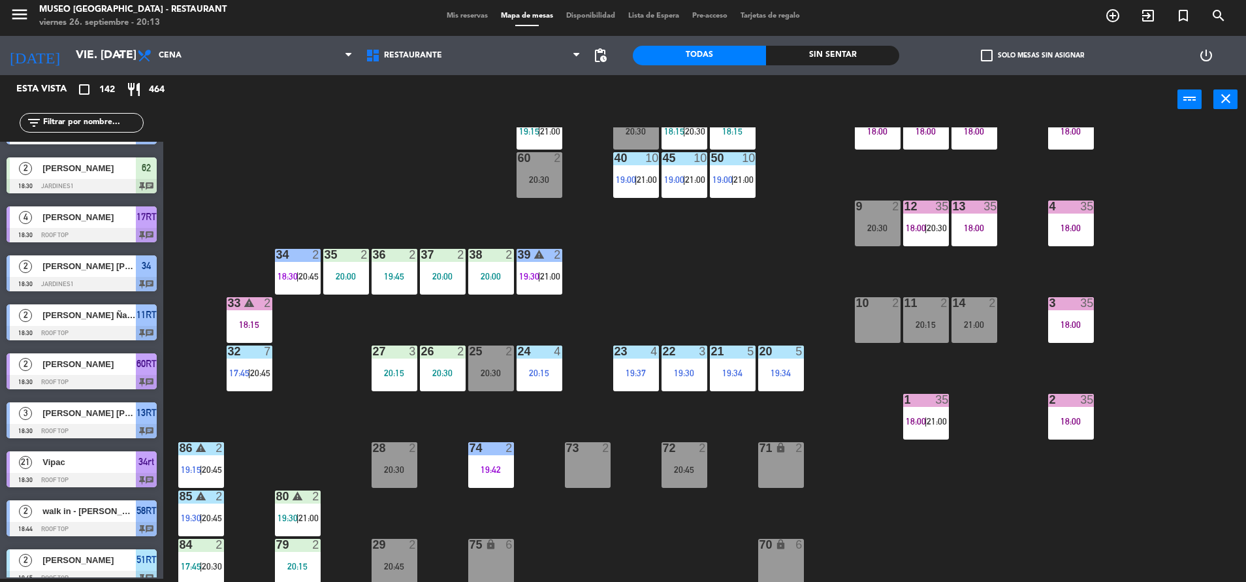
click at [703, 283] on div "44 5 20:15 49 2 17:46 54 5 19:30 64 2 17:45 | 20:30 48 2 19:45 53 4 18:15 | 20:…" at bounding box center [711, 354] width 1070 height 454
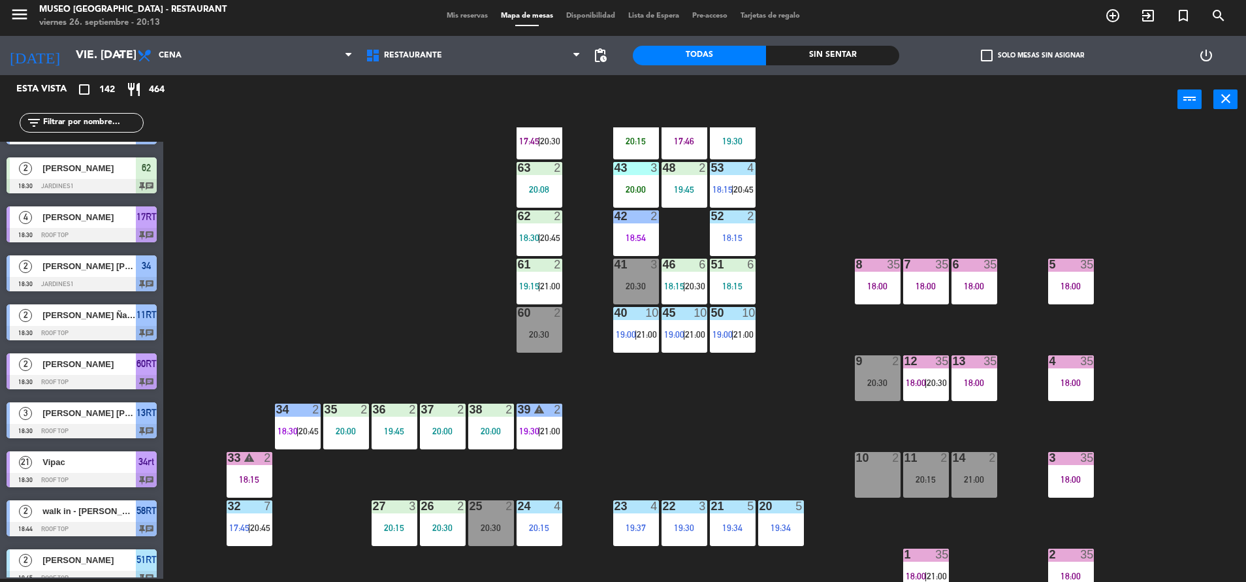
scroll to position [0, 0]
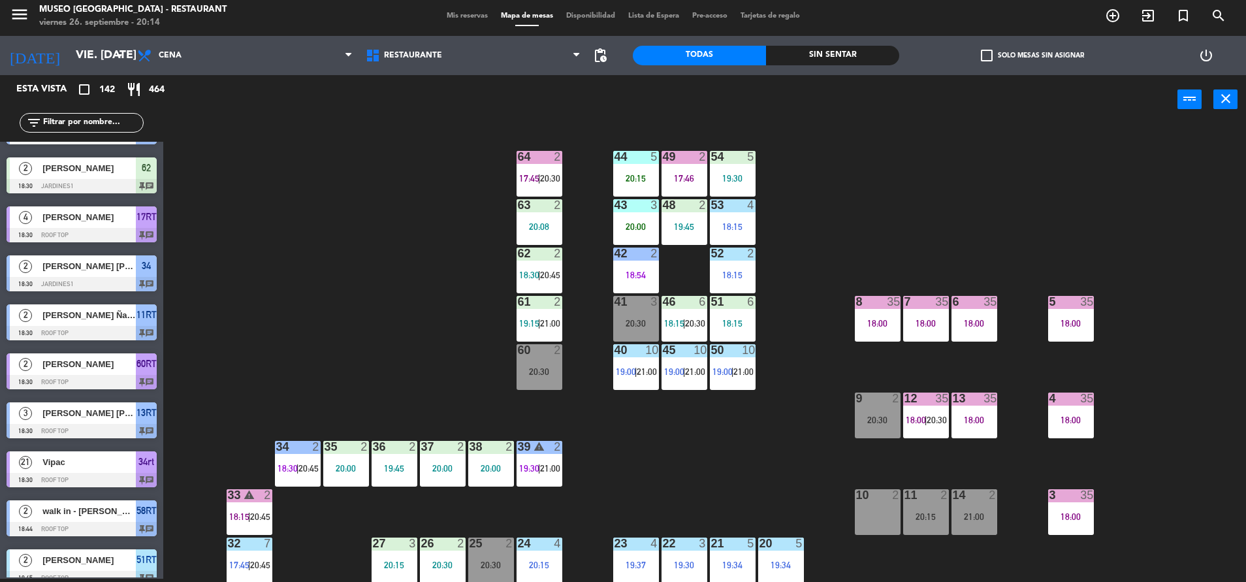
click at [277, 344] on div "44 5 20:15 49 2 17:46 54 5 19:30 64 2 17:45 | 20:30 48 2 19:45 53 4 18:15 63 2 …" at bounding box center [711, 354] width 1070 height 454
click at [817, 466] on div "44 5 20:15 49 2 17:46 54 5 19:30 64 2 17:45 | 20:30 48 2 19:45 53 4 18:15 63 2 …" at bounding box center [711, 354] width 1070 height 454
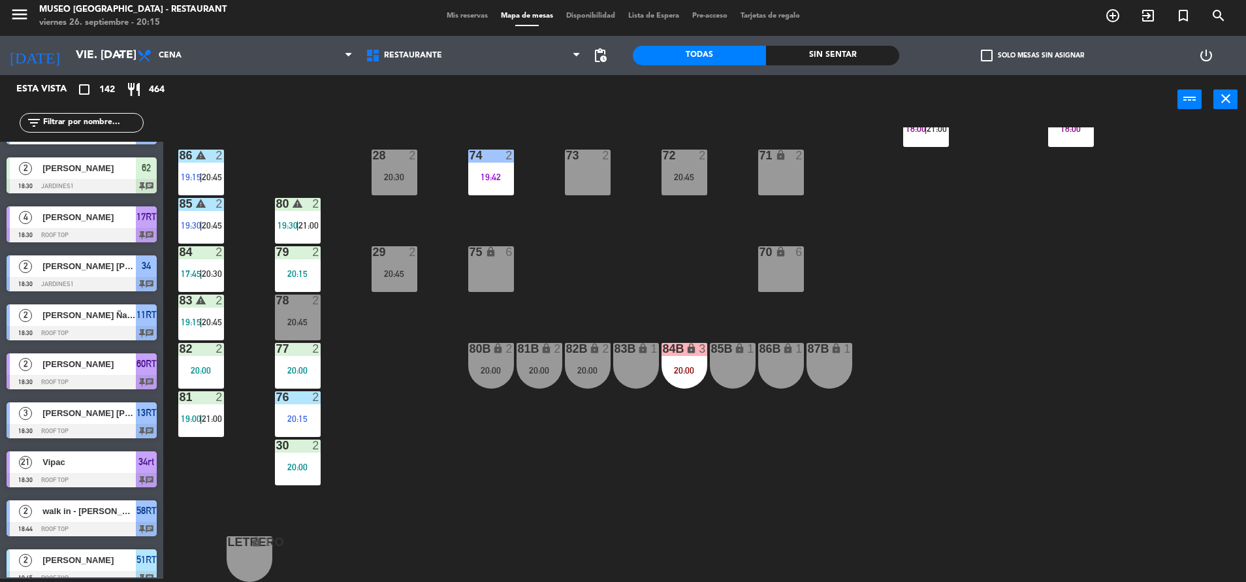
click at [126, 120] on input "text" at bounding box center [92, 123] width 101 height 14
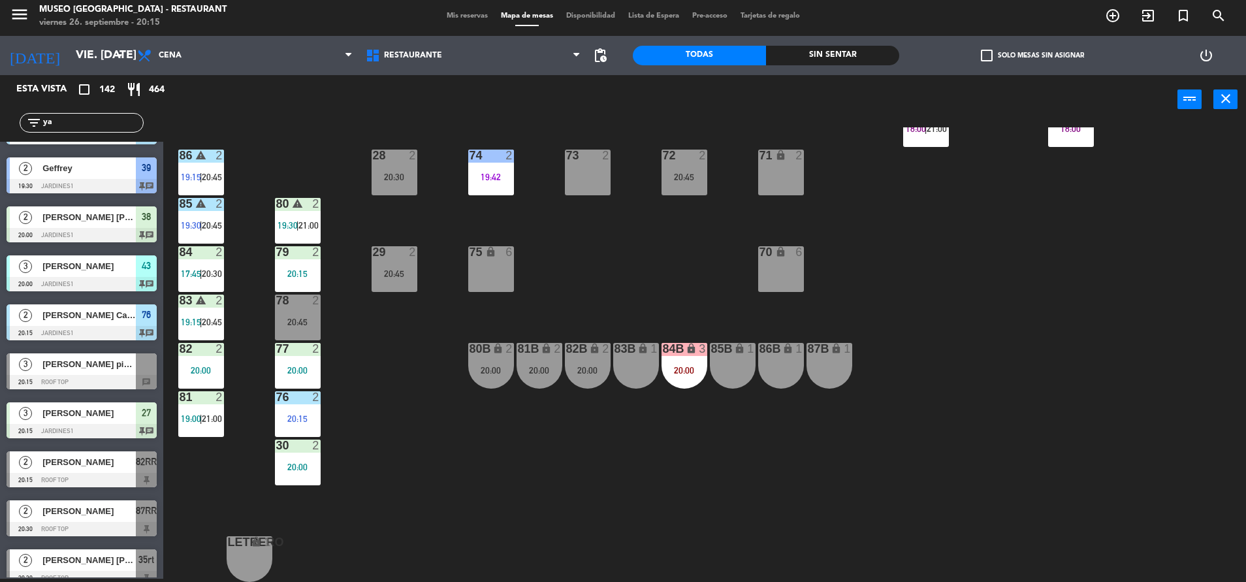
scroll to position [0, 0]
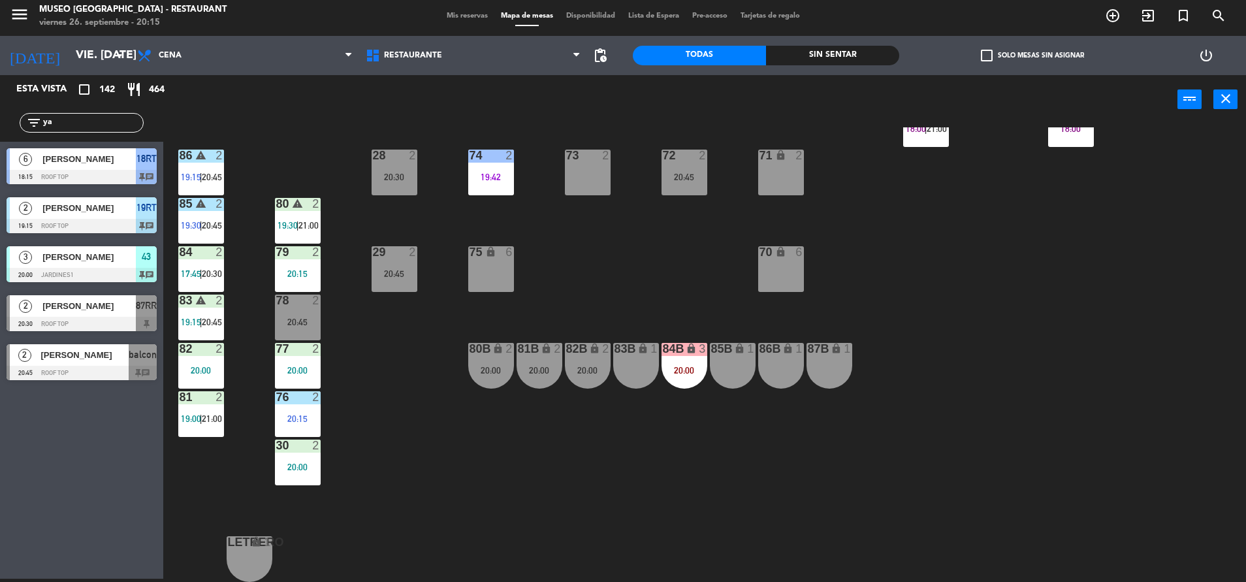
type input "ya"
click at [405, 328] on div "44 5 20:15 49 2 17:46 54 5 19:30 64 2 17:45 | 20:30 48 2 19:45 53 4 18:15 63 2 …" at bounding box center [711, 354] width 1070 height 454
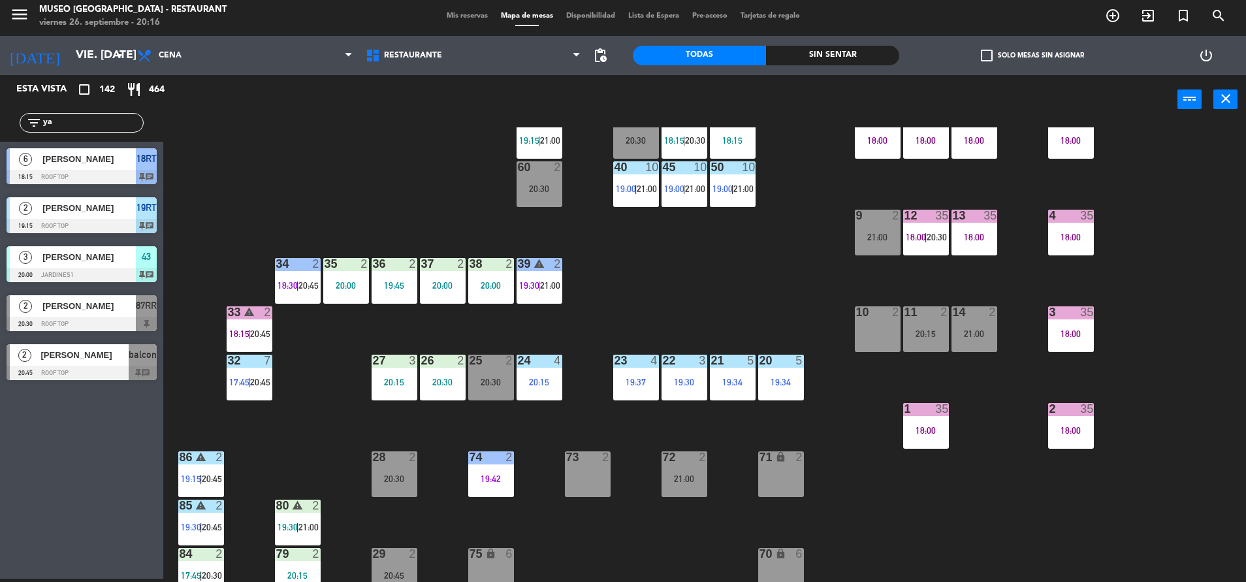
scroll to position [153, 0]
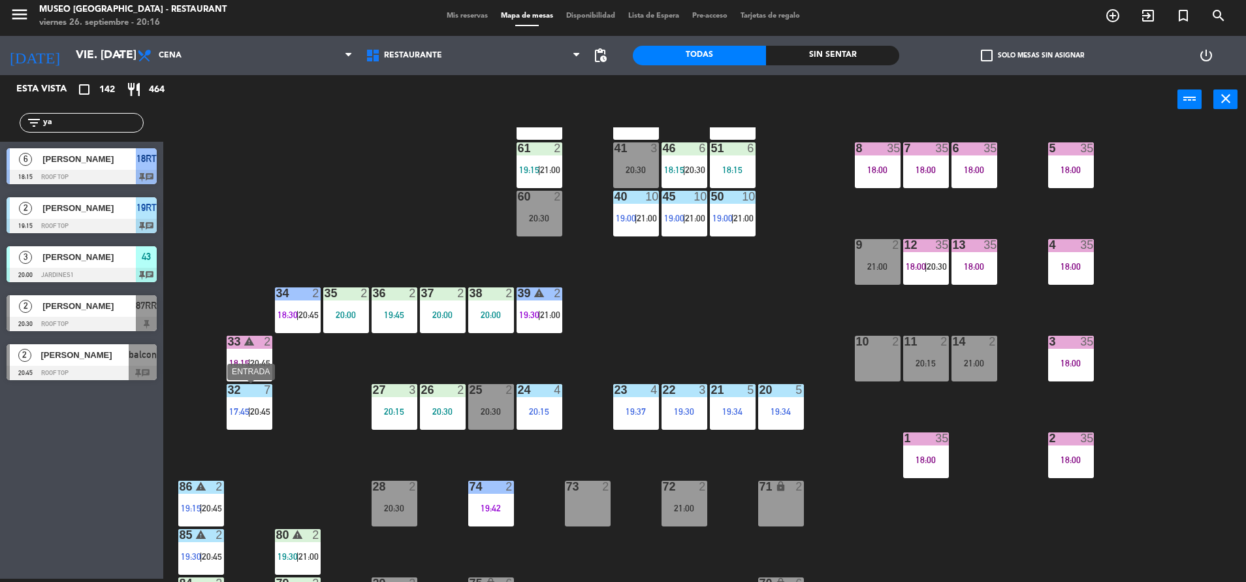
click at [253, 423] on div "32 7 17:45 | 20:45" at bounding box center [250, 407] width 46 height 46
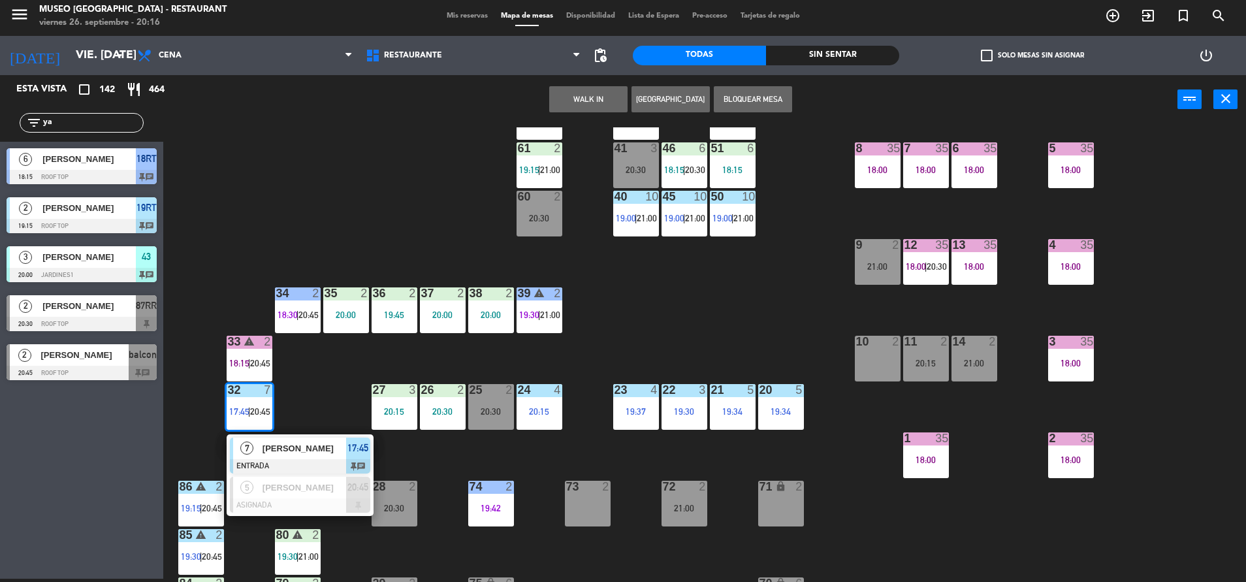
click at [258, 449] on div "7" at bounding box center [247, 448] width 28 height 22
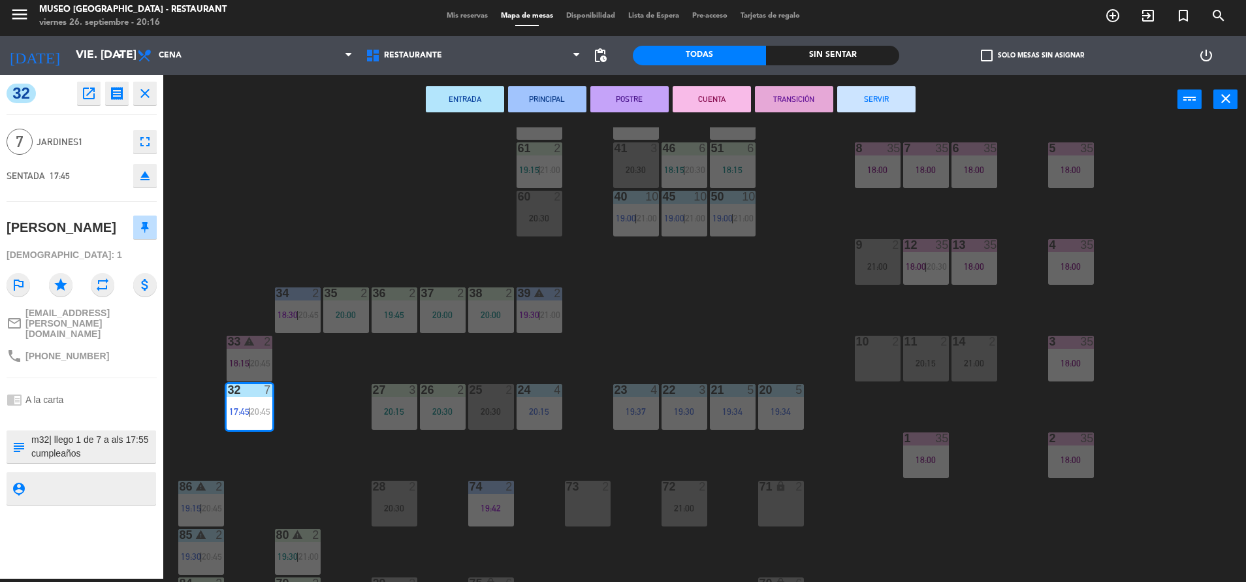
click at [642, 110] on button "POSTRE" at bounding box center [629, 99] width 78 height 26
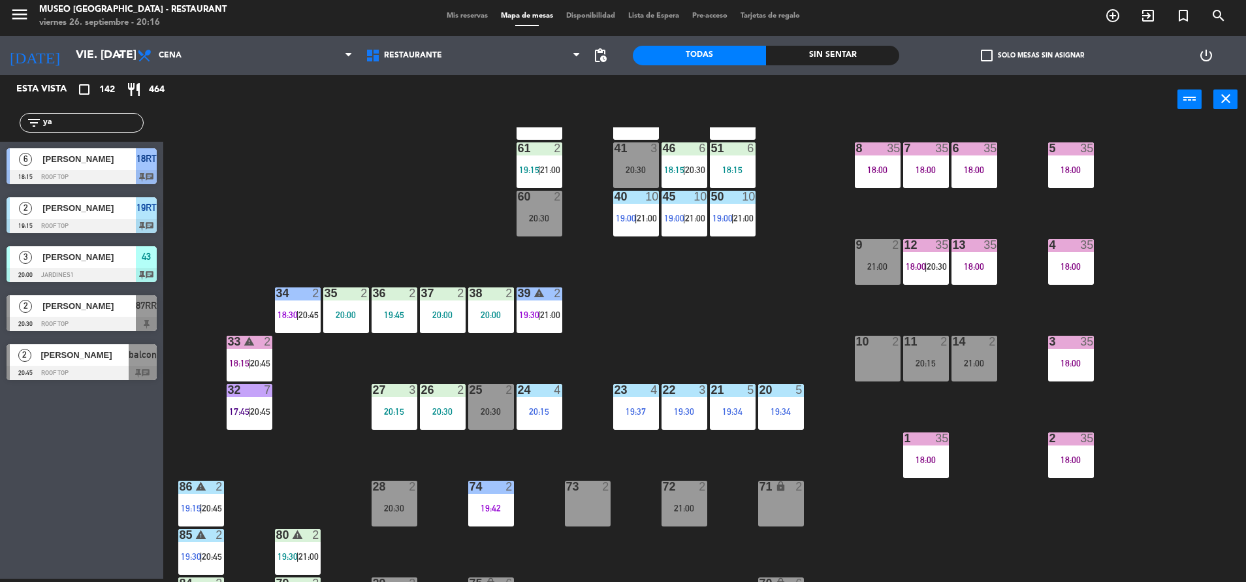
click at [658, 266] on div "44 5 20:15 49 2 17:46 | 20:45 54 5 19:30 64 2 17:45 | 20:30 48 2 19:45 53 4 18:…" at bounding box center [711, 354] width 1070 height 454
click at [598, 54] on span "pending_actions" at bounding box center [600, 56] width 16 height 16
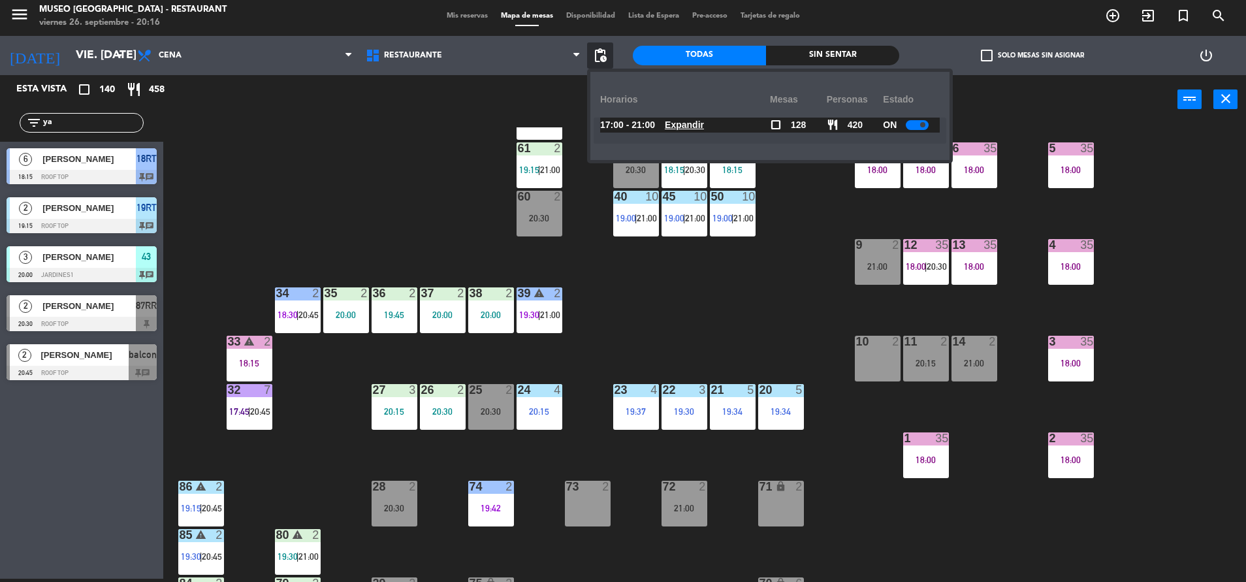
click at [724, 127] on div "17:00 - 21:00 Expandir" at bounding box center [685, 125] width 170 height 15
click at [702, 127] on u "Expandir" at bounding box center [684, 124] width 39 height 10
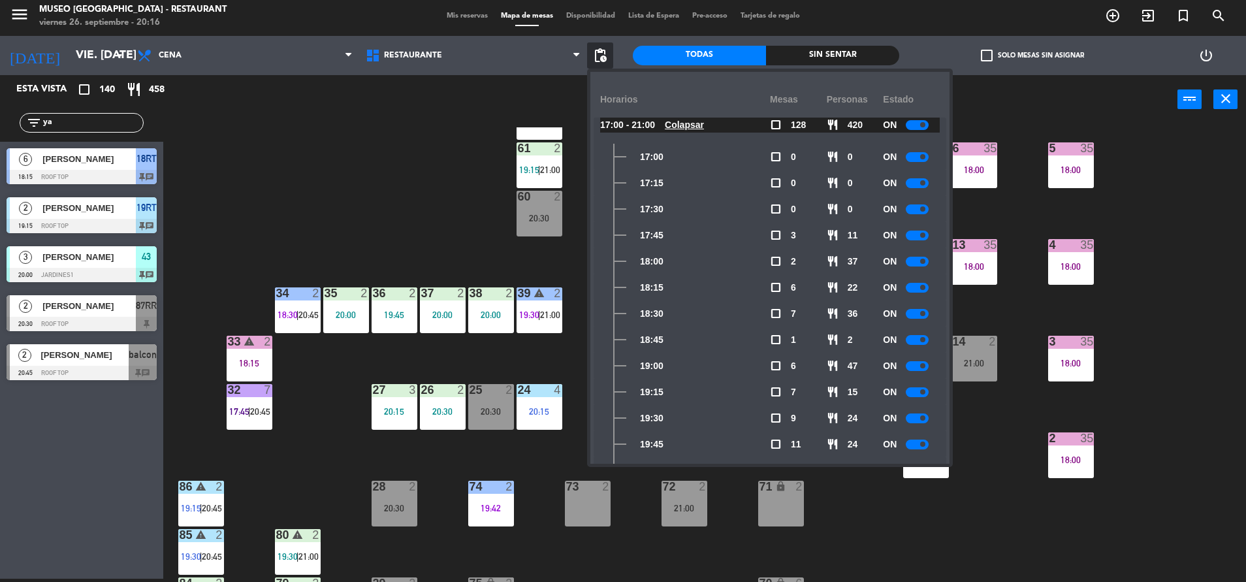
scroll to position [140, 0]
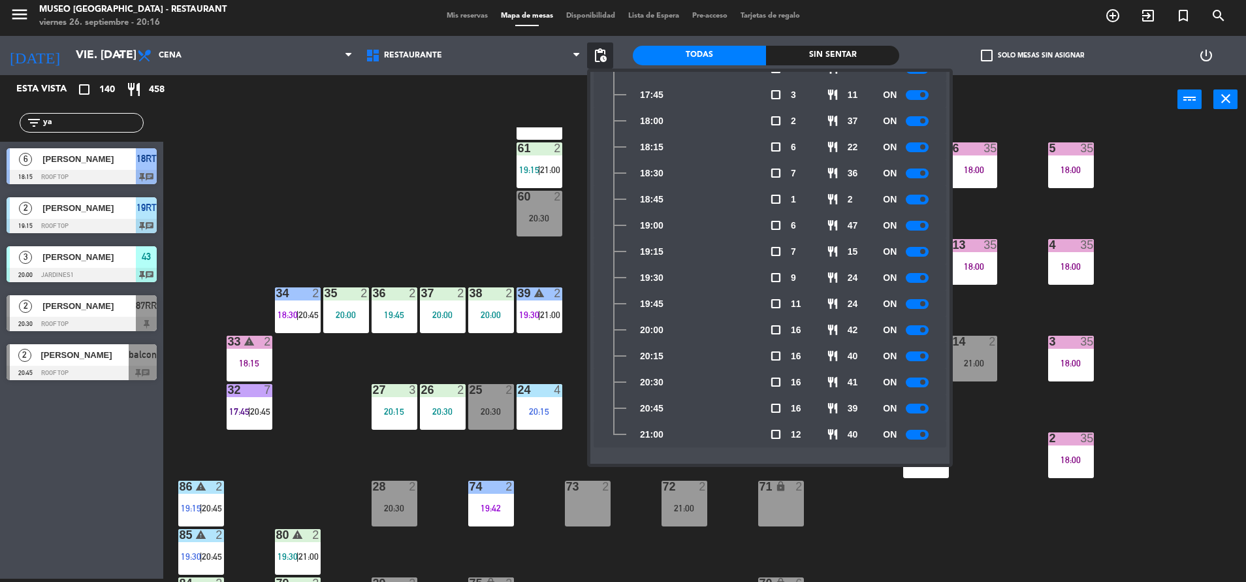
click at [389, 178] on div "44 5 20:15 49 2 20:45 54 5 19:30 64 2 20:30 48 2 19:45 53 4 18:15 | 20:45 63 2 …" at bounding box center [711, 354] width 1070 height 454
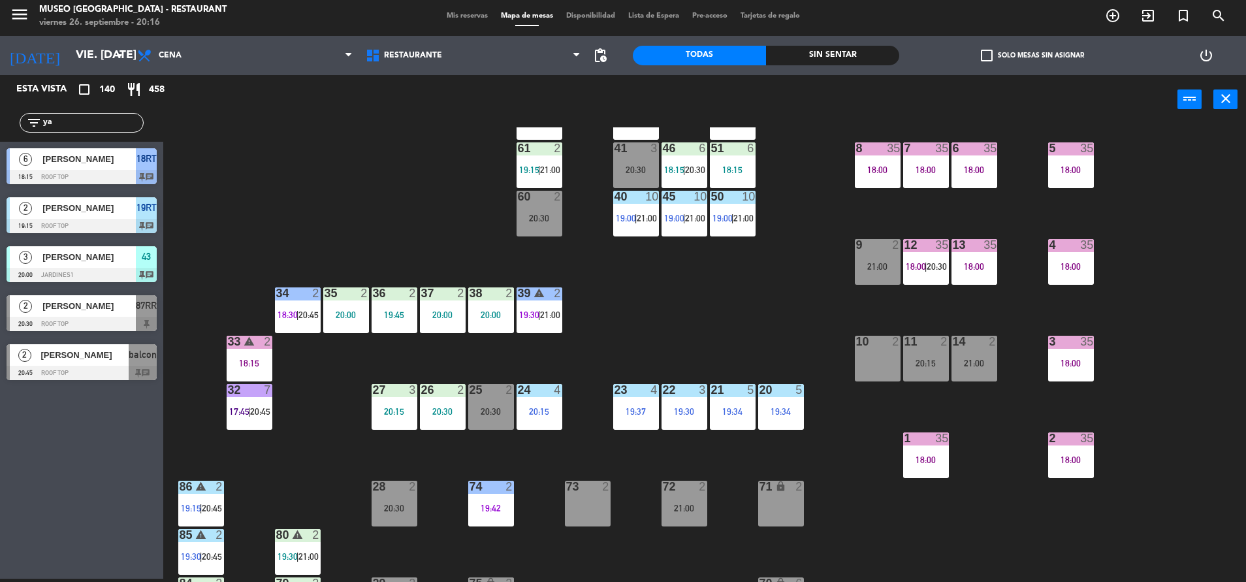
click at [982, 178] on div "6 35 18:00" at bounding box center [974, 165] width 46 height 46
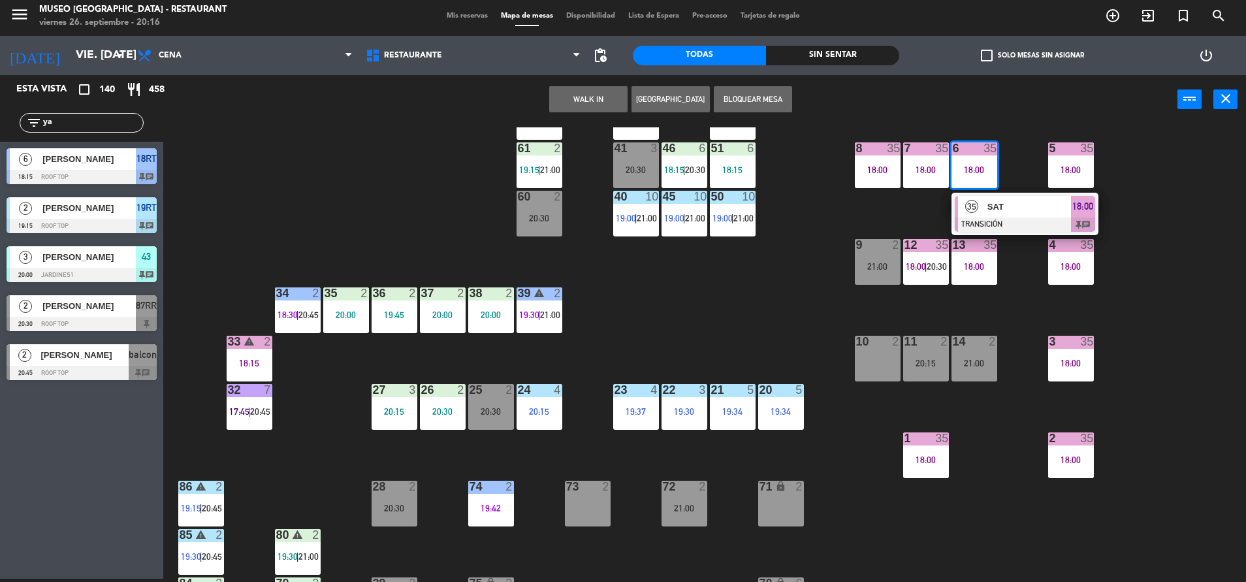
click at [990, 223] on div at bounding box center [1025, 224] width 140 height 14
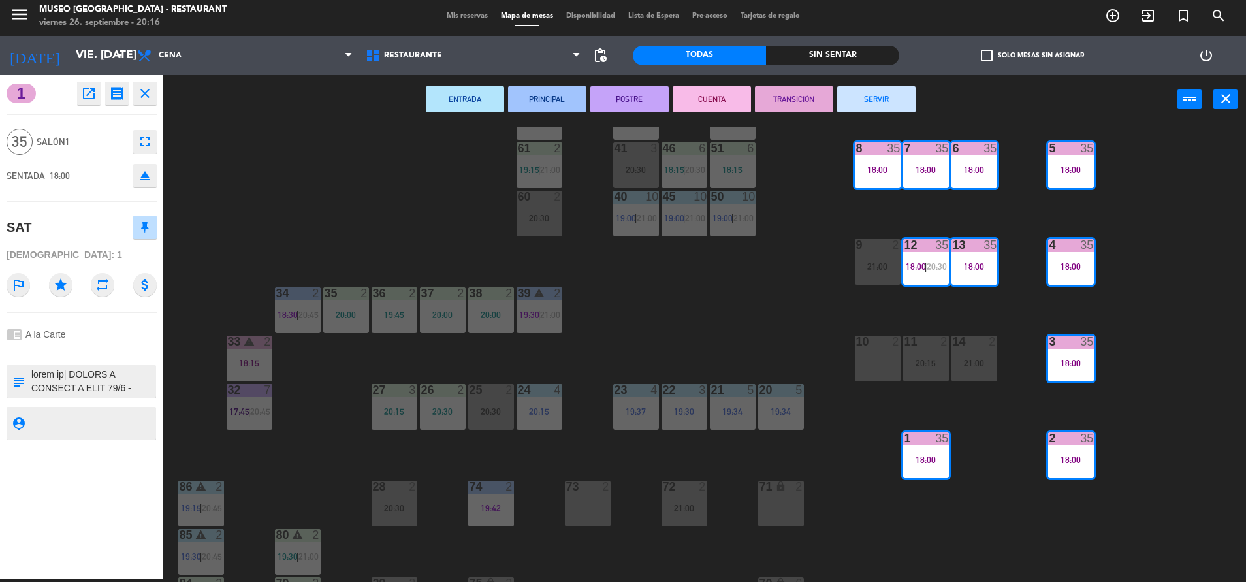
click at [803, 96] on button "TRANSICIÓN" at bounding box center [794, 99] width 78 height 26
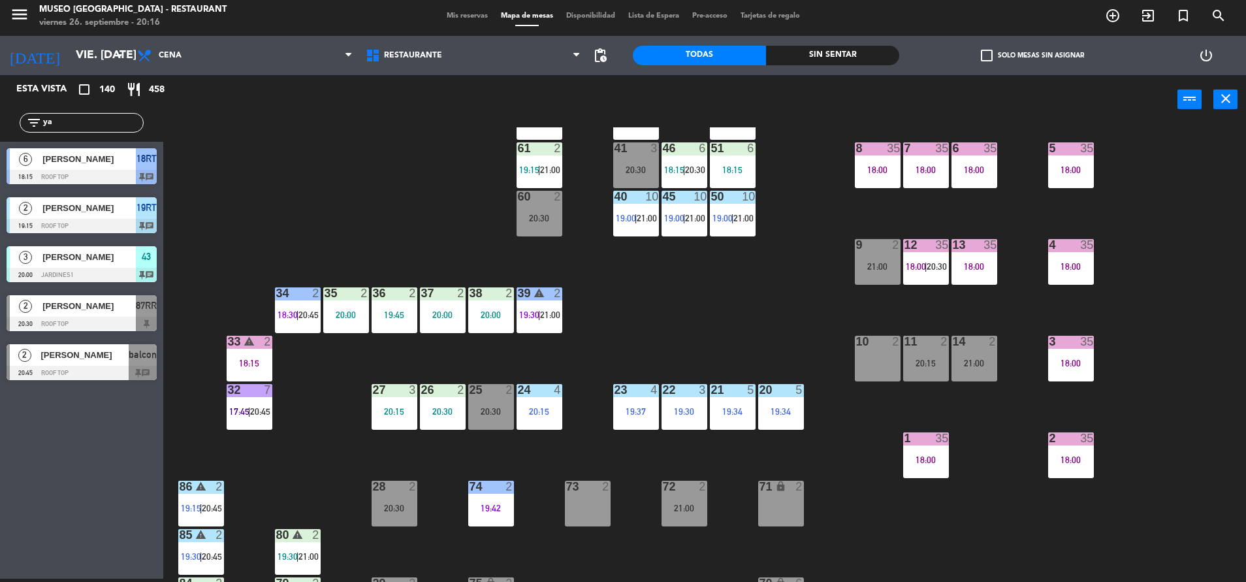
click at [868, 155] on div "8 35" at bounding box center [878, 148] width 46 height 13
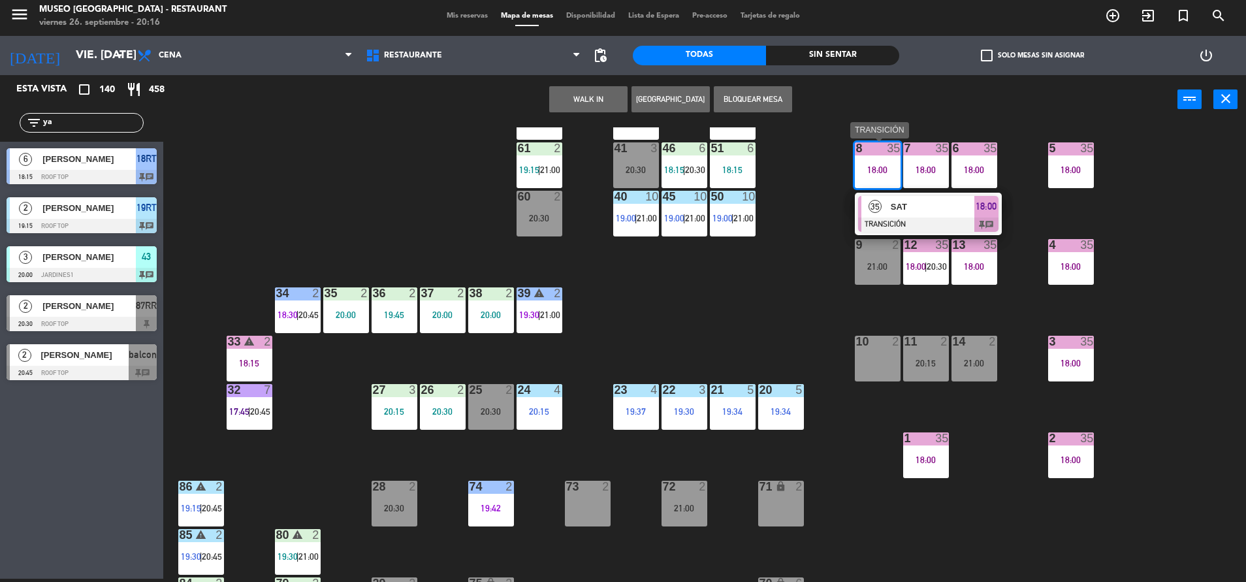
click at [923, 206] on span "SAT" at bounding box center [933, 207] width 84 height 14
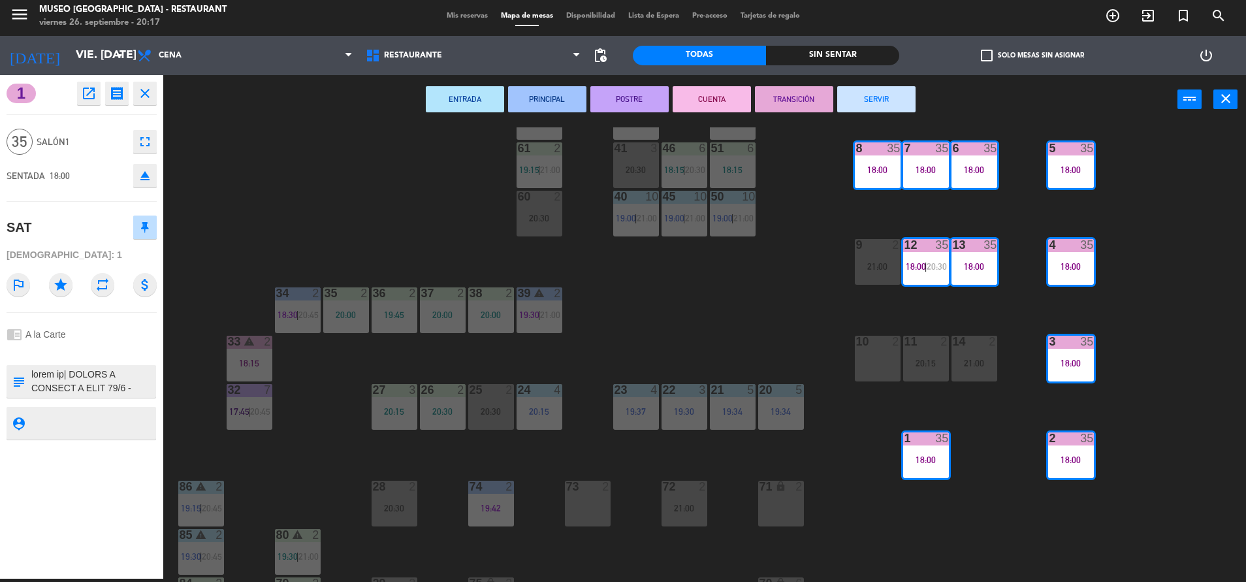
click at [923, 206] on div "44 5 20:15 49 2 20:45 54 5 19:30 64 2 20:30 48 2 19:45 53 4 18:15 | 20:45 63 2 …" at bounding box center [711, 354] width 1070 height 454
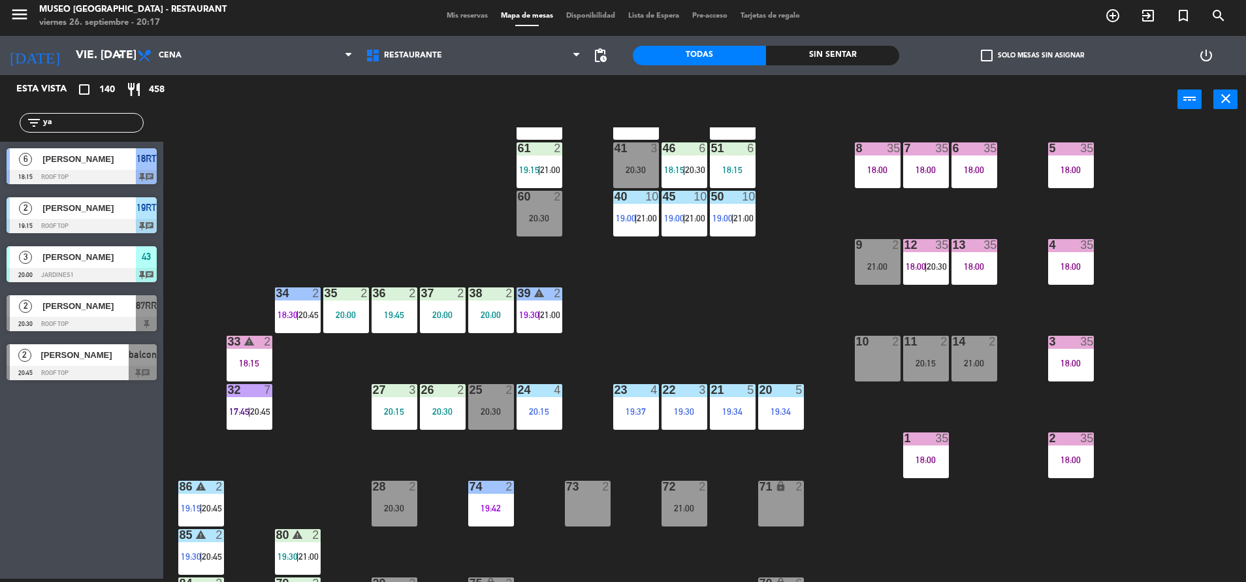
click at [833, 352] on div "44 5 20:15 49 2 20:45 54 5 19:30 64 2 20:30 48 2 19:45 53 4 18:15 | 20:45 63 2 …" at bounding box center [711, 354] width 1070 height 454
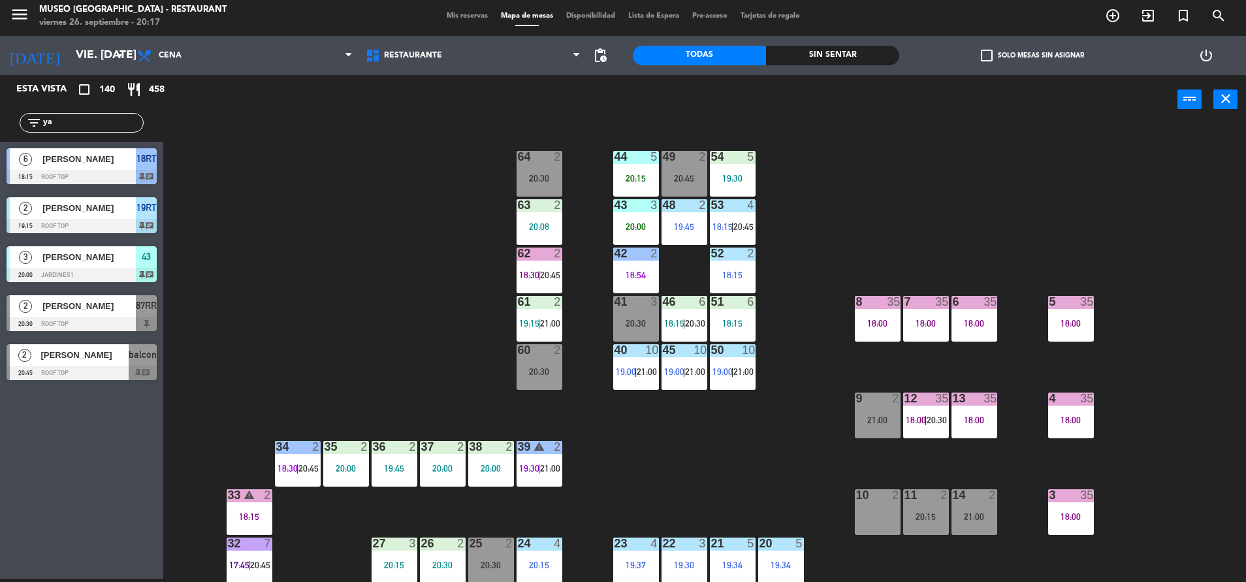
scroll to position [484, 0]
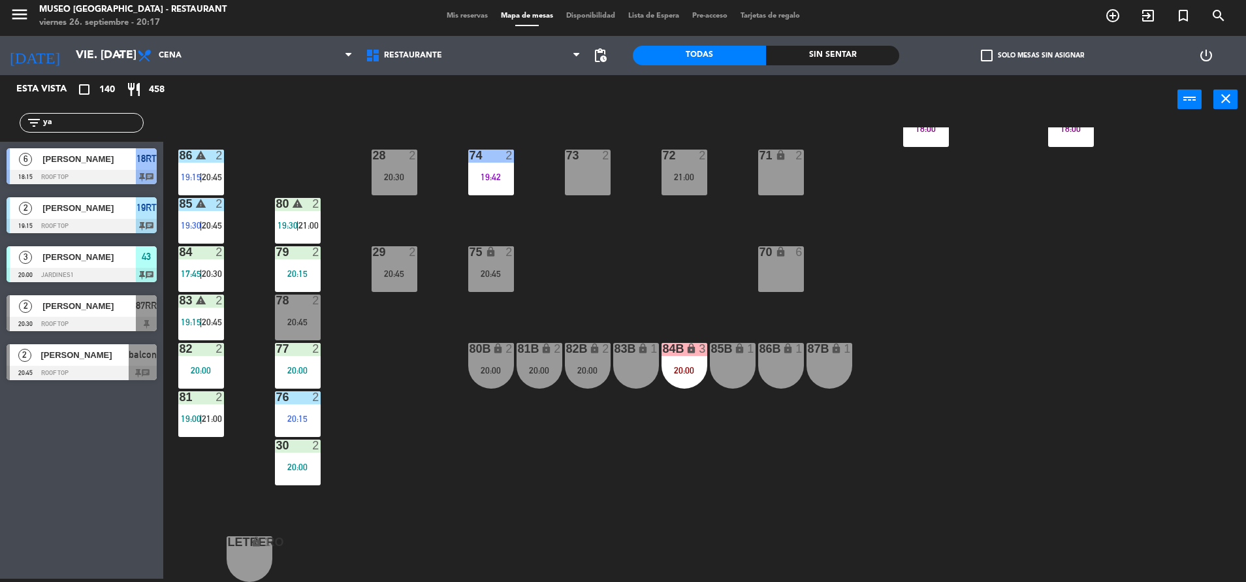
click at [674, 280] on div "44 5 20:15 49 2 20:45 54 5 19:30 64 2 20:30 48 2 19:45 53 4 18:15 | 20:45 63 2 …" at bounding box center [711, 354] width 1070 height 454
click at [686, 387] on div "84B lock 3 20:00" at bounding box center [684, 366] width 46 height 46
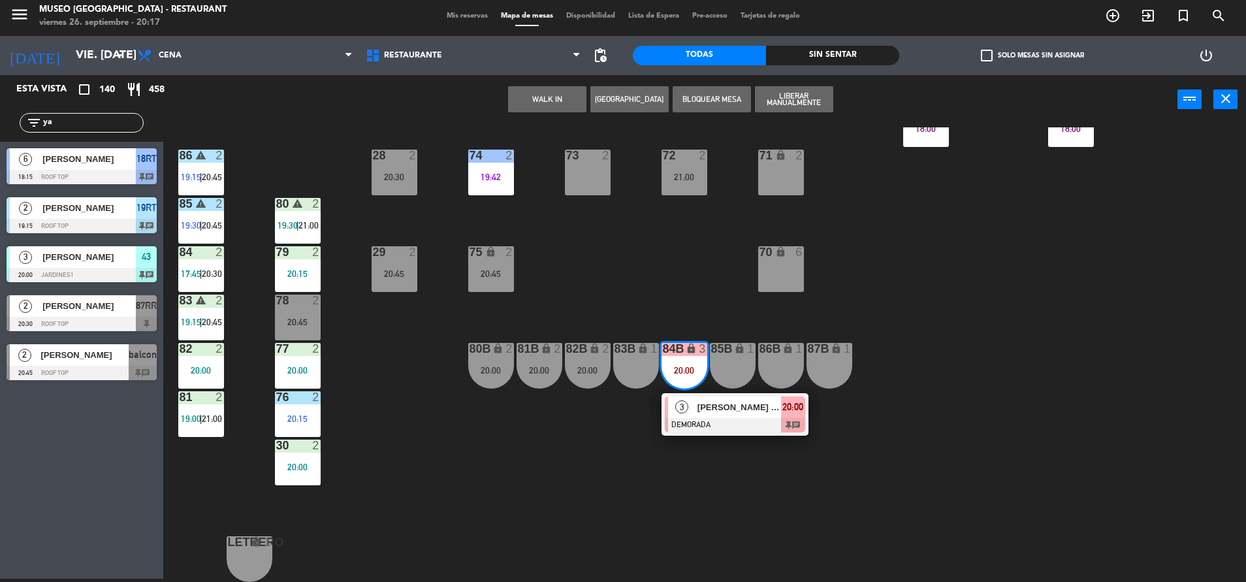
click at [689, 426] on div at bounding box center [735, 425] width 140 height 14
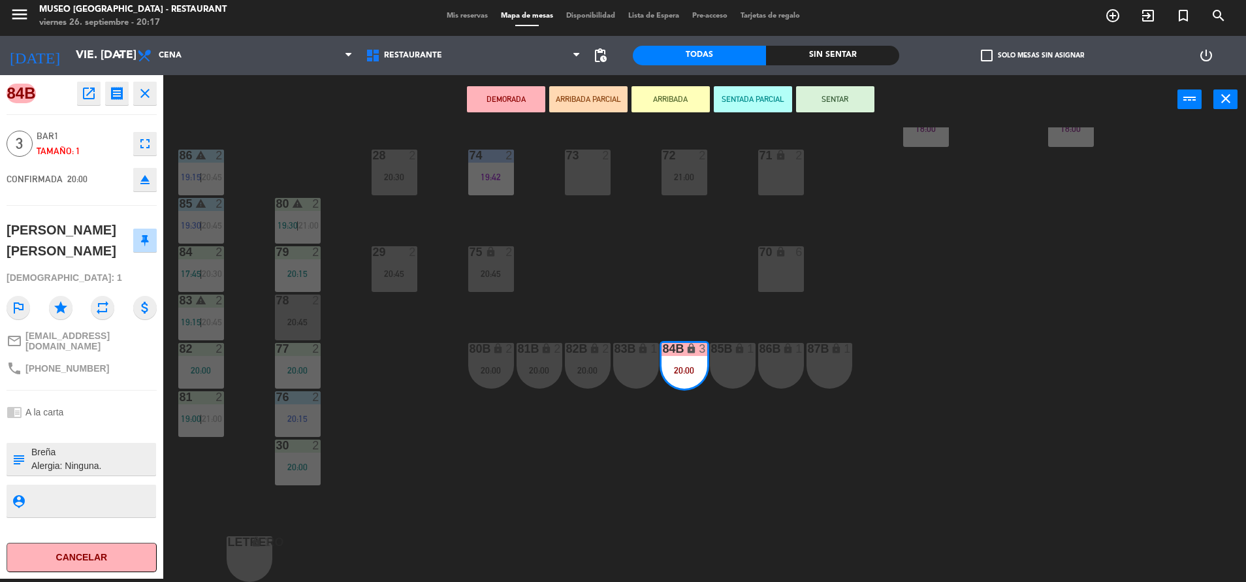
click at [618, 433] on div "44 5 20:15 49 2 20:45 54 5 19:30 64 2 20:30 48 2 19:45 53 4 18:15 | 20:45 63 2 …" at bounding box center [711, 354] width 1070 height 454
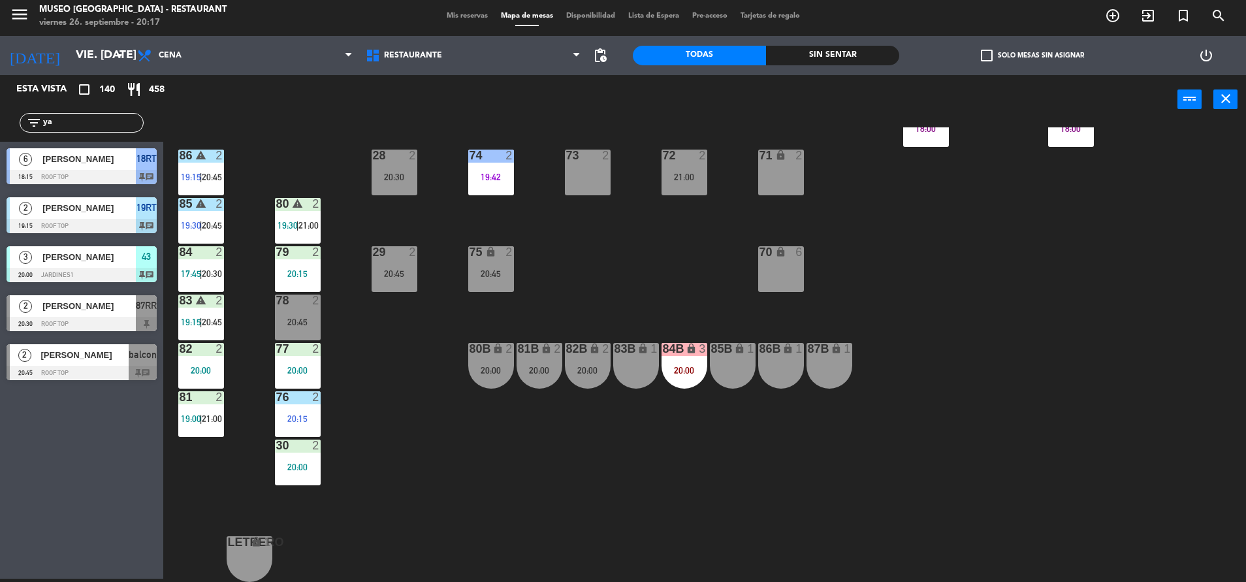
scroll to position [0, 0]
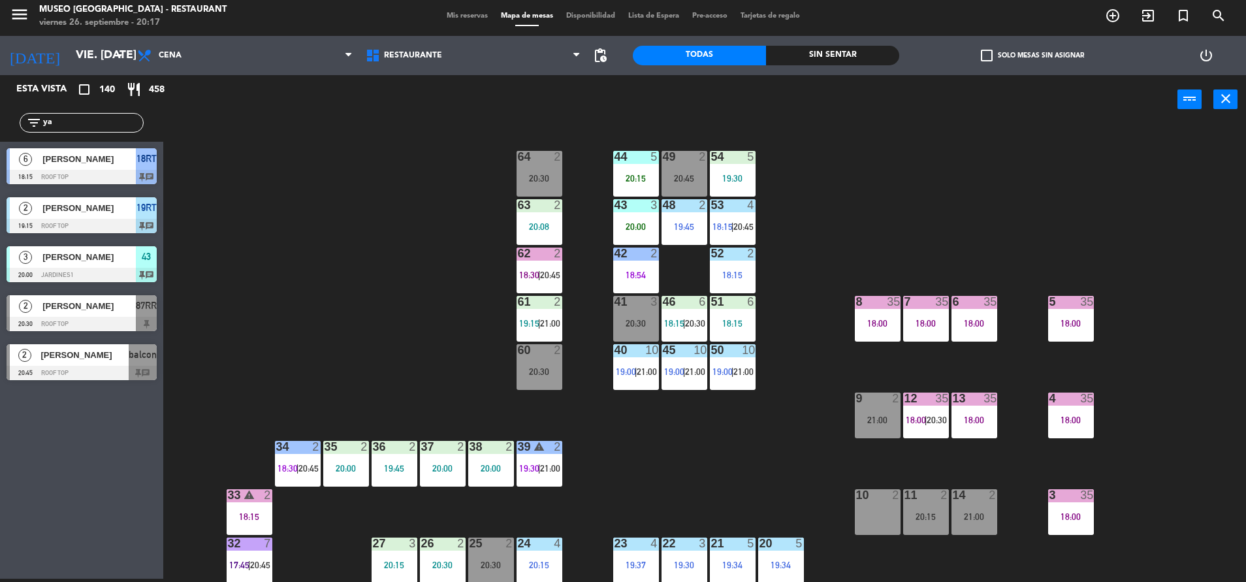
click at [1091, 302] on div "35" at bounding box center [1086, 302] width 13 height 12
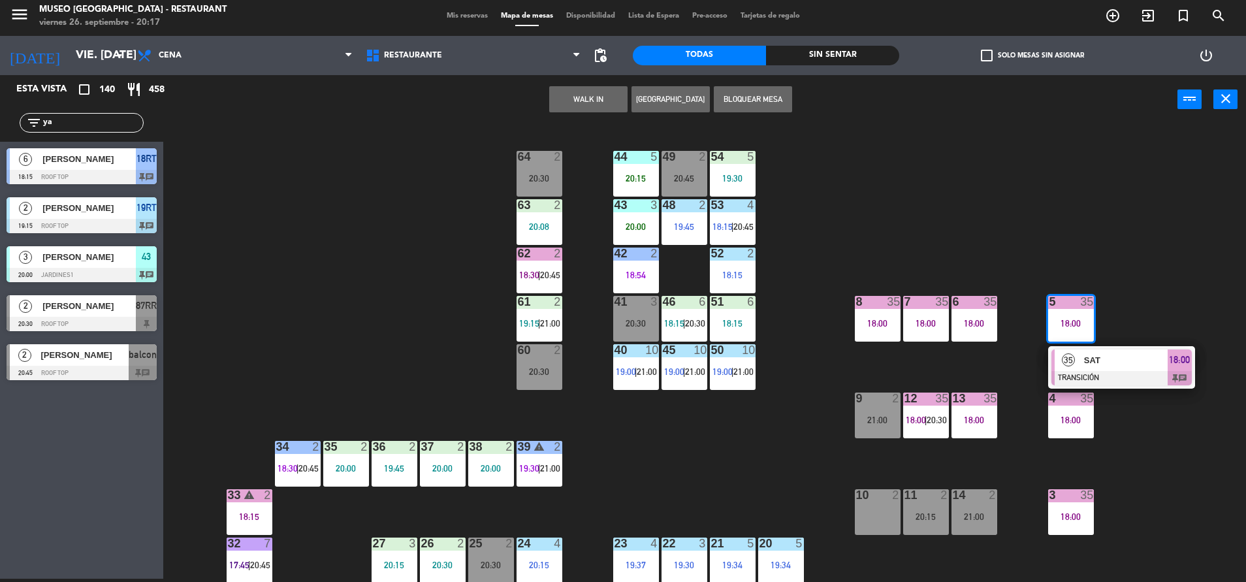
click at [1103, 360] on span "SAT" at bounding box center [1126, 360] width 84 height 14
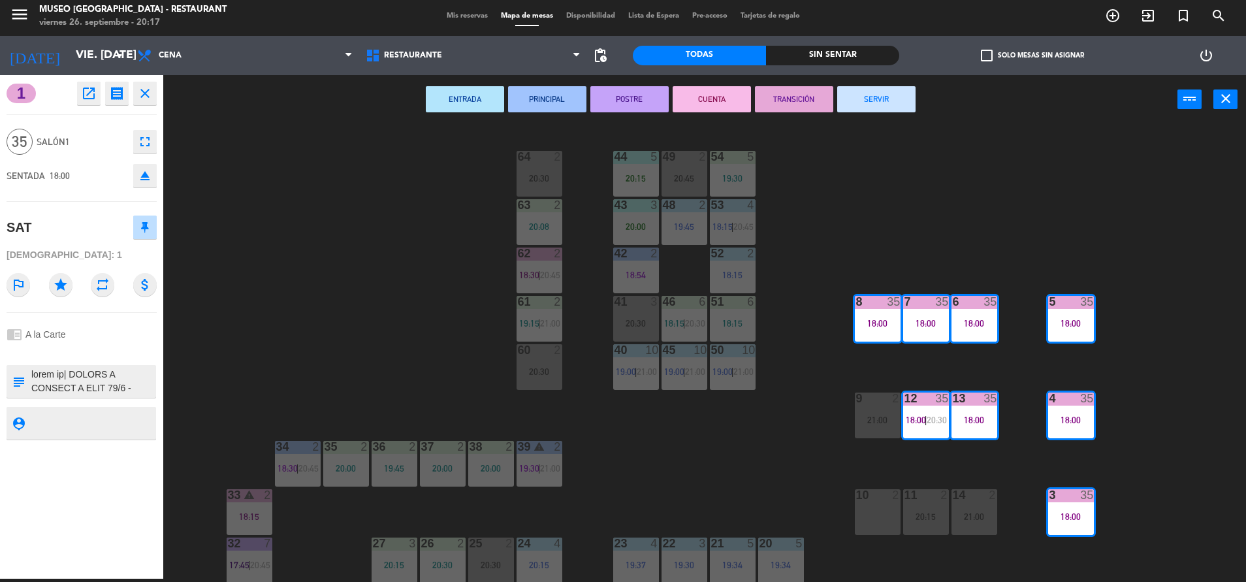
click at [1103, 360] on div "44 5 20:15 49 2 20:45 54 5 19:30 64 2 20:30 48 2 19:45 53 4 18:15 | 20:45 63 2 …" at bounding box center [711, 354] width 1070 height 454
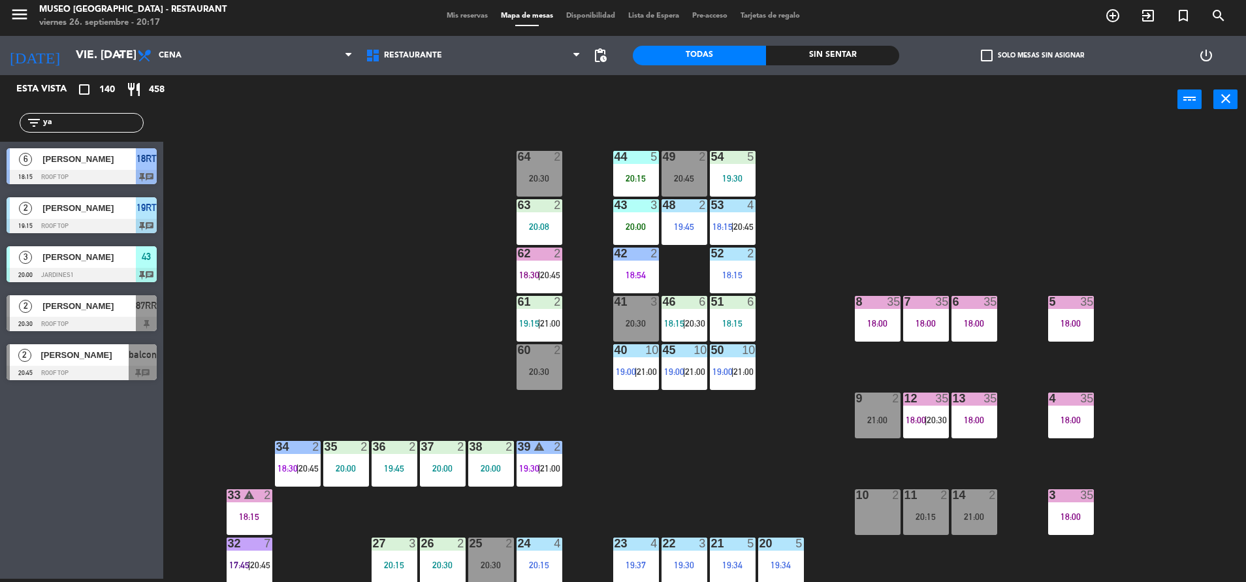
click at [848, 394] on div "9" at bounding box center [856, 398] width 22 height 12
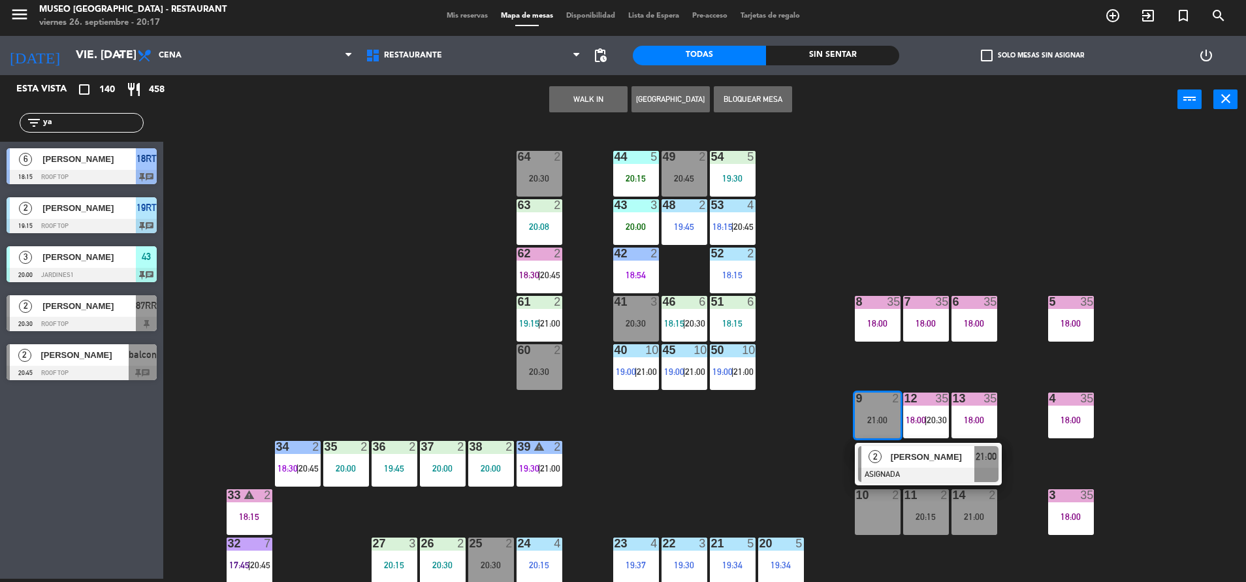
click at [818, 424] on div "44 5 20:15 49 2 20:45 54 5 19:30 64 2 20:30 48 2 19:45 53 4 18:15 | 20:45 63 2 …" at bounding box center [711, 354] width 1070 height 454
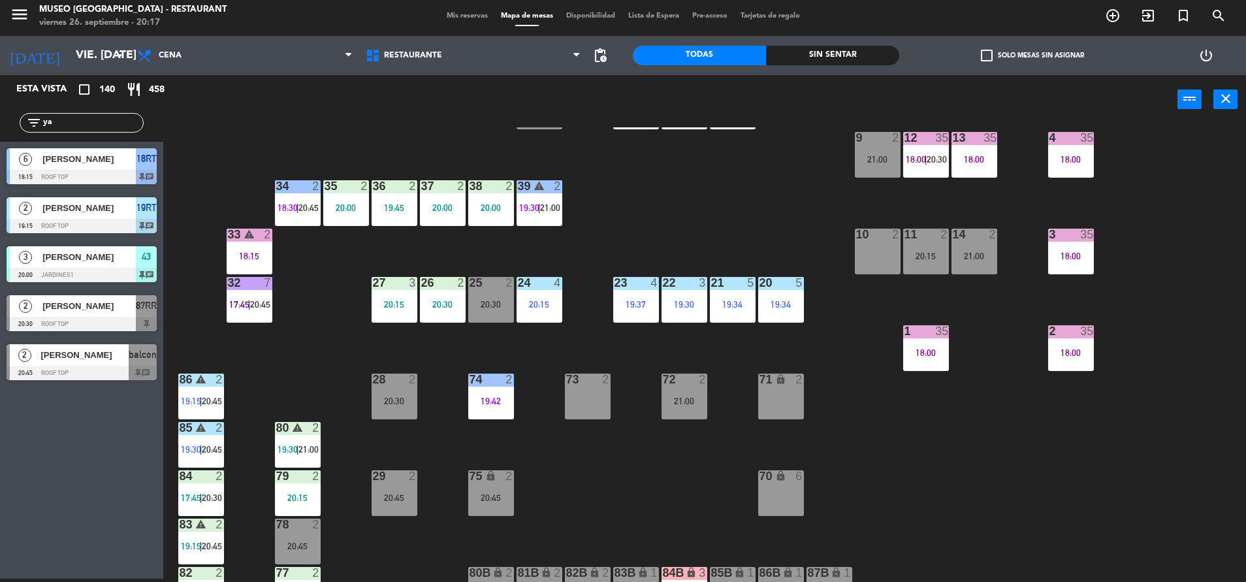
scroll to position [262, 0]
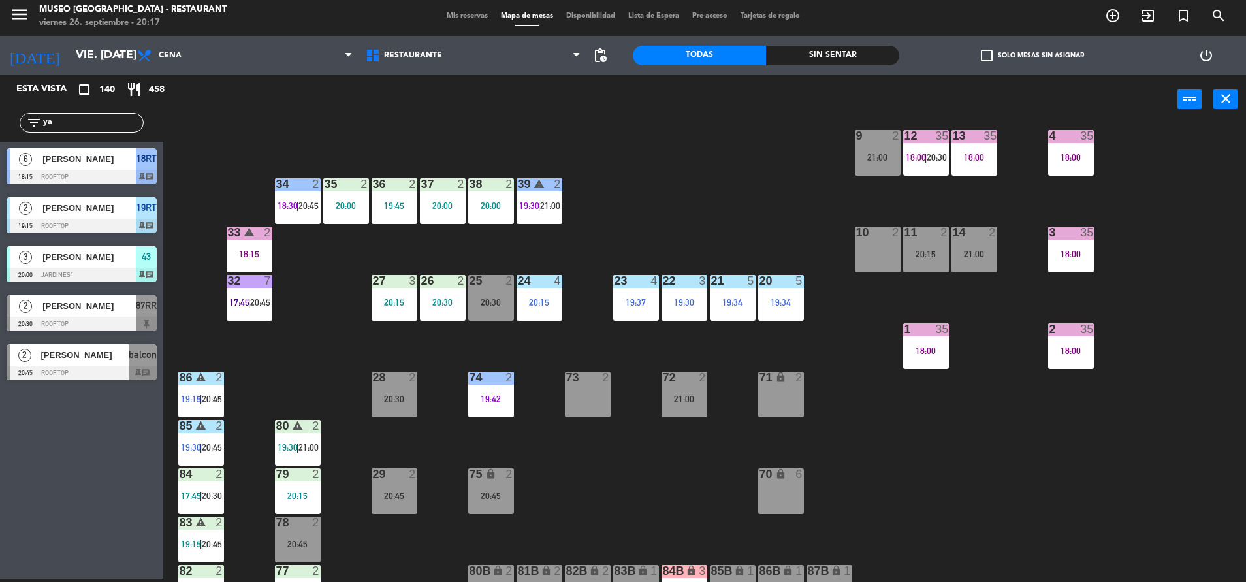
click at [701, 461] on div "44 5 20:15 49 2 20:45 54 5 19:30 64 2 20:30 48 2 19:45 53 4 18:15 | 20:45 63 2 …" at bounding box center [711, 354] width 1070 height 454
click at [712, 225] on div "44 5 20:15 49 2 20:45 54 5 19:30 64 2 20:30 48 2 19:45 53 4 18:15 | 20:45 63 2 …" at bounding box center [711, 354] width 1070 height 454
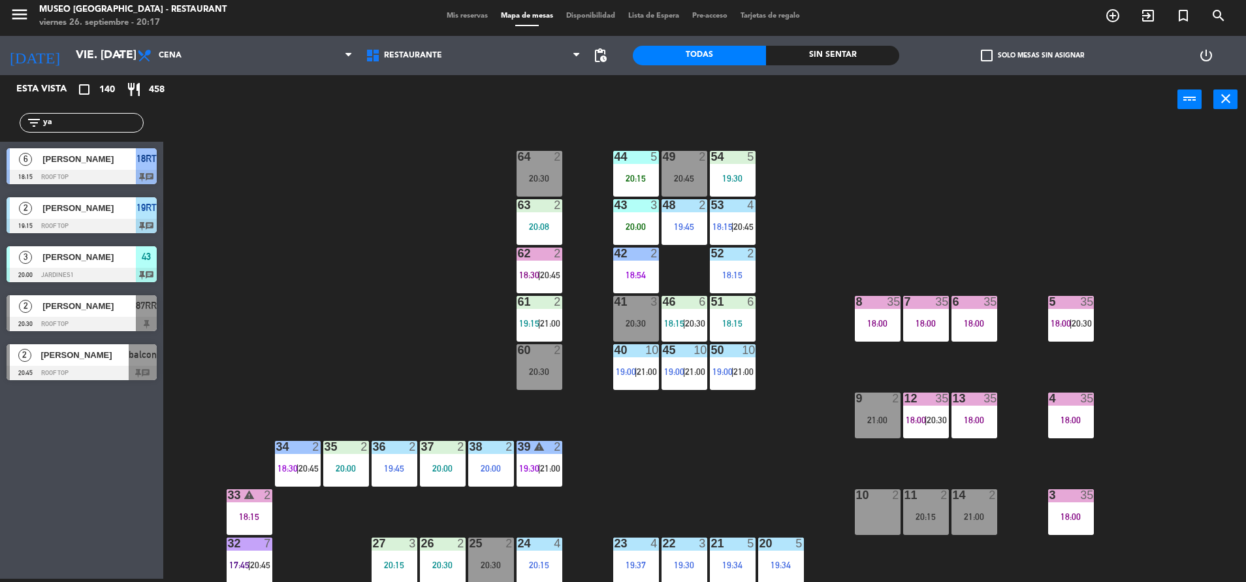
click at [785, 435] on div "44 5 20:15 49 2 20:45 54 5 19:30 64 2 20:30 48 2 19:45 53 4 18:15 | 20:45 63 2 …" at bounding box center [711, 354] width 1070 height 454
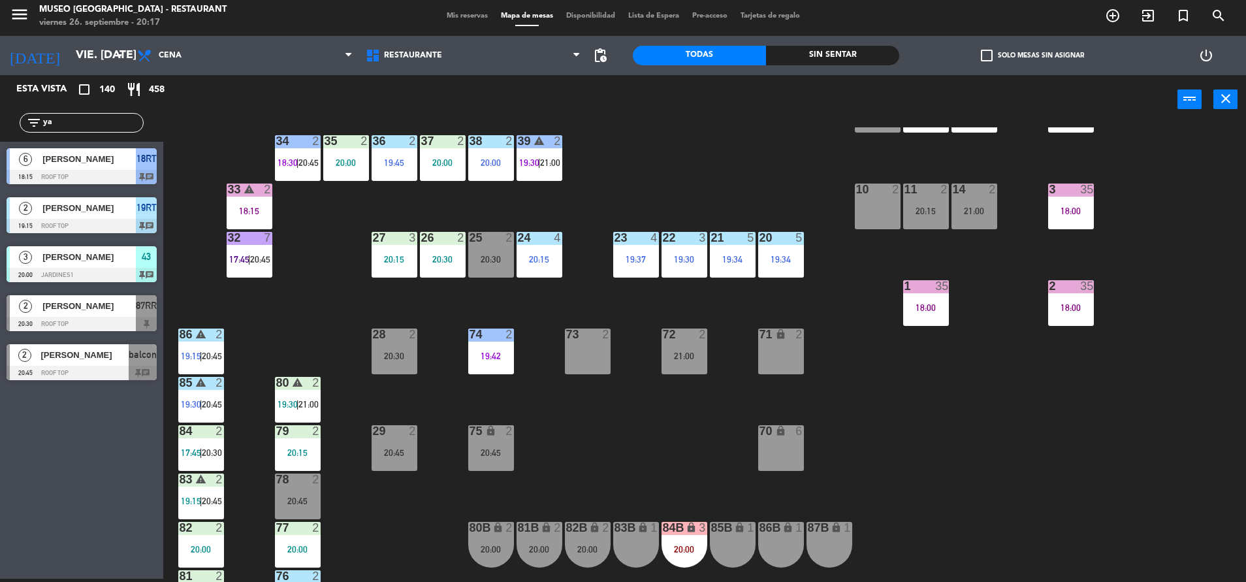
scroll to position [321, 0]
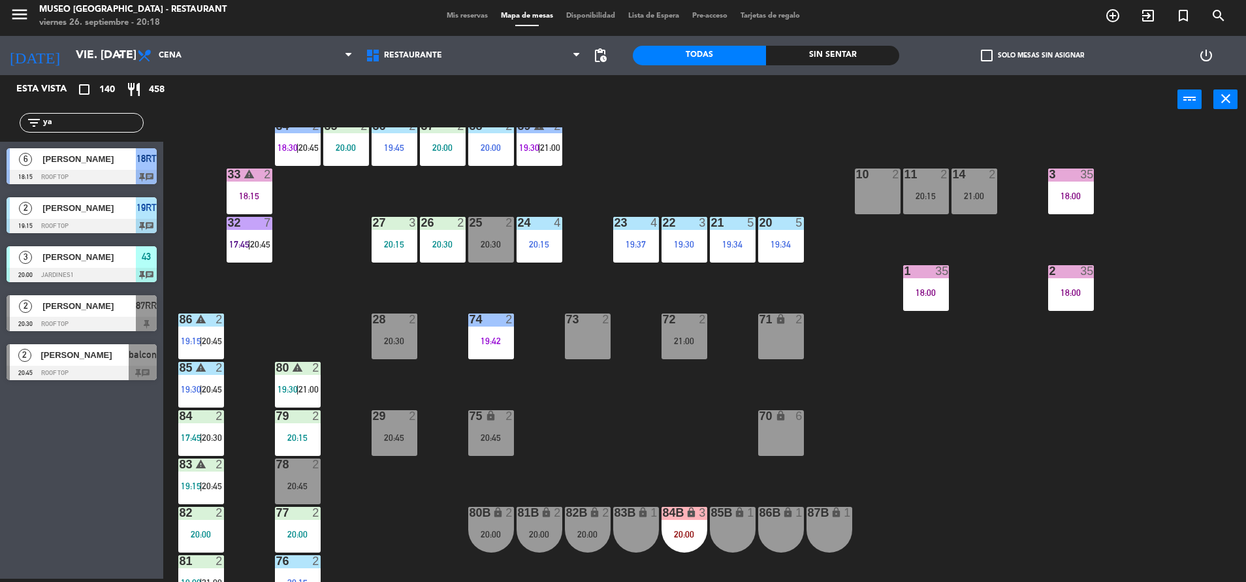
click at [240, 192] on div "18:15" at bounding box center [250, 195] width 46 height 9
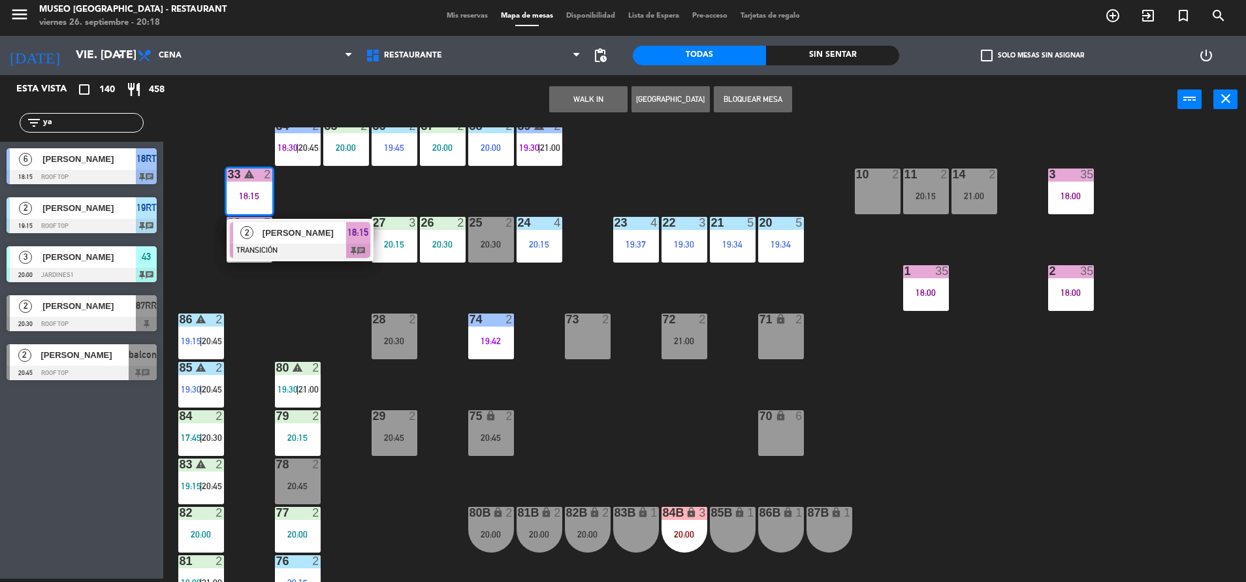
click at [268, 232] on span "[PERSON_NAME]" at bounding box center [304, 233] width 84 height 14
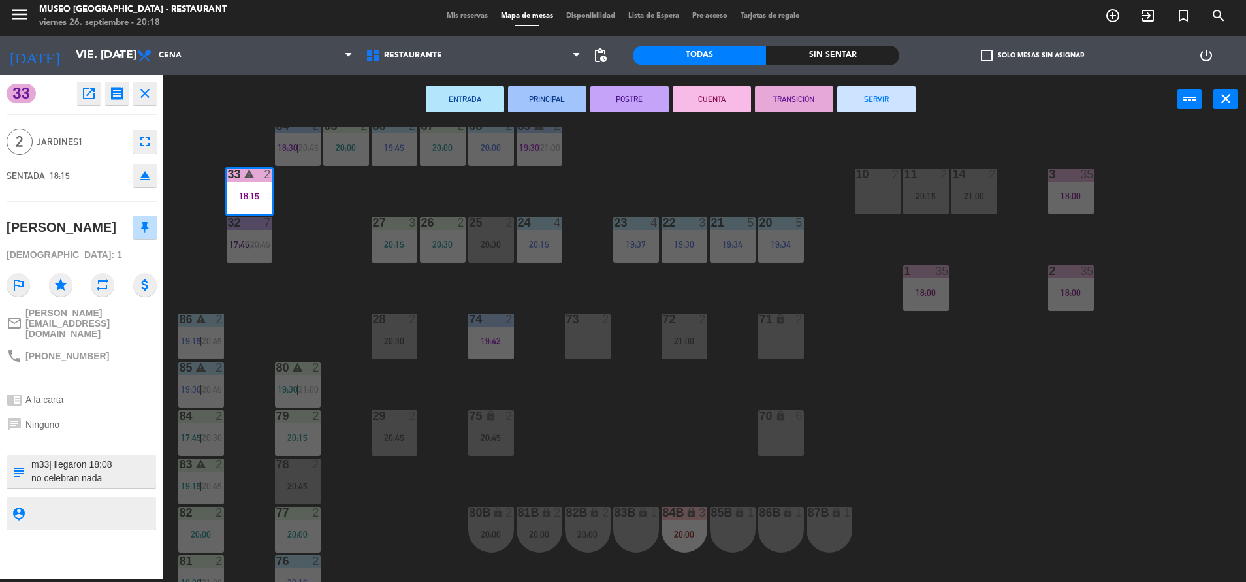
click at [268, 232] on div "32 7 17:45 | 20:45" at bounding box center [250, 240] width 46 height 46
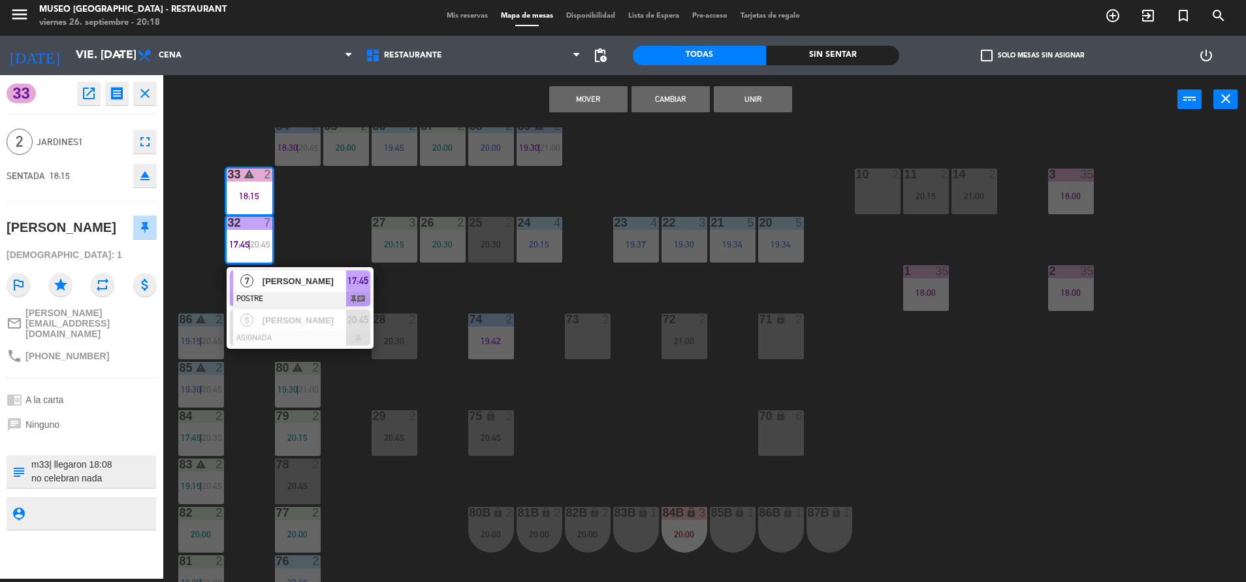
click at [605, 161] on div "44 5 20:15 49 2 20:45 54 5 19:30 64 2 20:30 48 2 19:45 53 4 18:15 | 20:45 63 2 …" at bounding box center [711, 354] width 1070 height 454
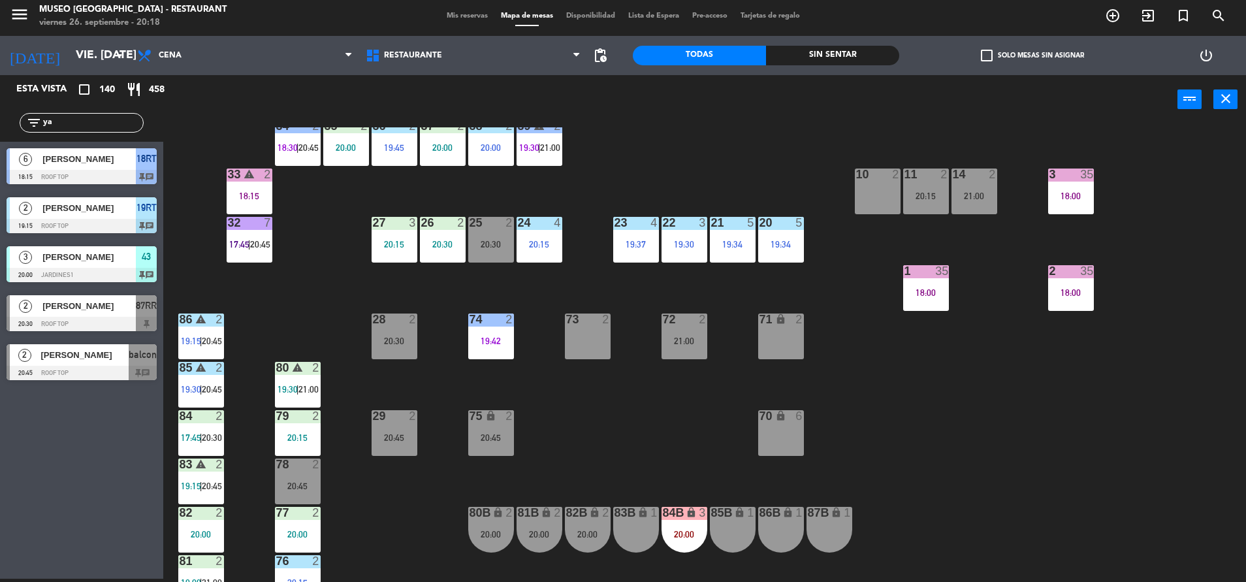
click at [255, 181] on div "33 warning 2" at bounding box center [250, 174] width 46 height 13
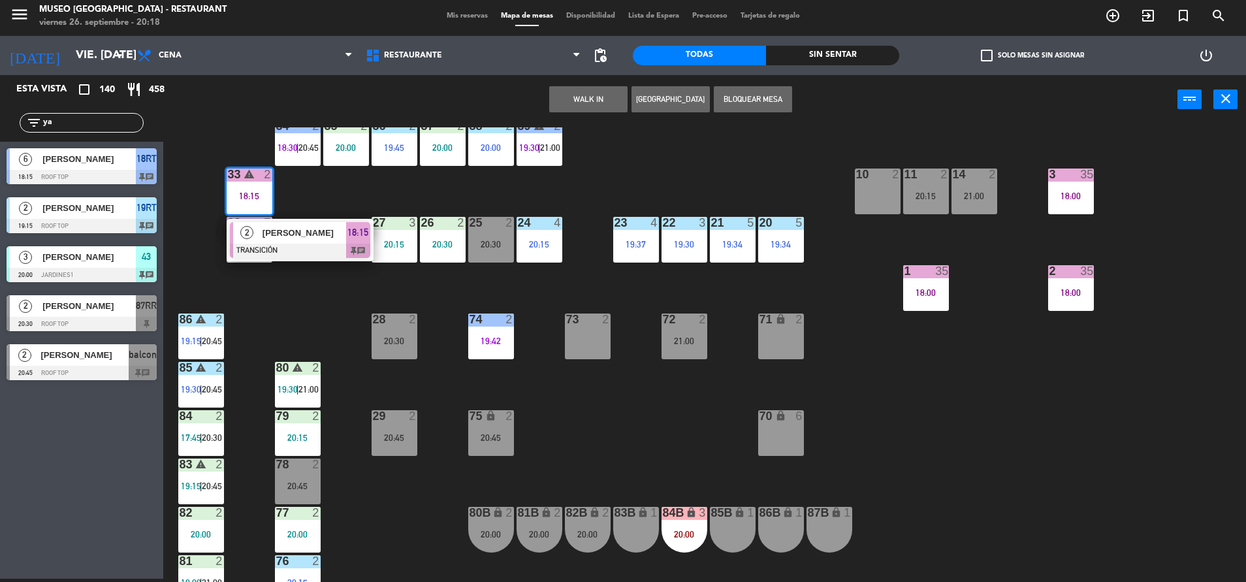
click at [306, 264] on div "44 5 20:15 49 2 20:45 54 5 19:30 64 2 20:30 48 2 19:45 53 4 18:15 | 20:45 63 2 …" at bounding box center [711, 354] width 1070 height 454
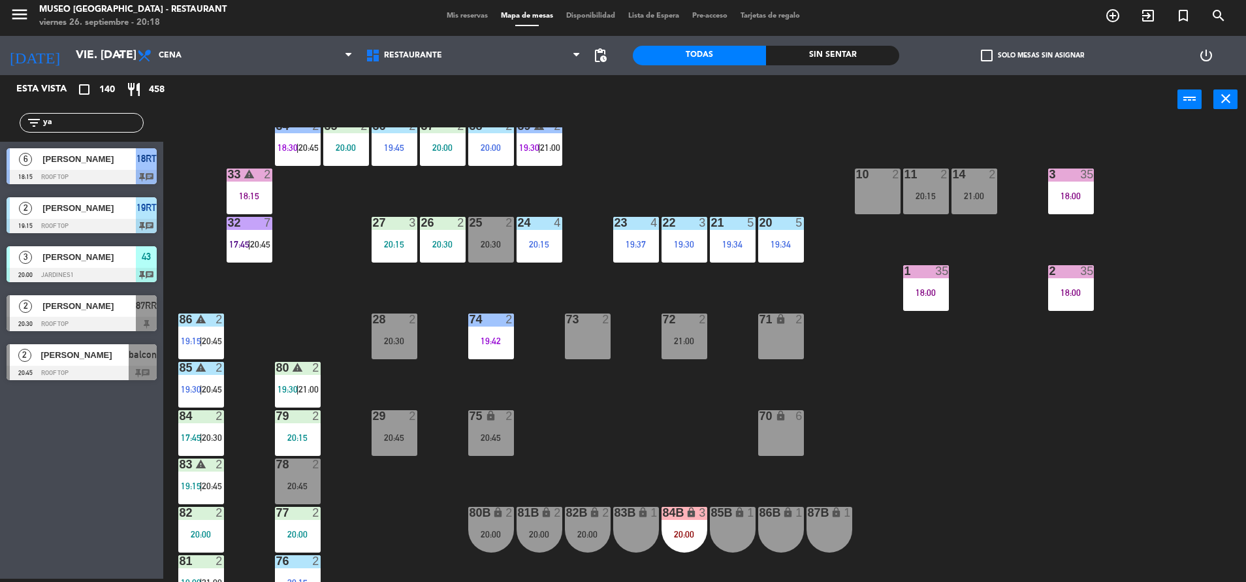
click at [276, 202] on div "44 5 20:15 49 2 20:45 54 5 19:30 64 2 20:30 48 2 19:45 53 4 18:15 | 20:45 63 2 …" at bounding box center [711, 354] width 1070 height 454
click at [256, 195] on div "18:15" at bounding box center [250, 195] width 46 height 9
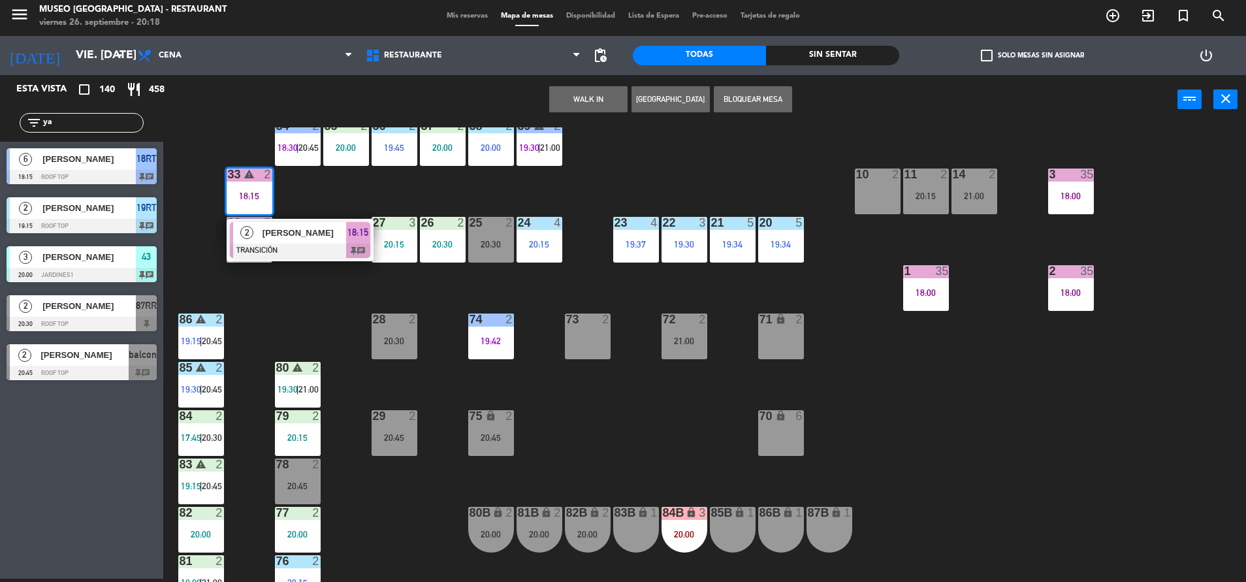
click at [280, 235] on span "[PERSON_NAME]" at bounding box center [304, 233] width 84 height 14
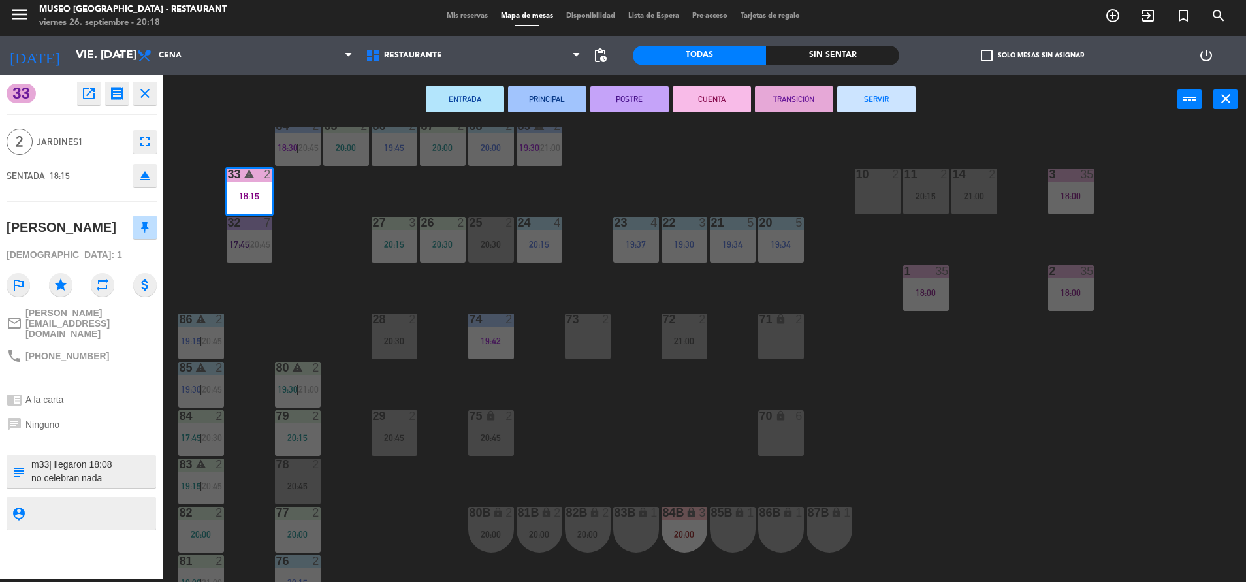
click at [904, 101] on button "SERVIR" at bounding box center [876, 99] width 78 height 26
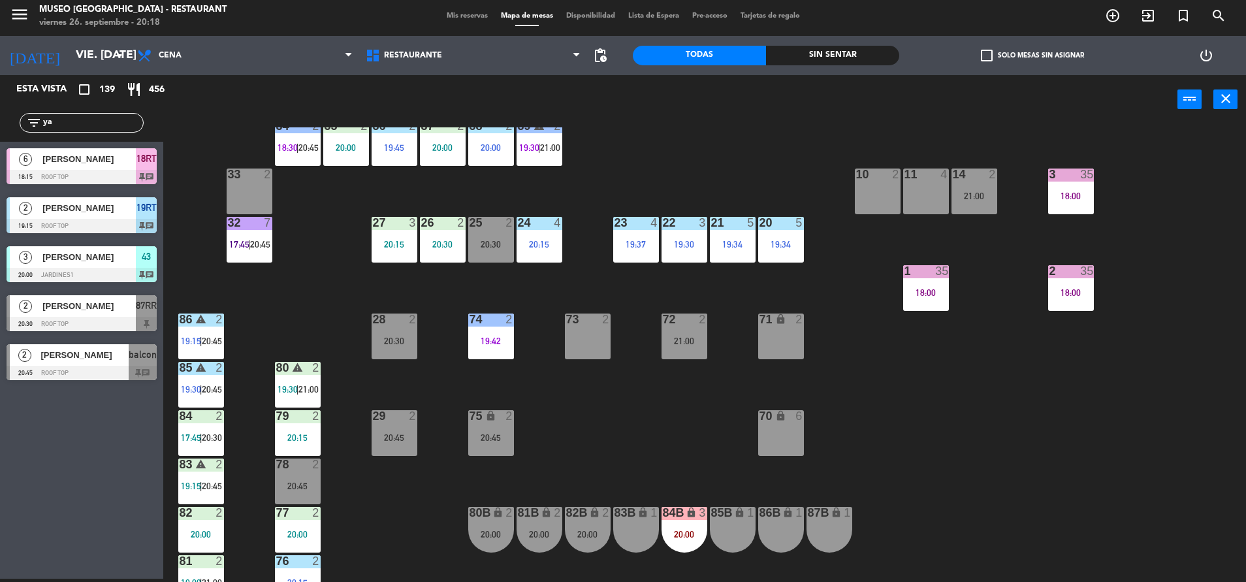
click at [588, 248] on div "44 5 20:15 49 2 20:45 54 5 19:30 64 2 20:30 48 2 19:45 53 4 18:15 | 20:45 63 2 …" at bounding box center [711, 354] width 1070 height 454
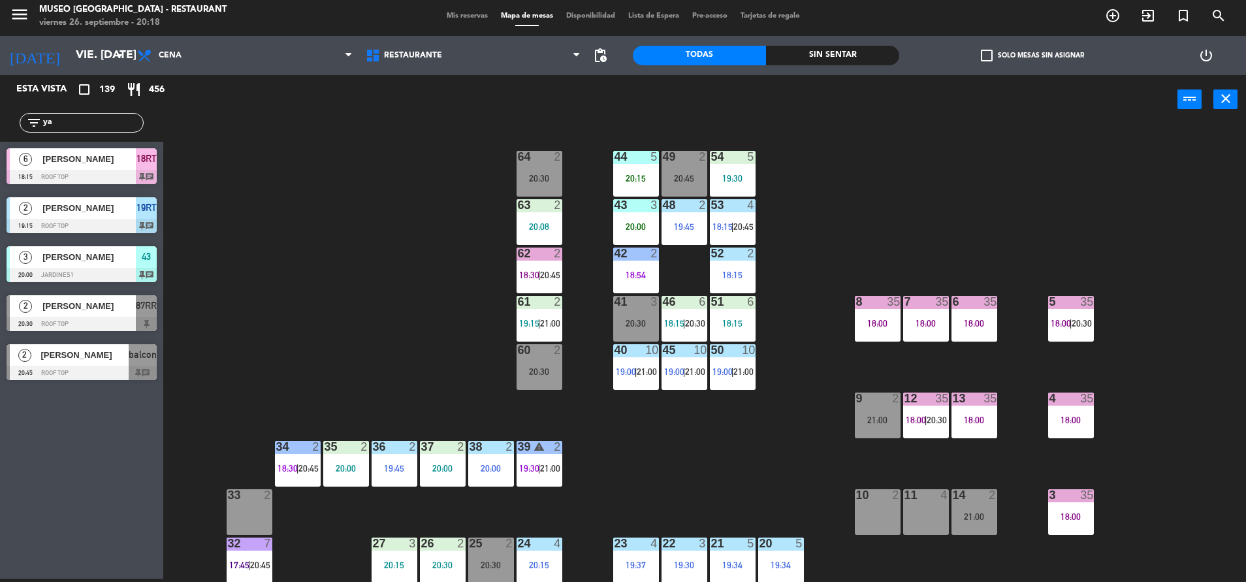
click at [1066, 331] on div "5 35 18:00 | 20:30" at bounding box center [1071, 319] width 46 height 46
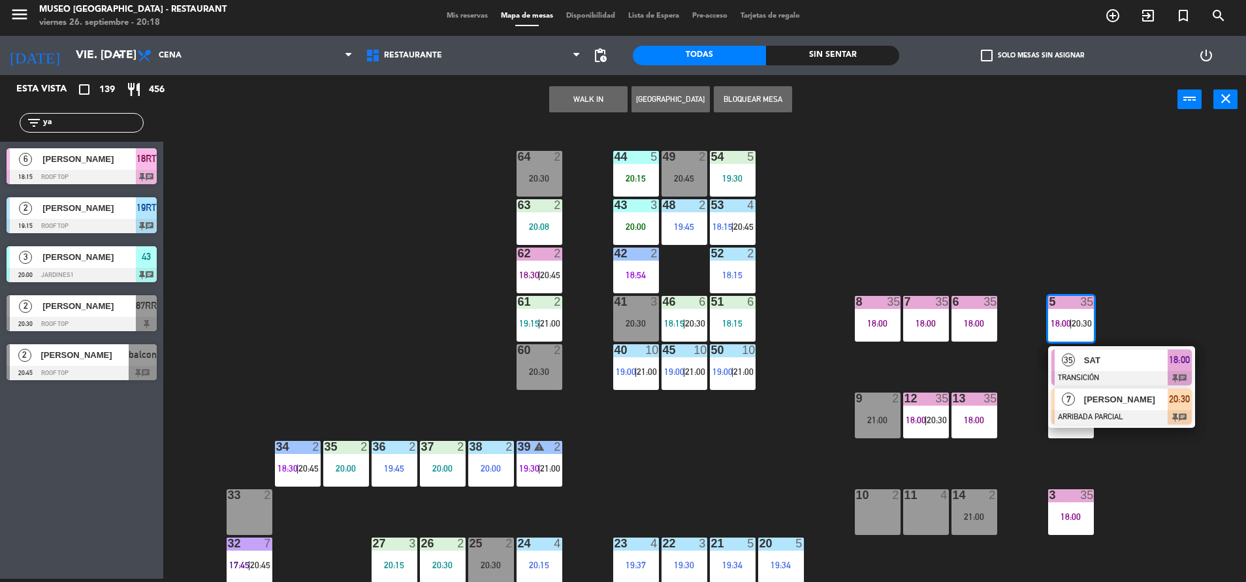
click at [1071, 402] on span "7" at bounding box center [1068, 398] width 13 height 13
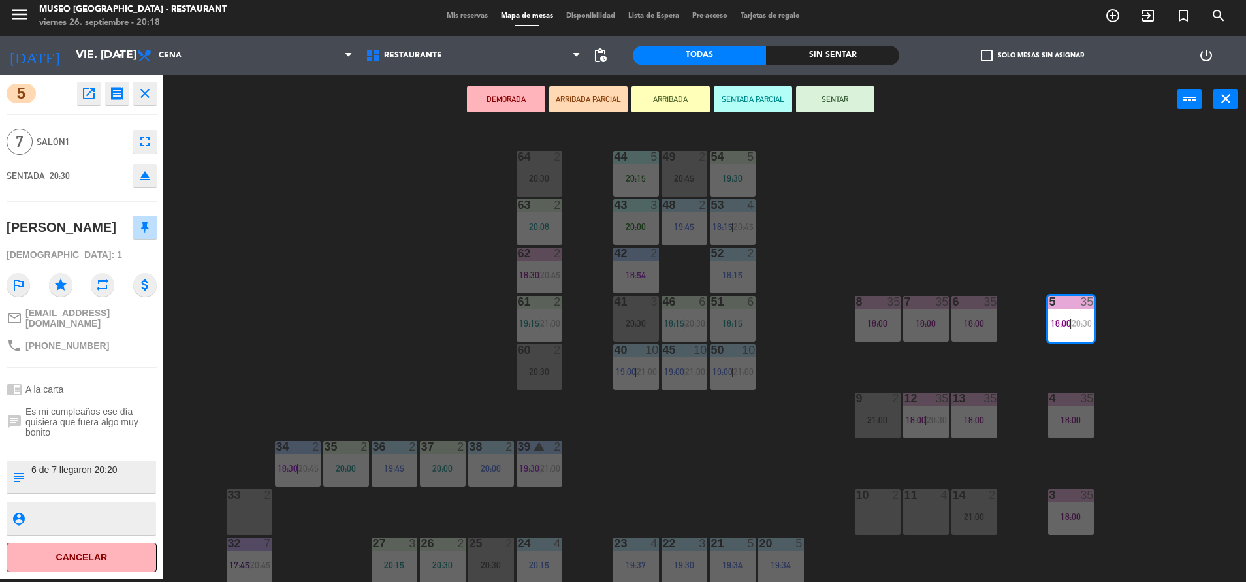
click at [819, 433] on div "44 5 20:15 49 2 20:45 54 5 19:30 64 2 20:30 48 2 19:45 53 4 18:15 | 20:45 63 2 …" at bounding box center [711, 354] width 1070 height 454
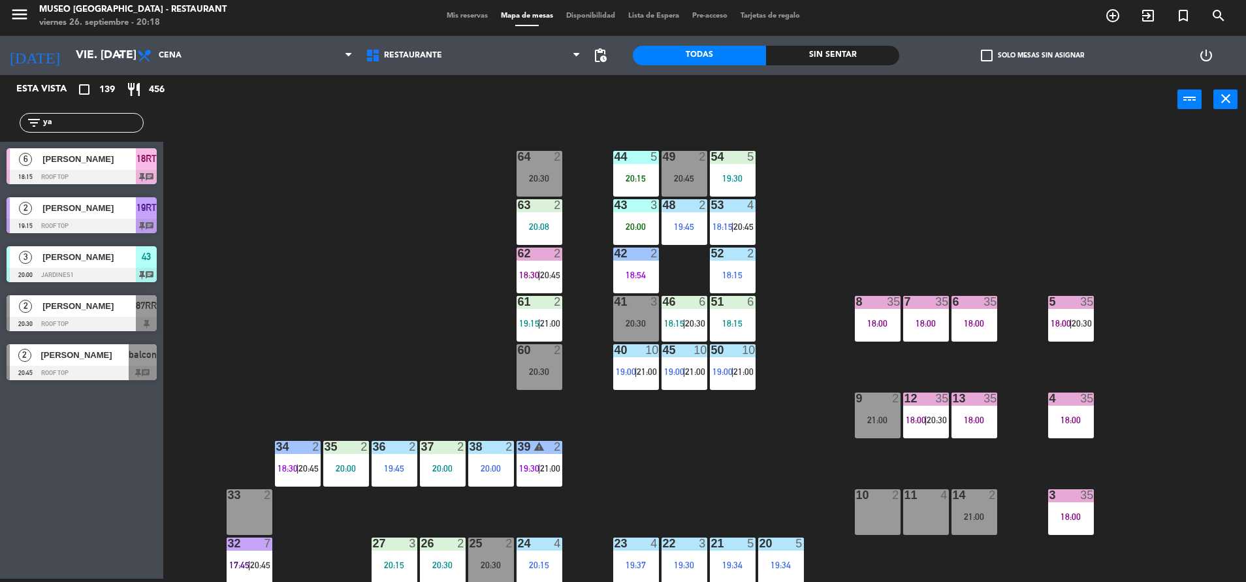
click at [261, 95] on div "power_input close" at bounding box center [670, 100] width 1014 height 50
drag, startPoint x: 98, startPoint y: 123, endPoint x: 0, endPoint y: 177, distance: 111.9
click at [0, 178] on html "close × Museo Larco Café - Restaurant × chrome_reader_mode Listado de Reservas …" at bounding box center [623, 291] width 1246 height 582
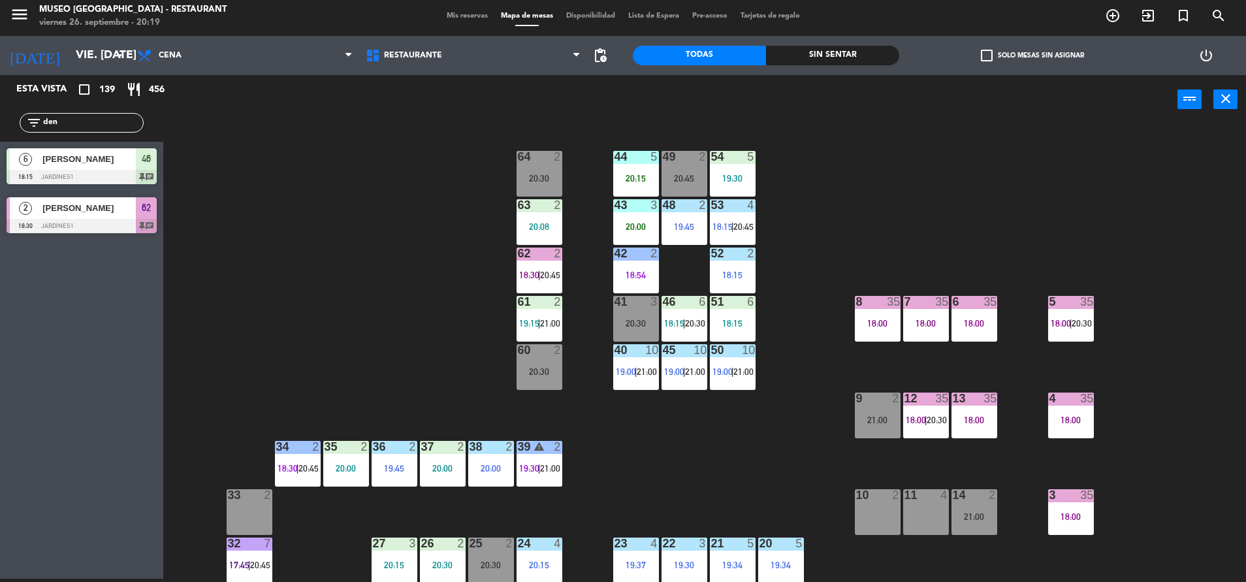
type input "den"
click at [226, 169] on div "44 5 20:15 49 2 20:45 54 5 19:30 64 2 20:30 48 2 19:45 53 4 18:15 | 20:45 63 2 …" at bounding box center [711, 354] width 1070 height 454
click at [451, 300] on div "44 5 20:15 49 2 20:45 54 5 19:30 64 2 20:30 48 2 19:45 53 4 18:15 | 20:45 63 2 …" at bounding box center [711, 354] width 1070 height 454
click at [103, 135] on div "filter_list den" at bounding box center [81, 123] width 163 height 38
drag, startPoint x: 101, startPoint y: 126, endPoint x: 0, endPoint y: 157, distance: 105.9
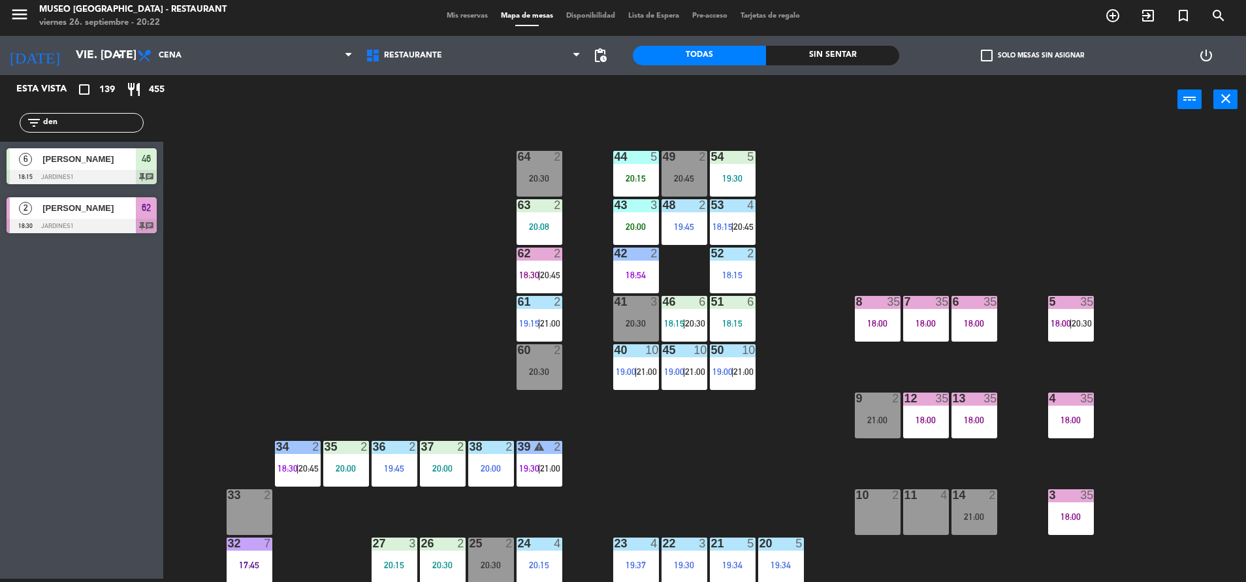
click at [0, 158] on html "close × Museo Larco Café - Restaurant × chrome_reader_mode Listado de Reservas …" at bounding box center [623, 291] width 1246 height 582
type input "[PERSON_NAME]"
click at [76, 223] on div at bounding box center [82, 226] width 150 height 14
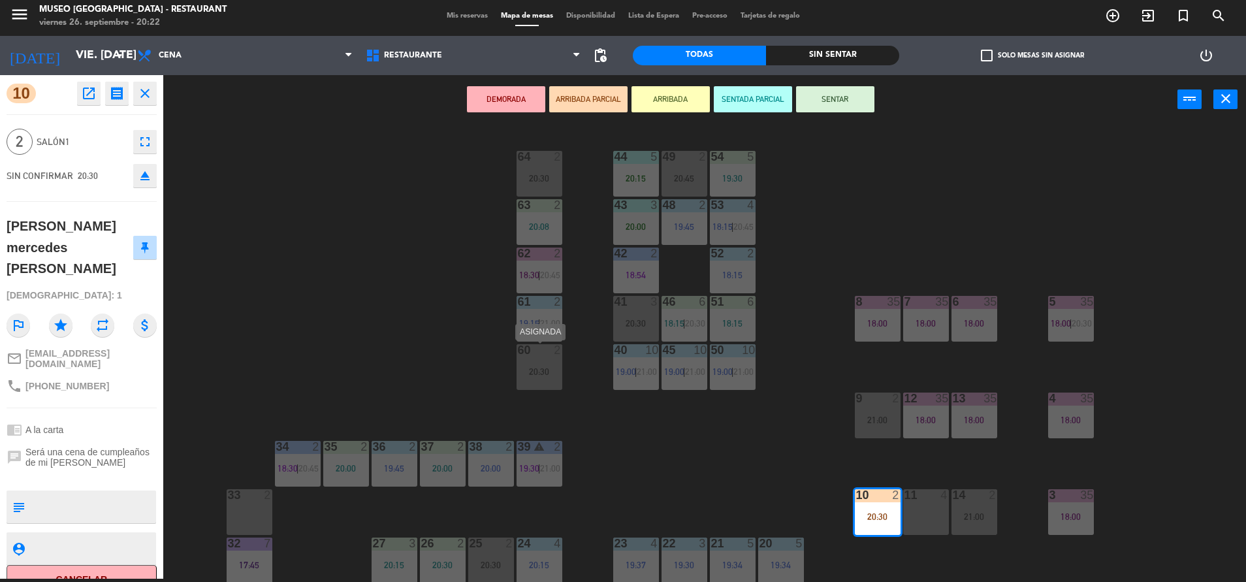
click at [546, 371] on div "20:30" at bounding box center [539, 371] width 46 height 9
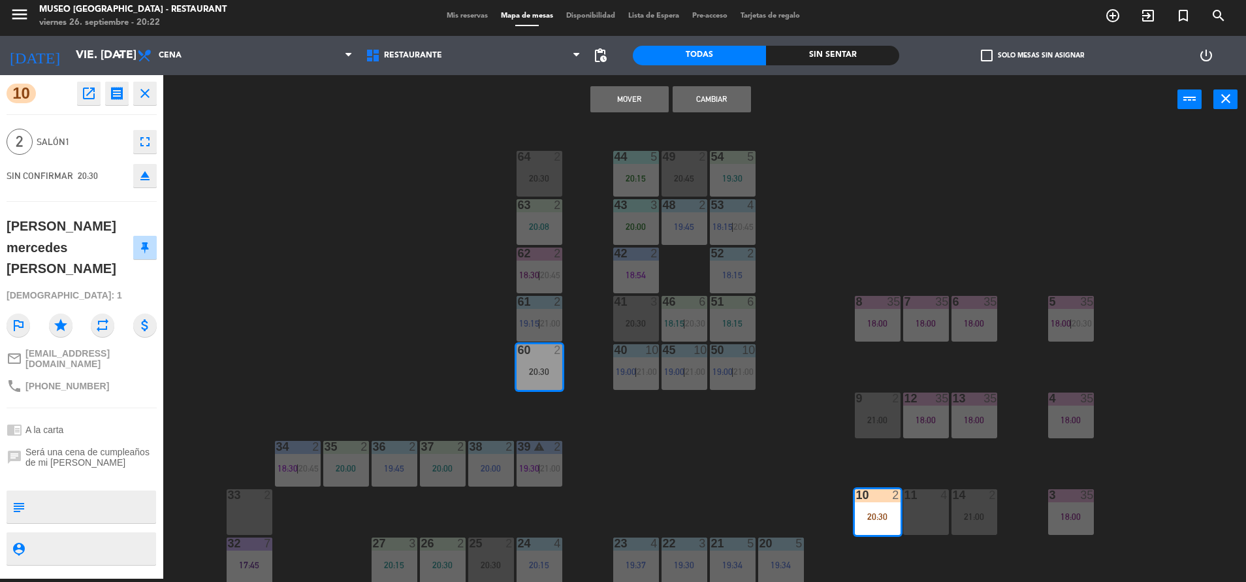
click at [723, 102] on button "Cambiar" at bounding box center [712, 99] width 78 height 26
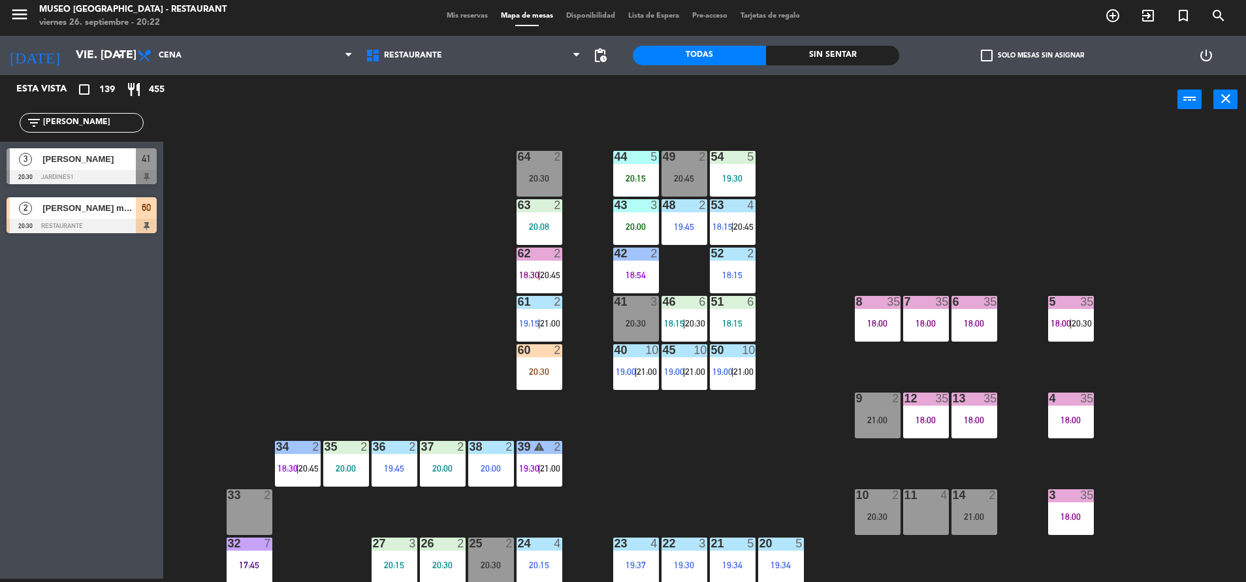
click at [551, 392] on div "44 5 20:15 49 2 20:45 54 5 19:30 64 2 20:30 48 2 19:45 53 4 18:15 | 20:45 63 2 …" at bounding box center [711, 354] width 1070 height 454
click at [560, 427] on div "44 5 20:15 49 2 20:45 54 5 19:30 64 2 20:30 48 2 19:45 53 4 18:15 | 20:45 63 2 …" at bounding box center [711, 354] width 1070 height 454
click at [544, 370] on div "20:30" at bounding box center [539, 371] width 46 height 9
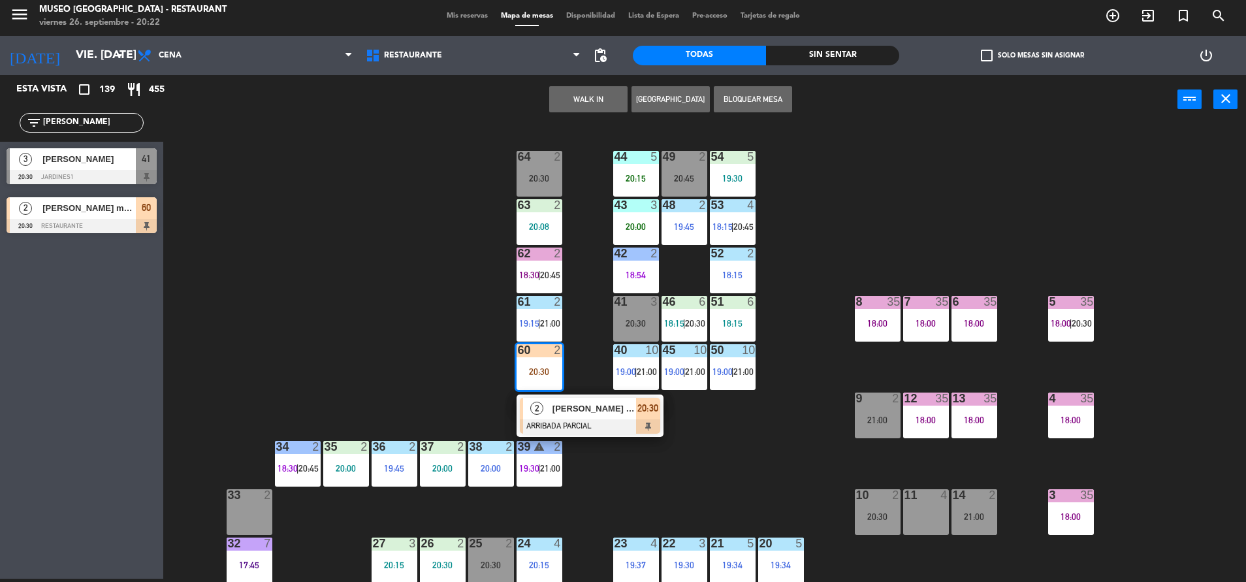
click at [556, 429] on div at bounding box center [590, 426] width 140 height 14
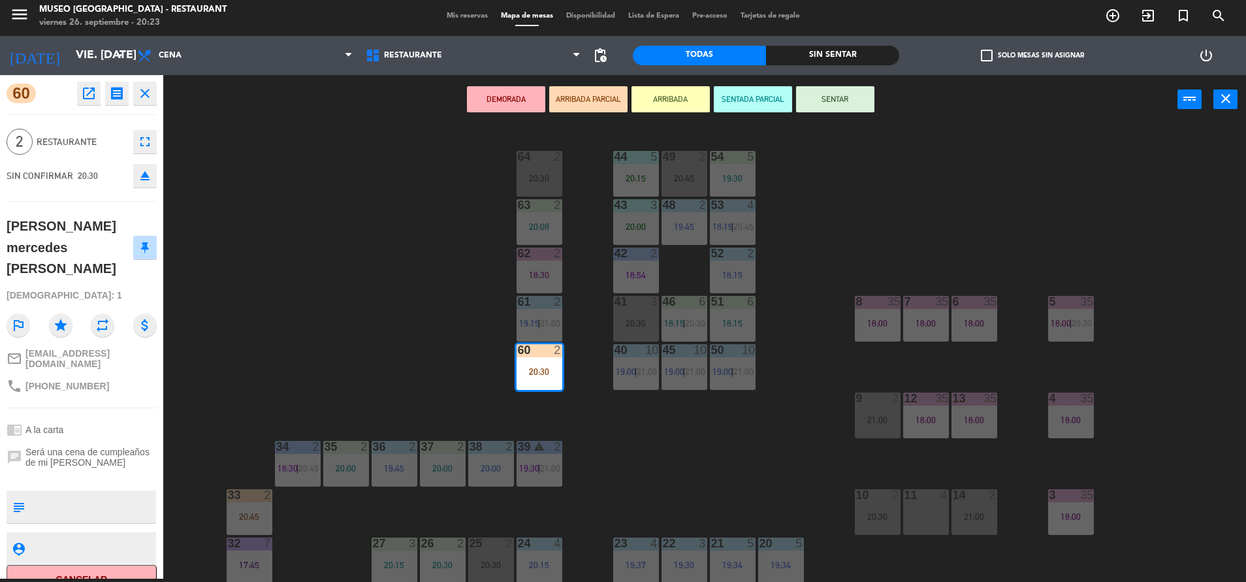
click at [76, 493] on textarea at bounding box center [92, 506] width 125 height 27
type textarea "m60"
click at [99, 168] on div "SIN CONFIRMAR 20:30 eject" at bounding box center [82, 175] width 150 height 33
click at [867, 87] on button "SENTAR" at bounding box center [835, 99] width 78 height 26
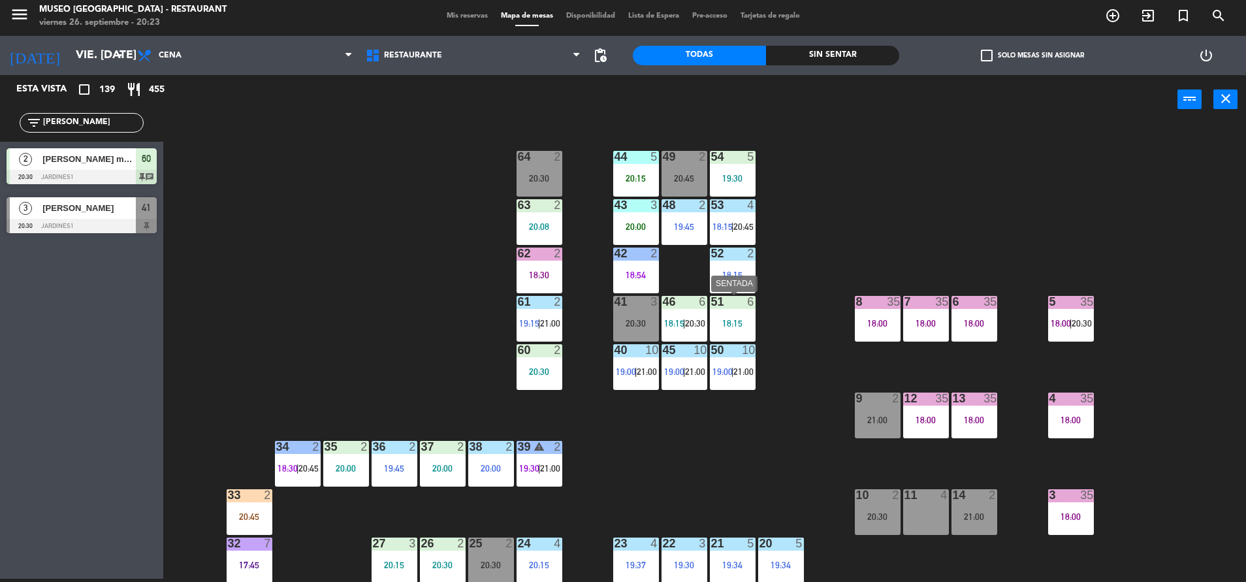
scroll to position [484, 0]
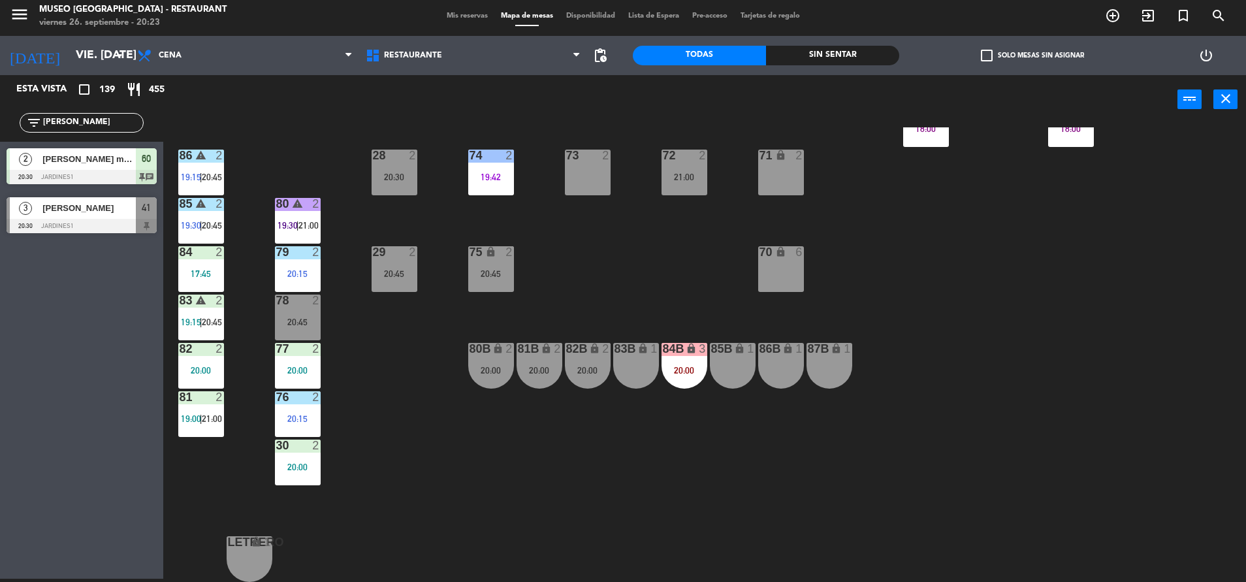
click at [774, 274] on div "70 lock 6" at bounding box center [781, 269] width 46 height 46
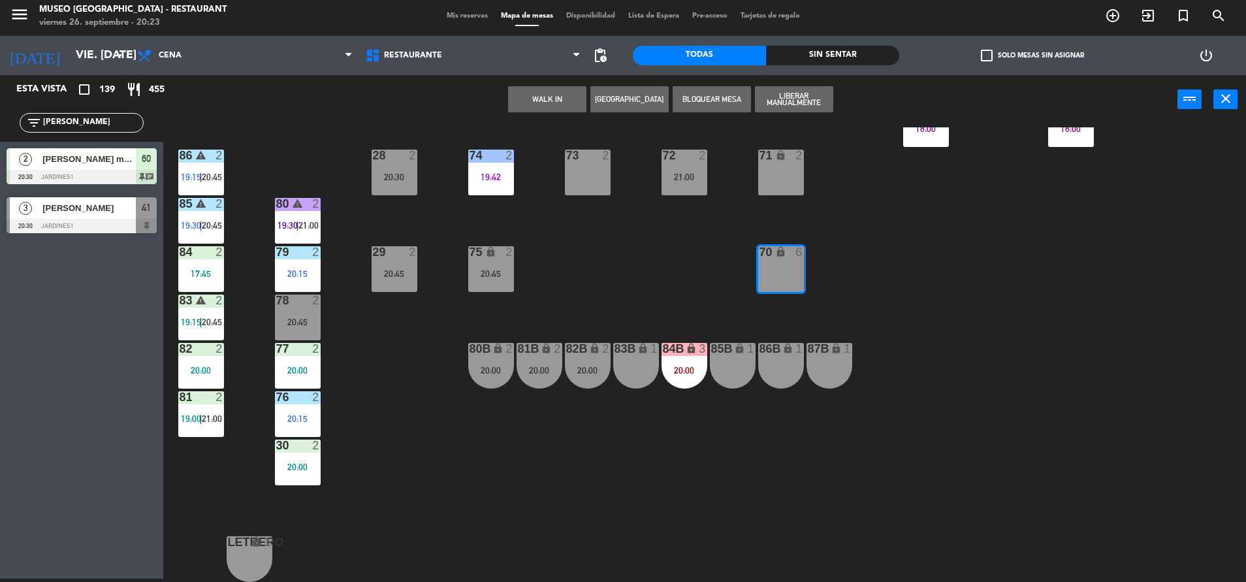
click at [536, 112] on div "WALK IN Crear Reserva Bloquear Mesa Liberar Manualmente power_input close" at bounding box center [670, 100] width 1014 height 50
click at [543, 108] on button "WALK IN" at bounding box center [547, 99] width 78 height 26
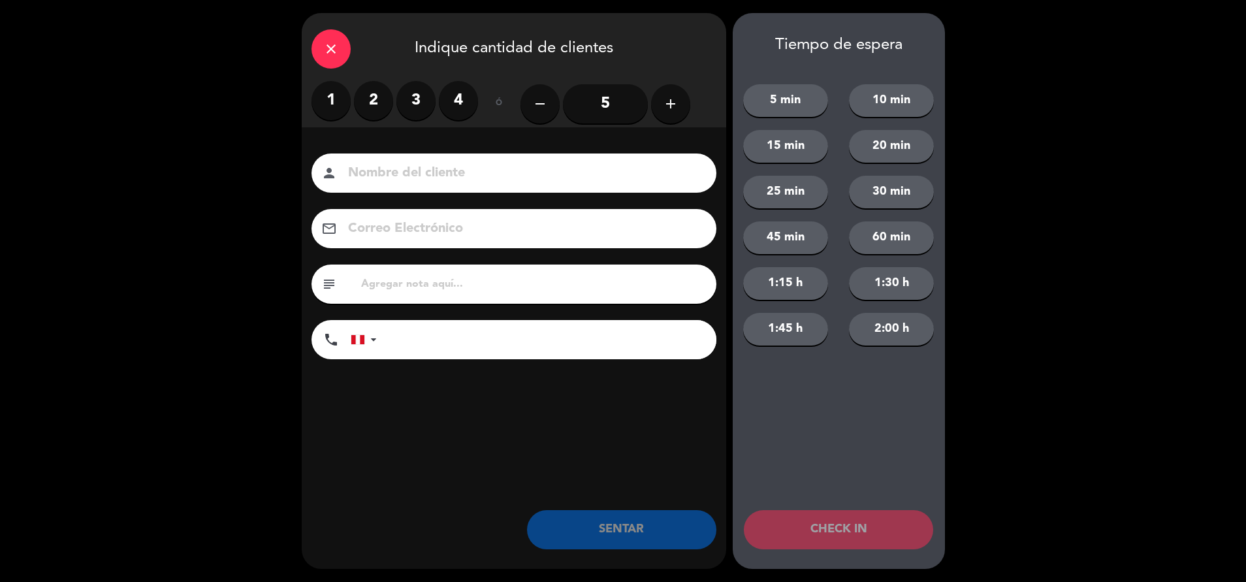
click at [452, 103] on label "4" at bounding box center [458, 100] width 39 height 39
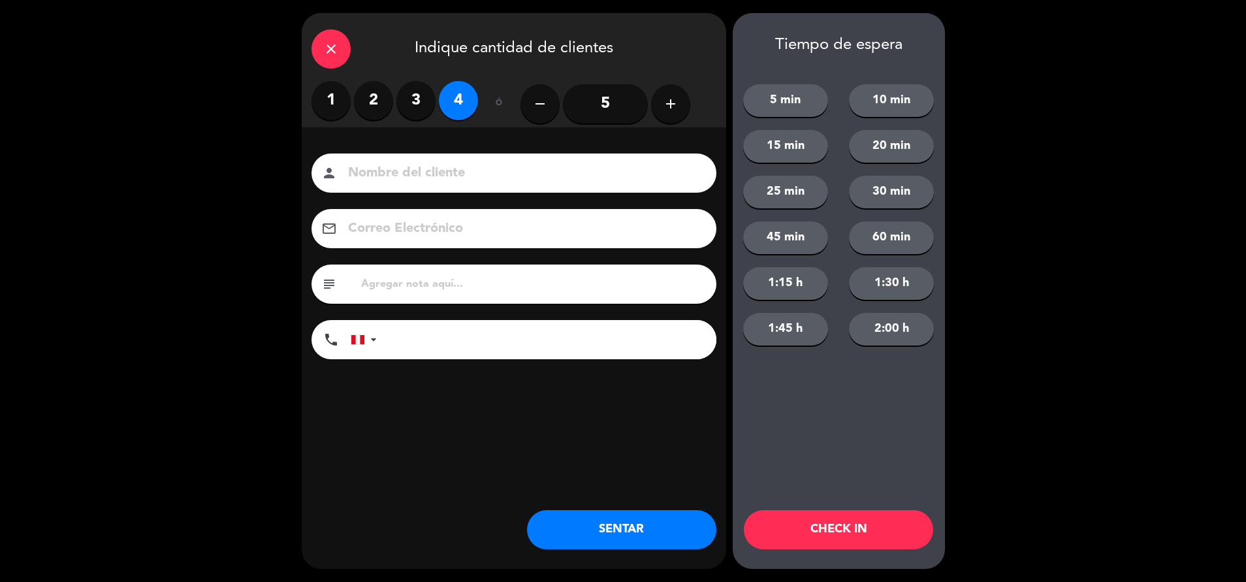
click at [470, 182] on input at bounding box center [523, 173] width 353 height 23
click at [323, 45] on icon "close" at bounding box center [331, 49] width 16 height 16
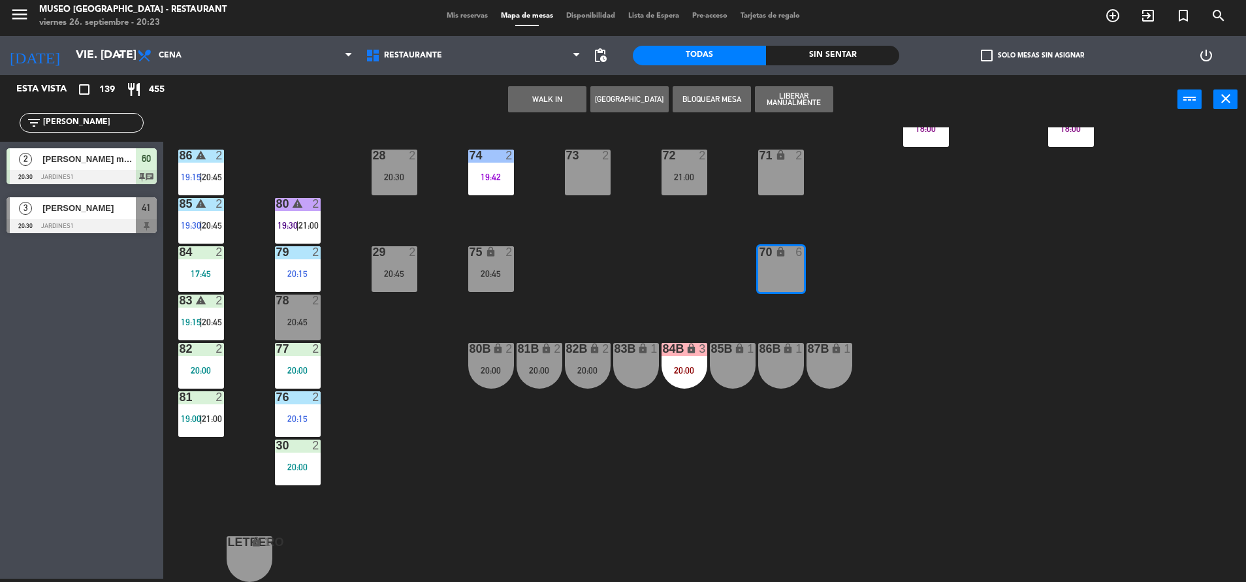
click at [539, 244] on div "44 5 20:15 49 2 20:45 54 5 19:30 64 2 20:30 48 2 19:45 53 4 18:15 | 20:45 63 2 …" at bounding box center [711, 354] width 1070 height 454
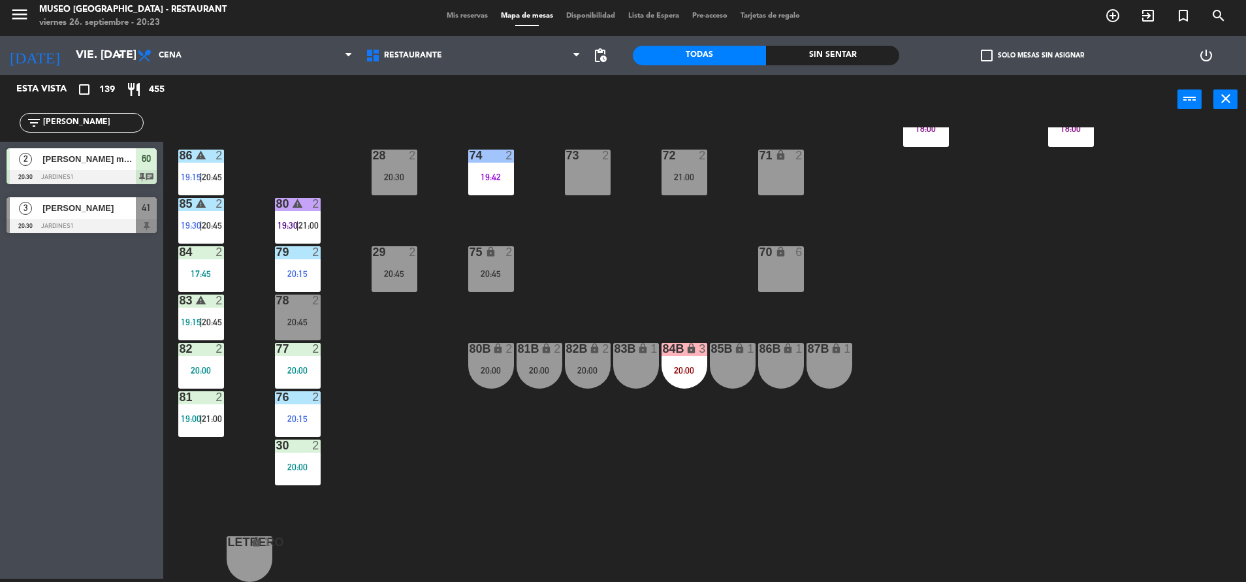
scroll to position [0, 0]
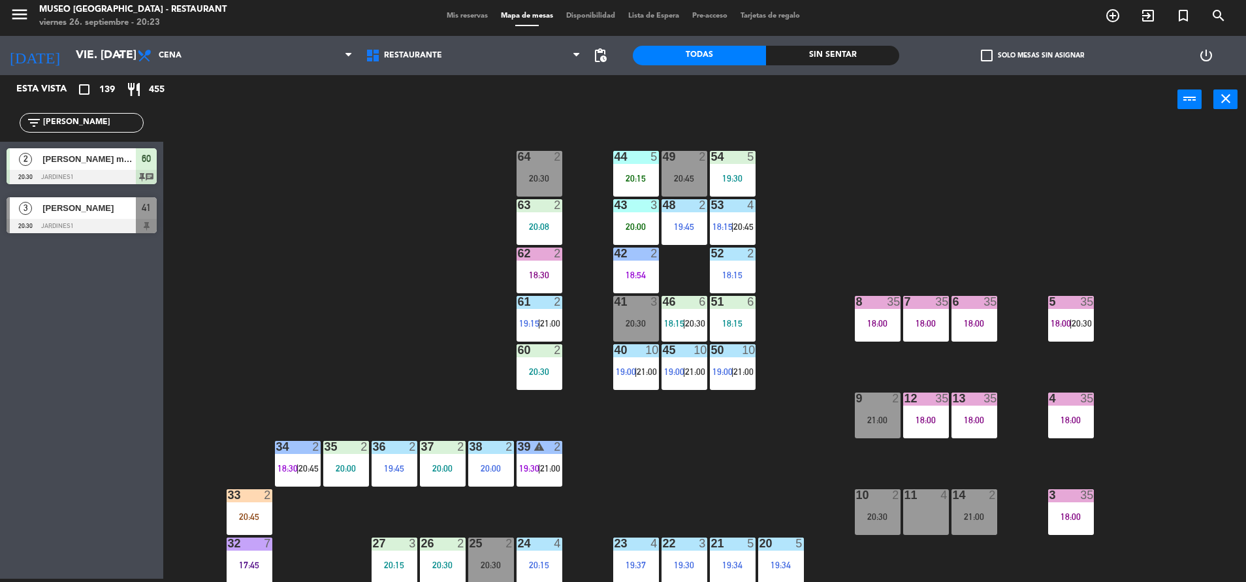
click at [375, 379] on div "44 5 20:15 49 2 20:45 54 5 19:30 64 2 20:30 48 2 19:45 53 4 18:15 | 20:45 63 2 …" at bounding box center [711, 354] width 1070 height 454
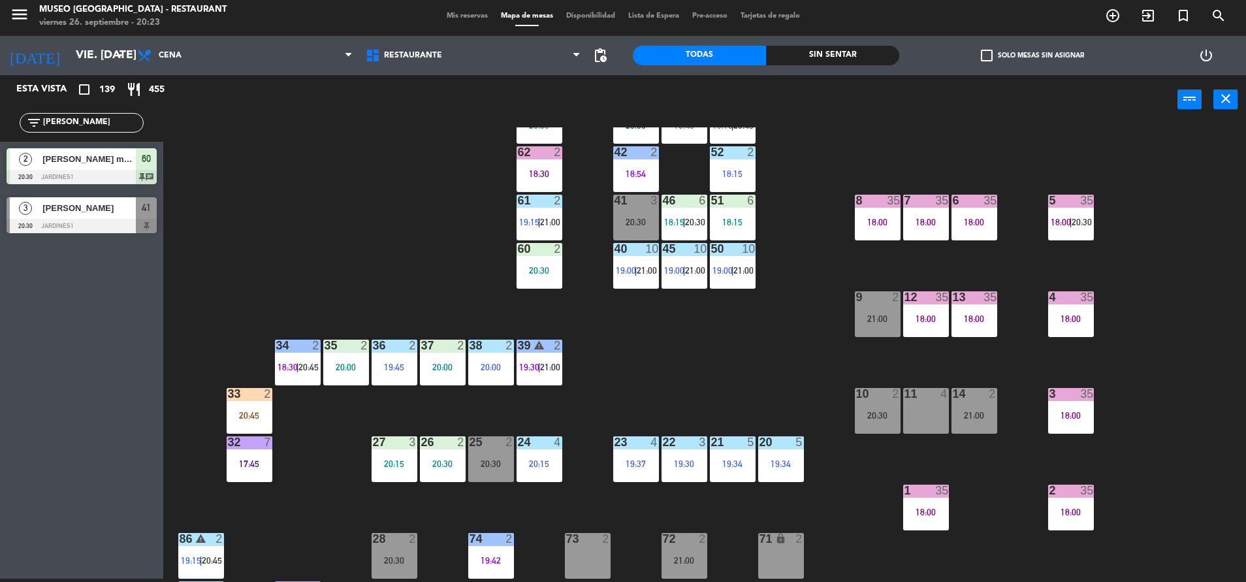
scroll to position [102, 0]
click at [249, 418] on div "20:45" at bounding box center [250, 414] width 46 height 9
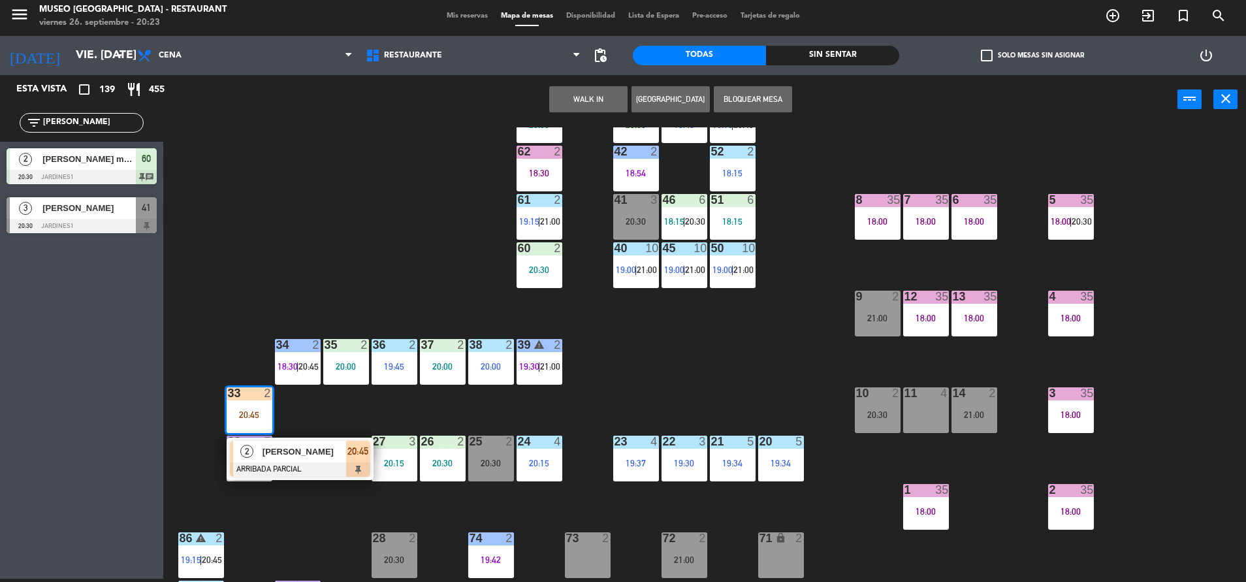
click at [253, 462] on div at bounding box center [300, 469] width 140 height 14
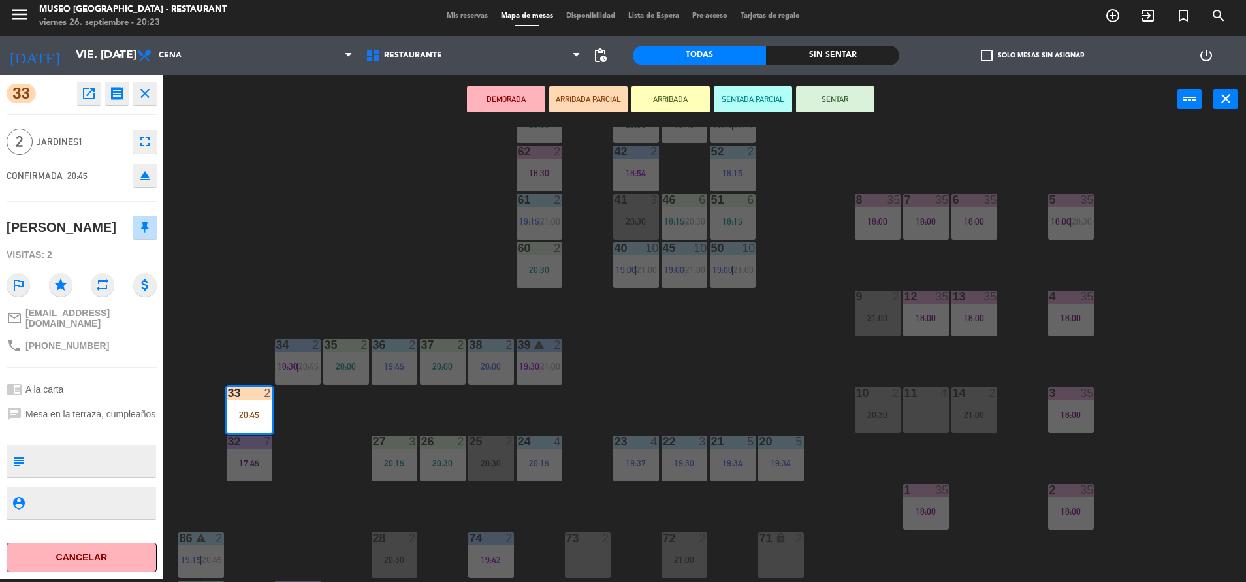
click at [138, 451] on textarea at bounding box center [92, 460] width 125 height 27
click at [60, 451] on textarea at bounding box center [92, 460] width 125 height 27
click at [55, 409] on span "Mesa en la terraza, cumpleaños" at bounding box center [90, 414] width 130 height 10
click at [92, 463] on textarea at bounding box center [92, 460] width 125 height 27
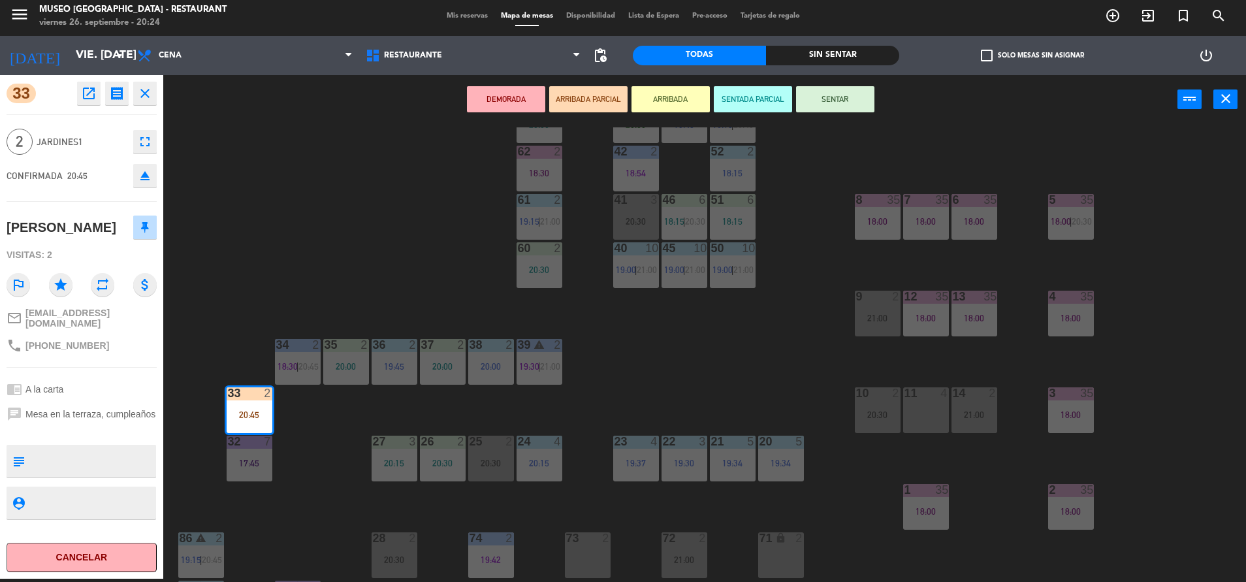
click at [209, 157] on div "44 5 20:15 49 2 20:45 54 5 19:30 64 2 20:30 48 2 19:45 53 4 18:15 | 20:45 63 2 …" at bounding box center [711, 354] width 1070 height 454
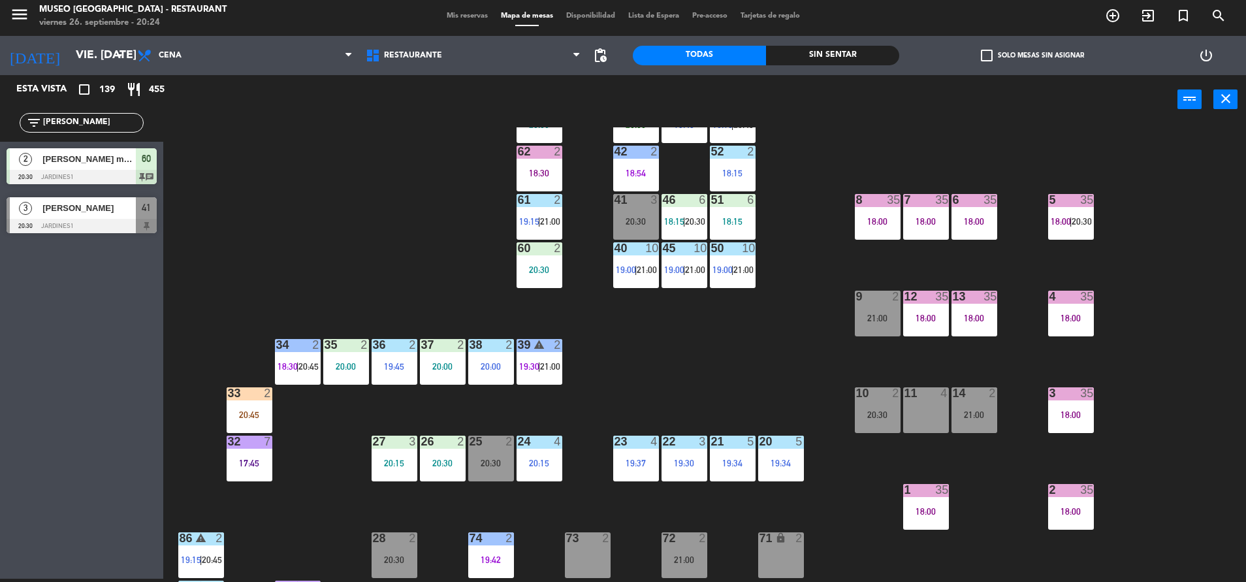
click at [224, 408] on div "44 5 20:15 49 2 20:45 54 5 19:30 64 2 20:30 48 2 19:45 53 4 18:15 | 20:45 63 2 …" at bounding box center [711, 354] width 1070 height 454
click at [251, 417] on div "20:45" at bounding box center [250, 414] width 46 height 9
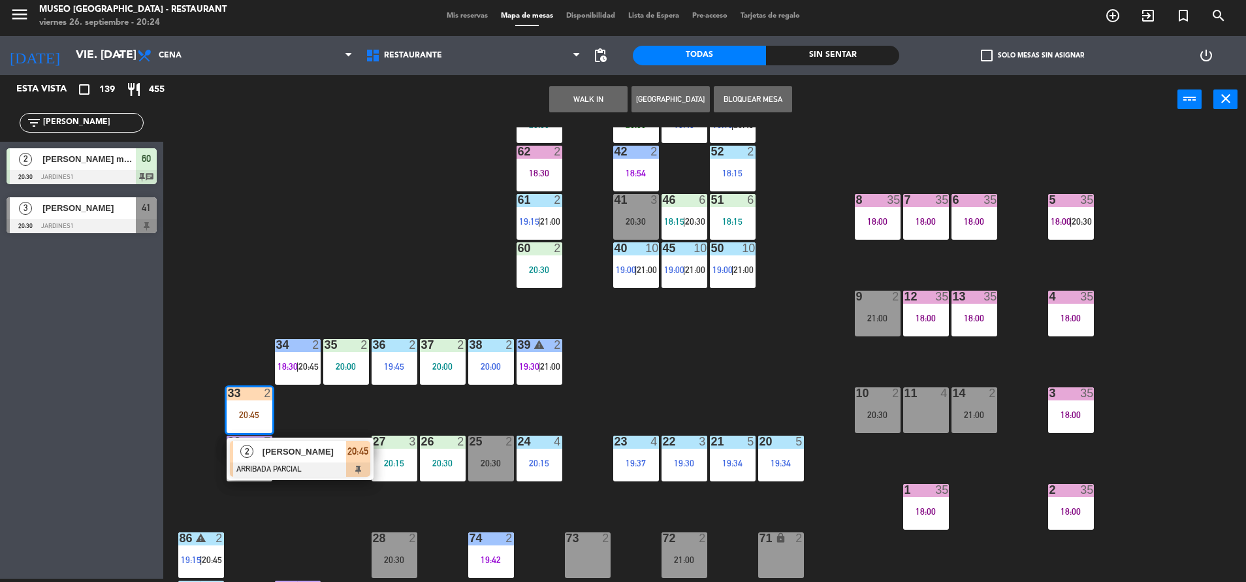
click at [299, 462] on div at bounding box center [300, 469] width 140 height 14
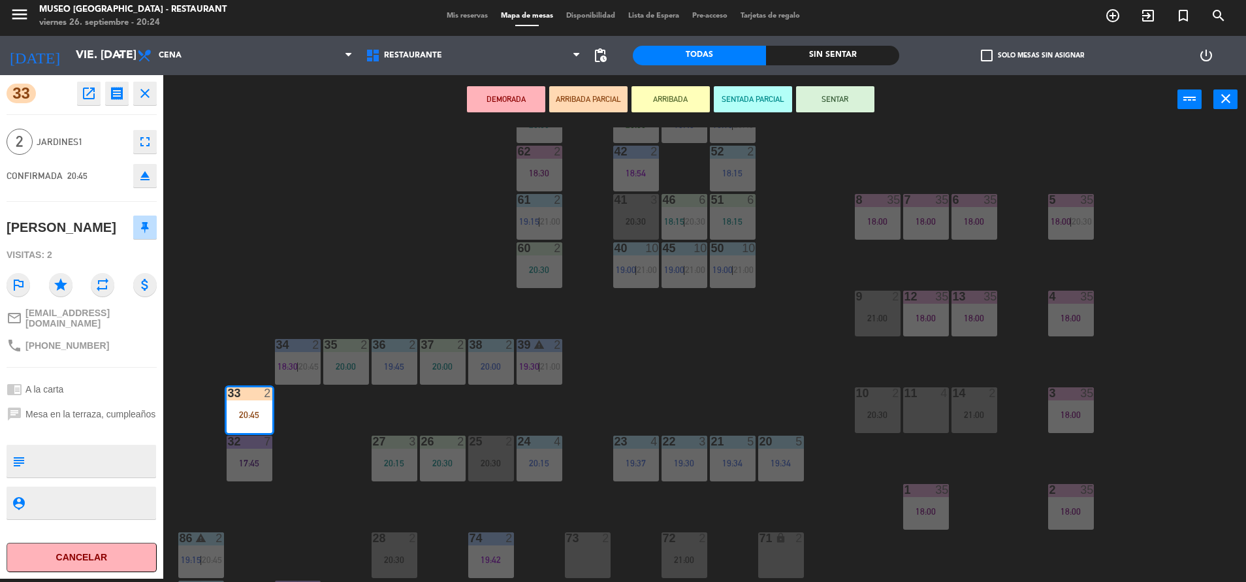
click at [287, 493] on div "44 5 20:15 49 2 20:45 54 5 19:30 64 2 20:30 48 2 19:45 53 4 18:15 | 20:45 63 2 …" at bounding box center [711, 354] width 1070 height 454
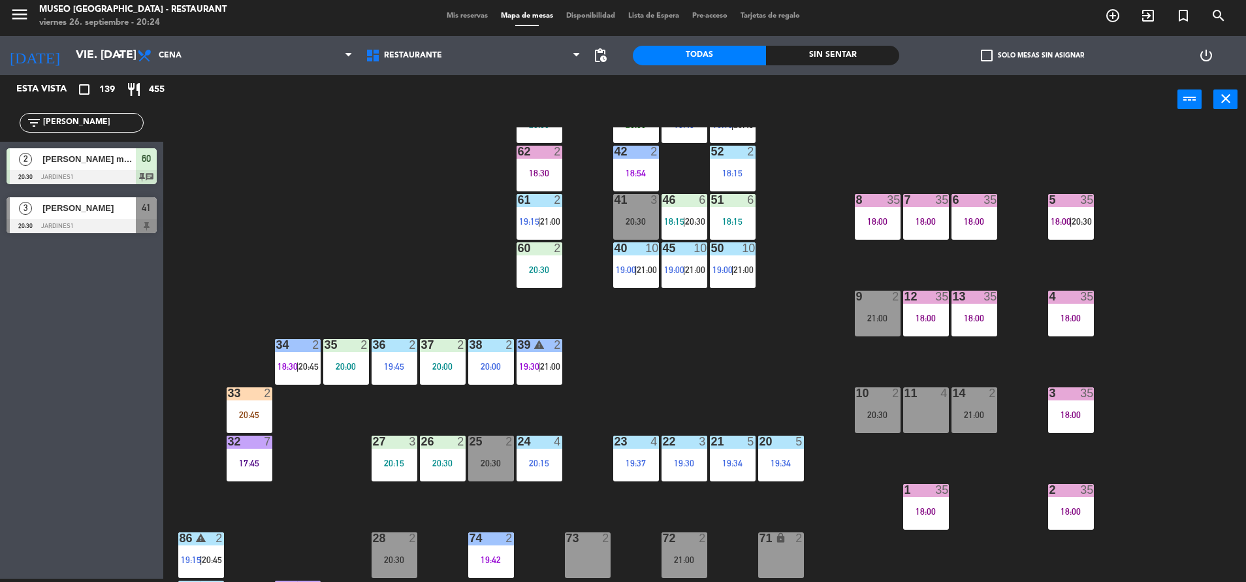
click at [260, 408] on div "33 2 20:45" at bounding box center [250, 410] width 46 height 46
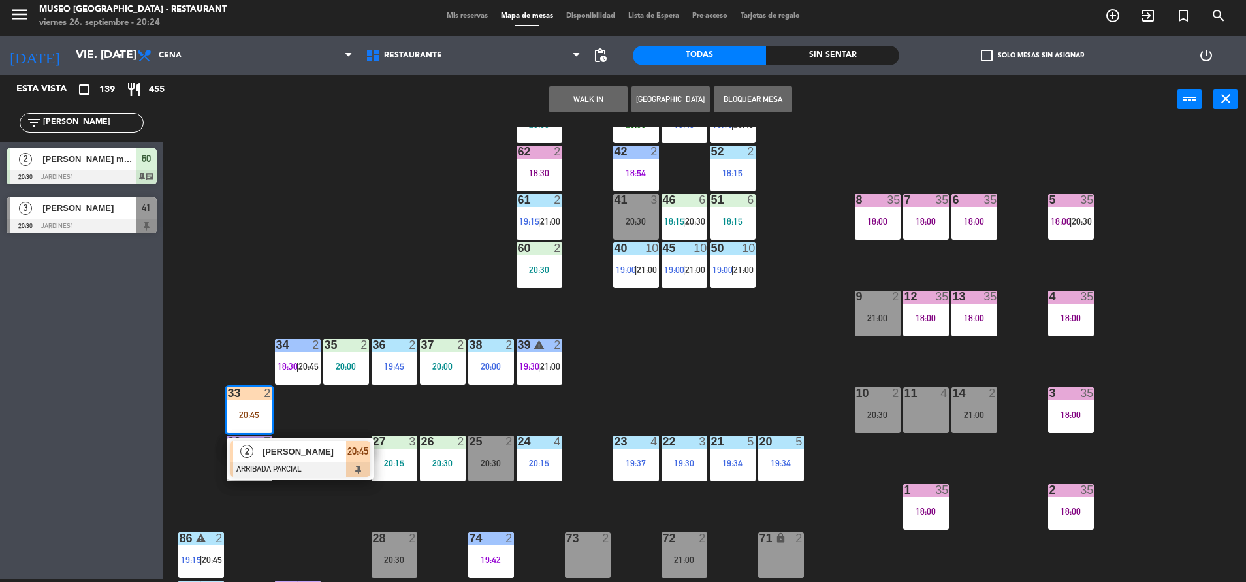
click at [289, 445] on span "[PERSON_NAME]" at bounding box center [304, 452] width 84 height 14
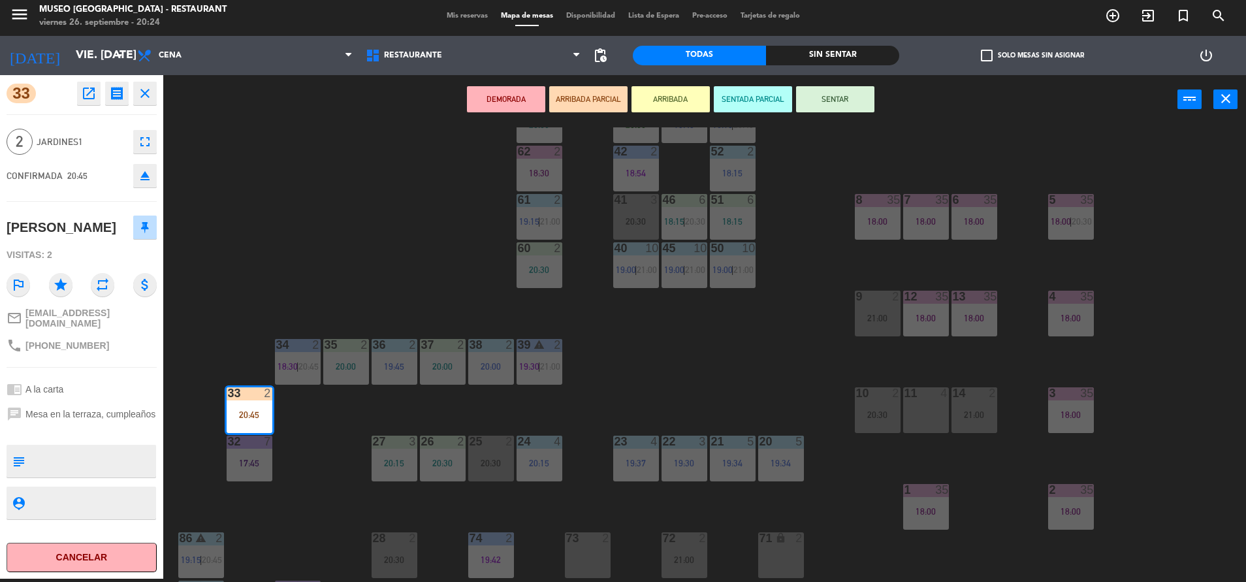
click at [400, 232] on div "44 5 20:15 49 2 20:45 54 5 19:30 64 2 20:30 48 2 19:45 53 4 18:15 | 20:45 63 2 …" at bounding box center [711, 354] width 1070 height 454
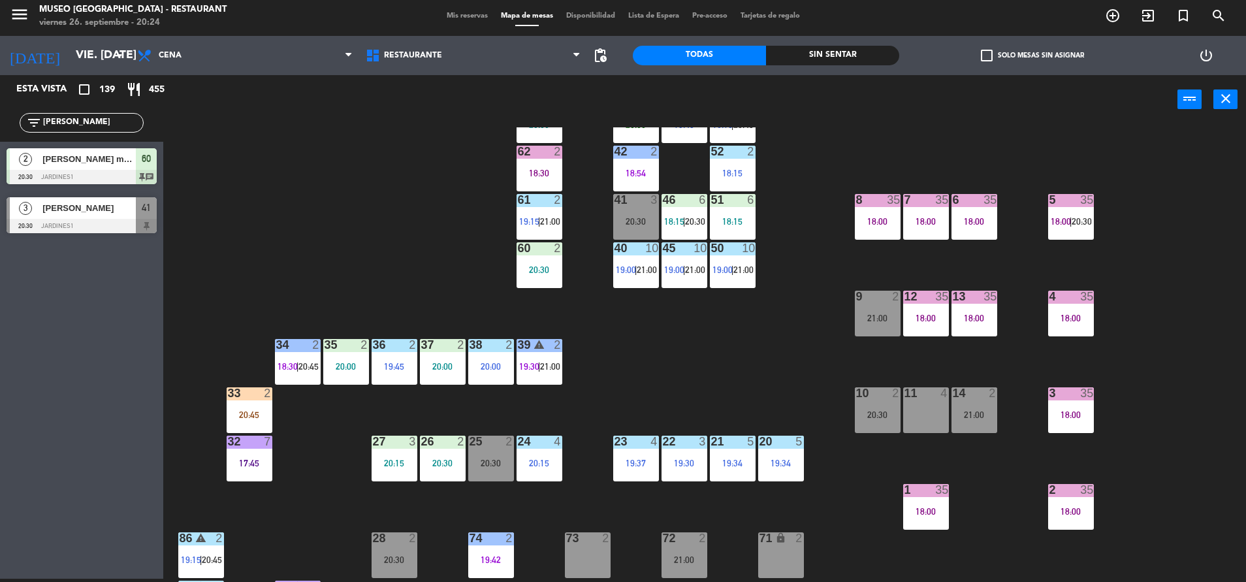
click at [265, 420] on div "33 2 20:45" at bounding box center [250, 410] width 46 height 46
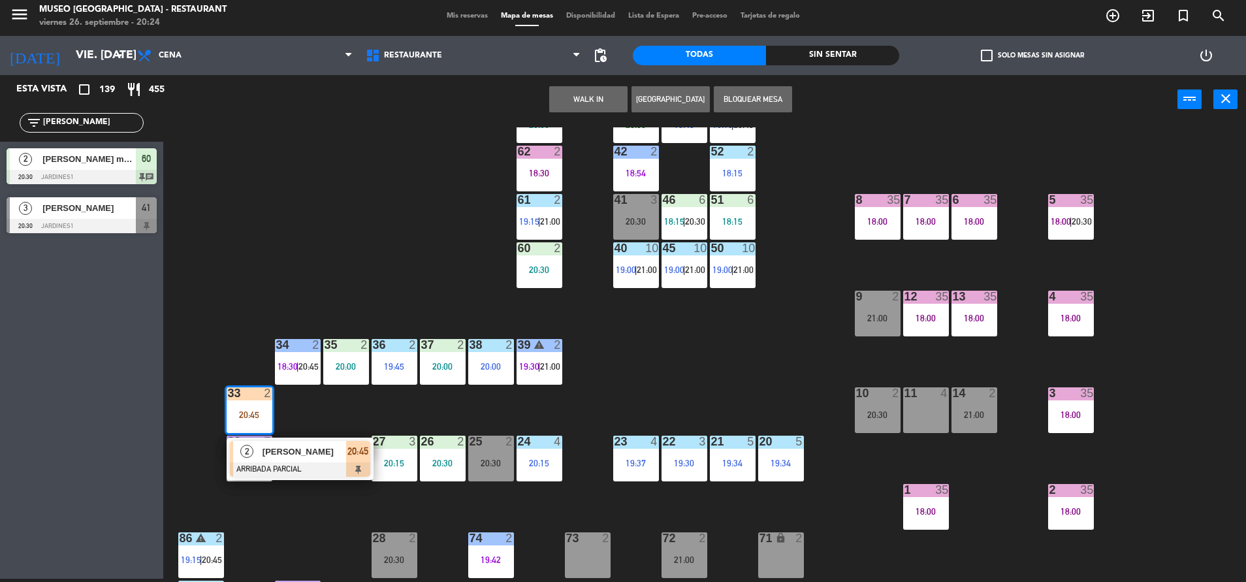
click at [277, 460] on div "[PERSON_NAME]" at bounding box center [303, 452] width 85 height 22
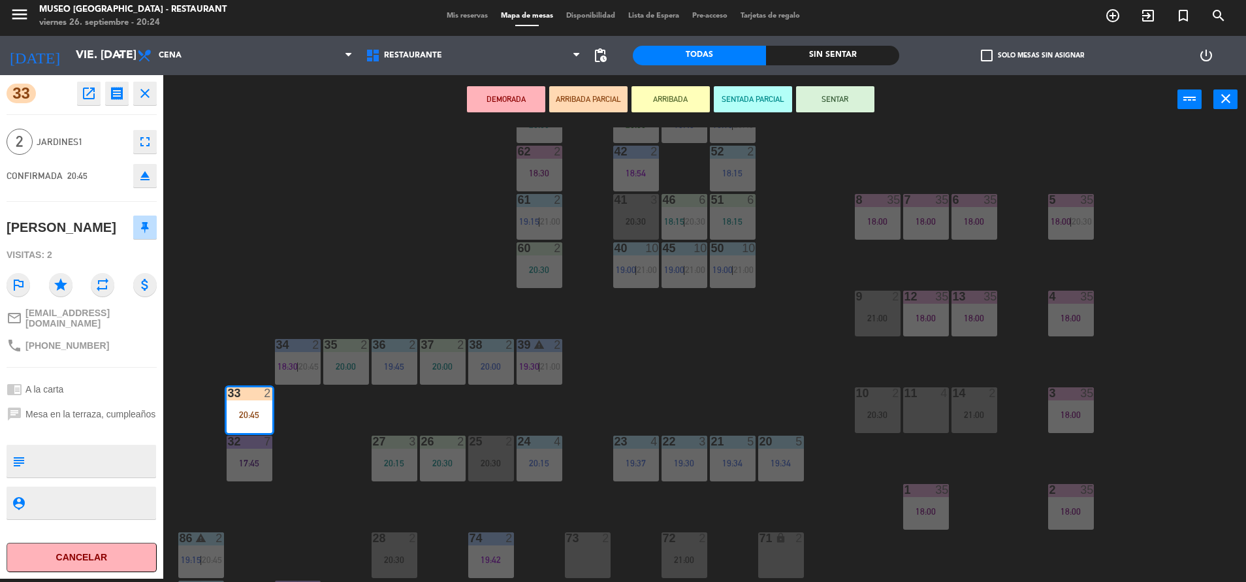
click at [97, 469] on textarea at bounding box center [92, 460] width 125 height 27
type textarea "m33 llegron 20:24"
click at [93, 174] on div "CONFIRMADA 20:45 eject" at bounding box center [82, 175] width 150 height 33
click at [294, 179] on div "44 5 20:15 49 2 20:45 54 5 19:30 64 2 20:30 48 2 19:45 53 4 18:15 | 20:45 63 2 …" at bounding box center [711, 354] width 1070 height 454
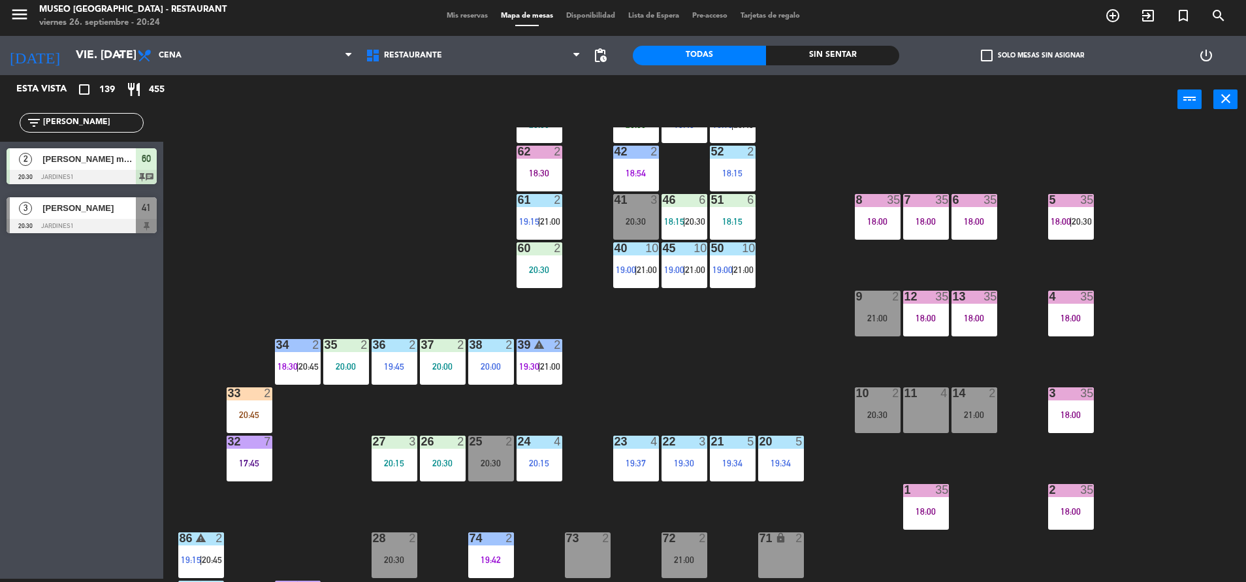
click at [256, 407] on div "33 2 20:45" at bounding box center [250, 410] width 46 height 46
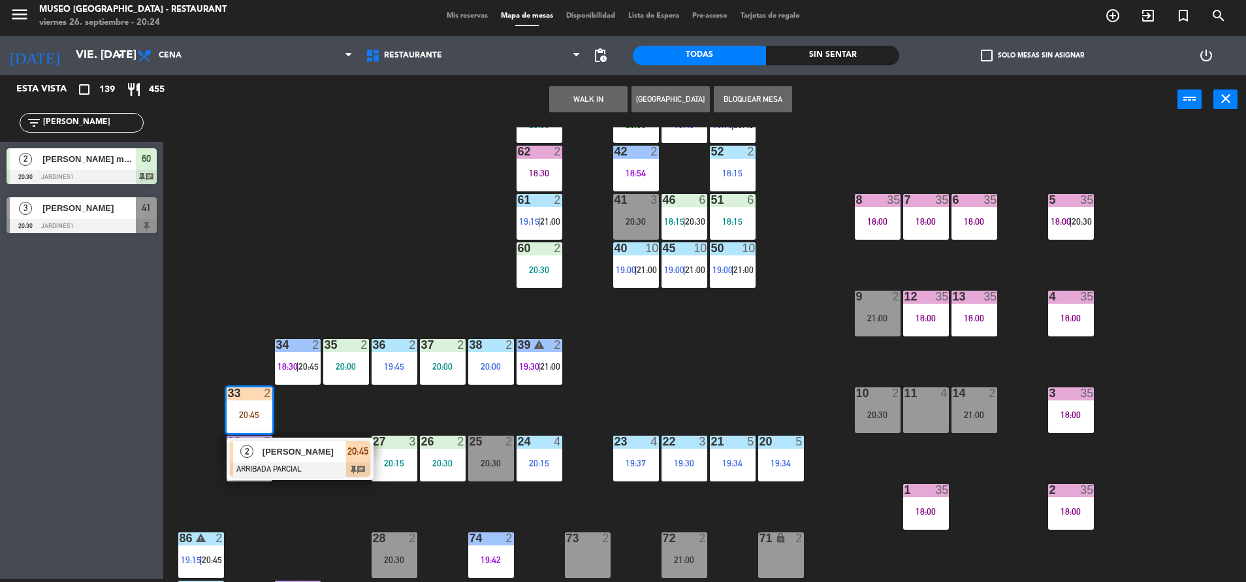
click at [261, 456] on div "[PERSON_NAME]" at bounding box center [303, 452] width 85 height 22
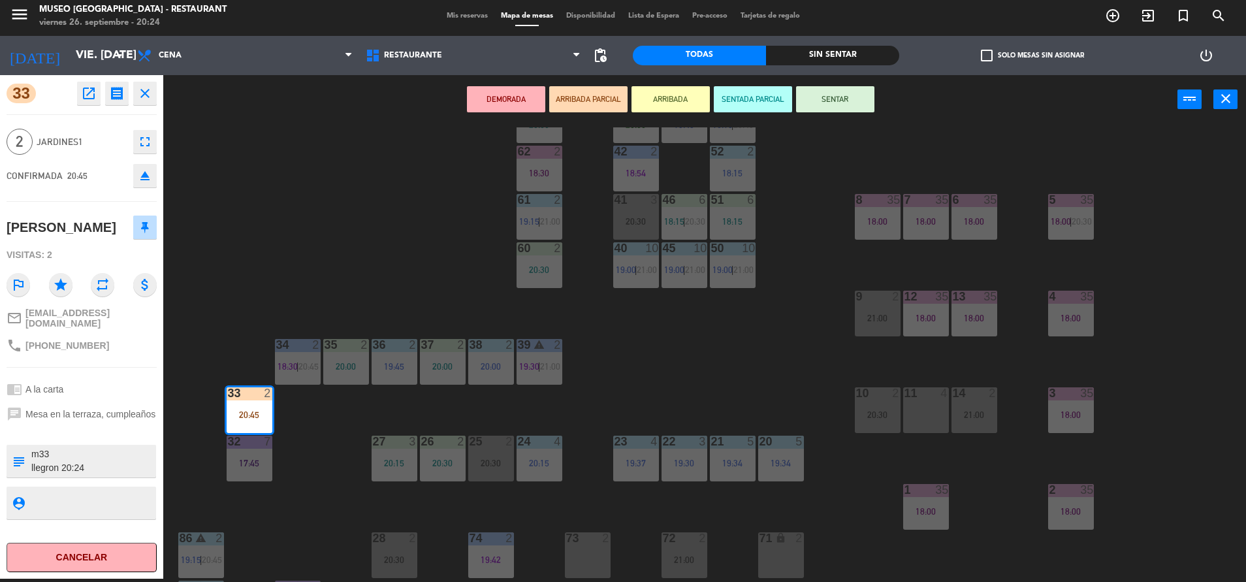
click at [829, 103] on button "SENTAR" at bounding box center [835, 99] width 78 height 26
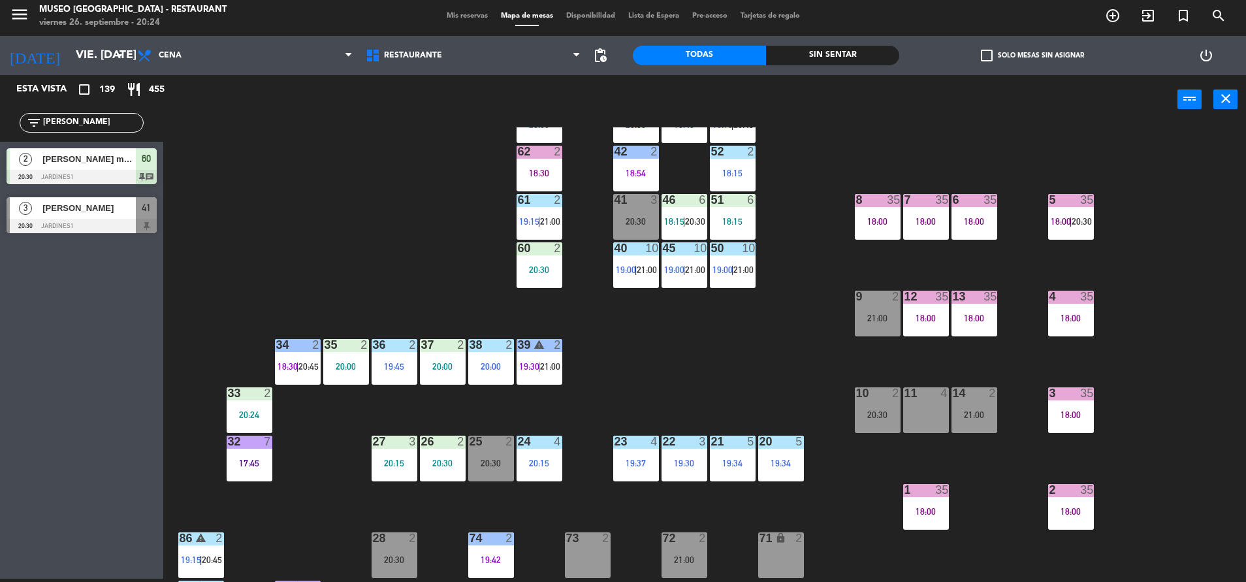
click at [804, 264] on div "44 5 20:15 49 2 20:45 54 5 19:30 64 2 20:30 48 2 19:45 53 4 18:15 | 20:45 63 2 …" at bounding box center [711, 354] width 1070 height 454
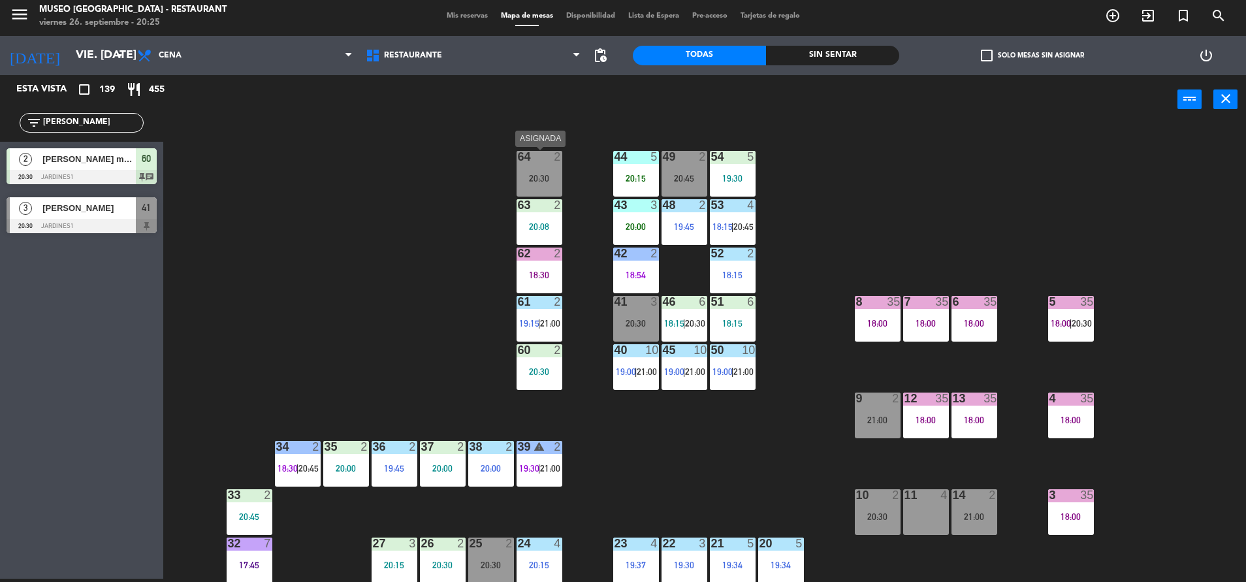
click at [546, 185] on div "64 2 20:30" at bounding box center [539, 174] width 46 height 46
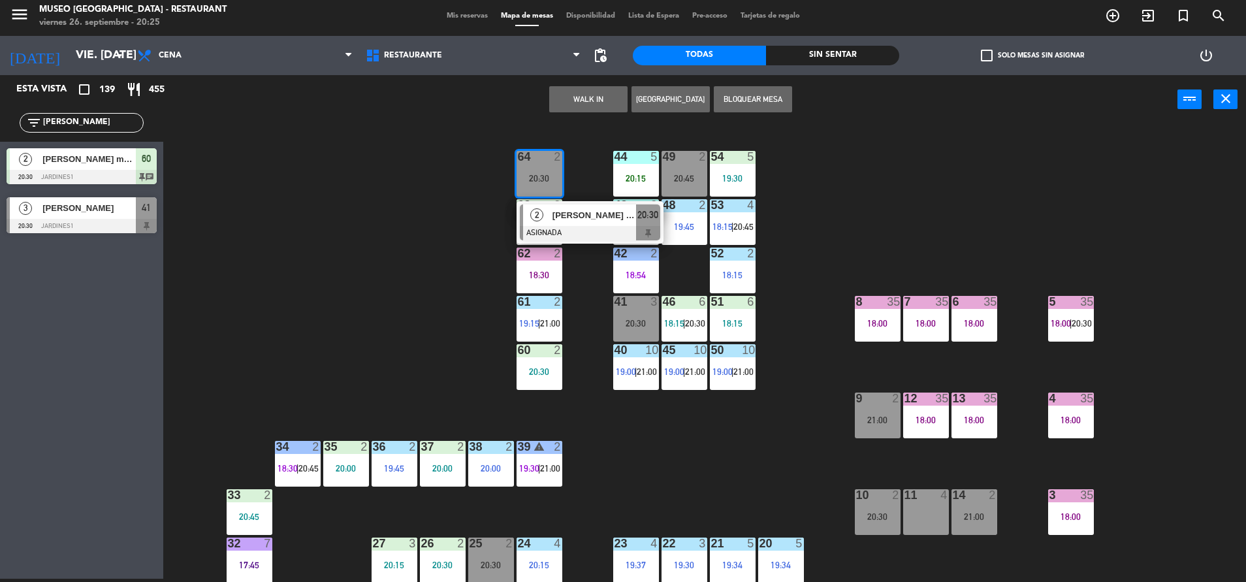
click at [433, 210] on div "44 5 20:15 49 2 20:45 54 5 19:30 64 2 20:30 2 [PERSON_NAME] [PERSON_NAME] ASIGN…" at bounding box center [711, 354] width 1070 height 454
